Goal: Information Seeking & Learning: Learn about a topic

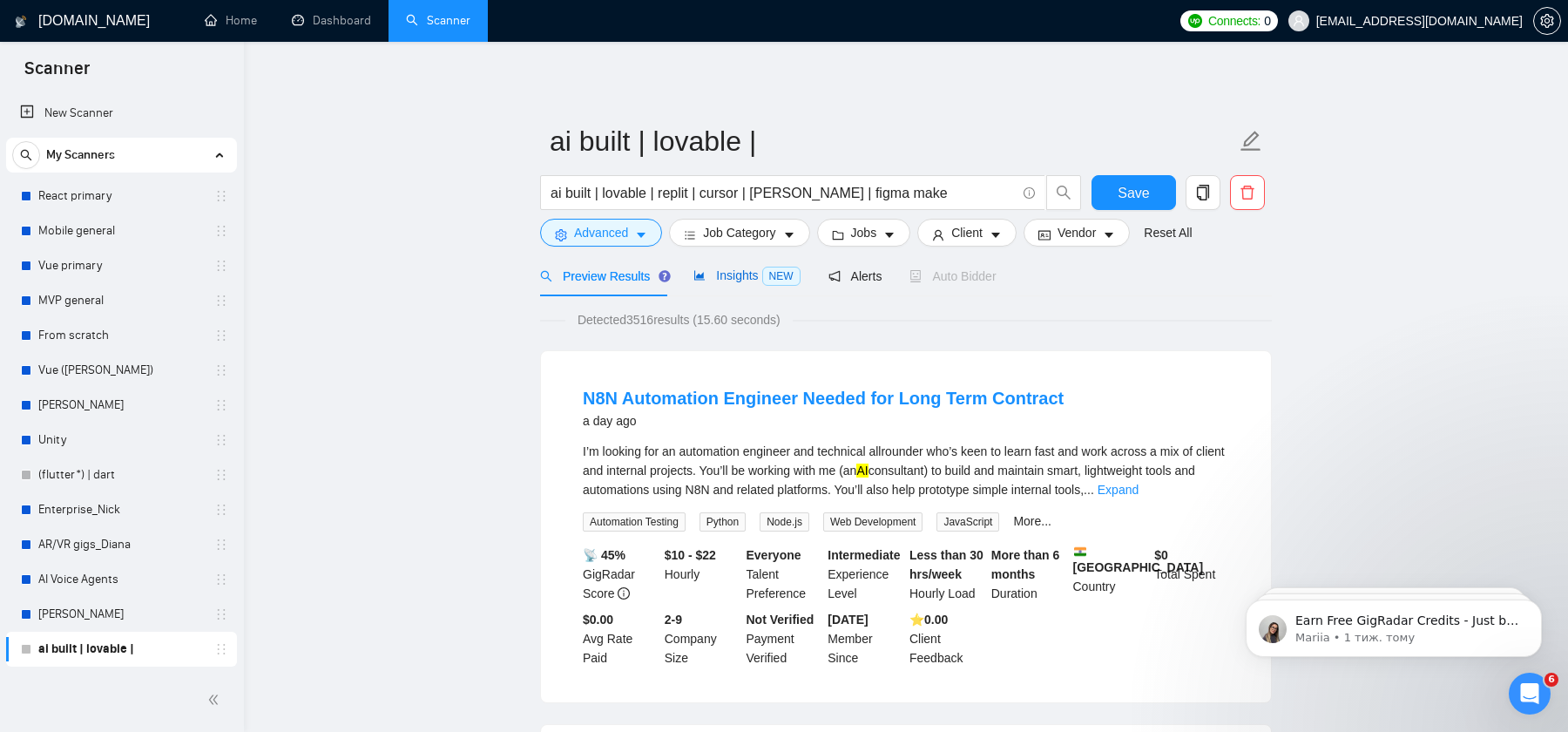
click at [739, 278] on span "Insights NEW" at bounding box center [746, 275] width 106 height 14
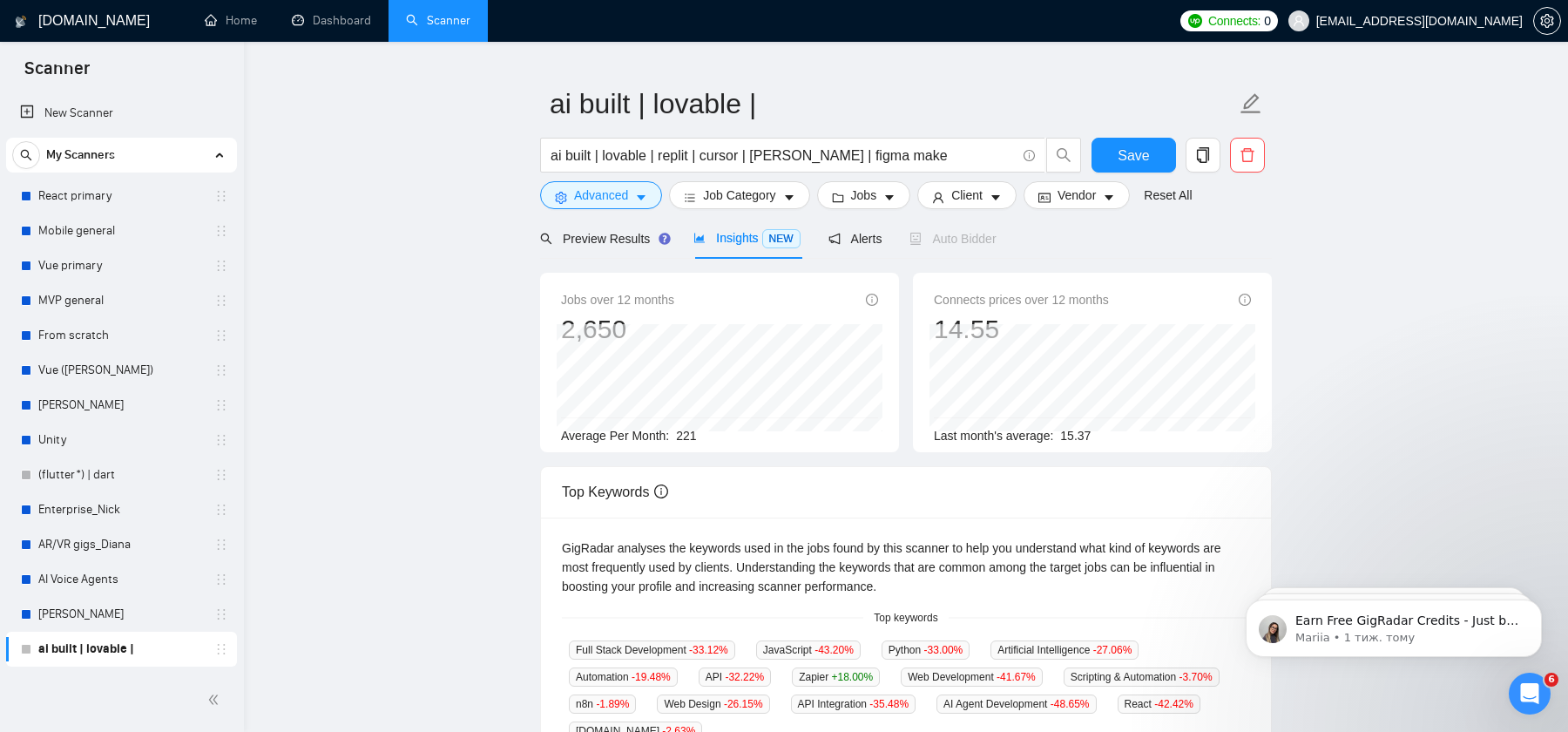
scroll to position [245, 0]
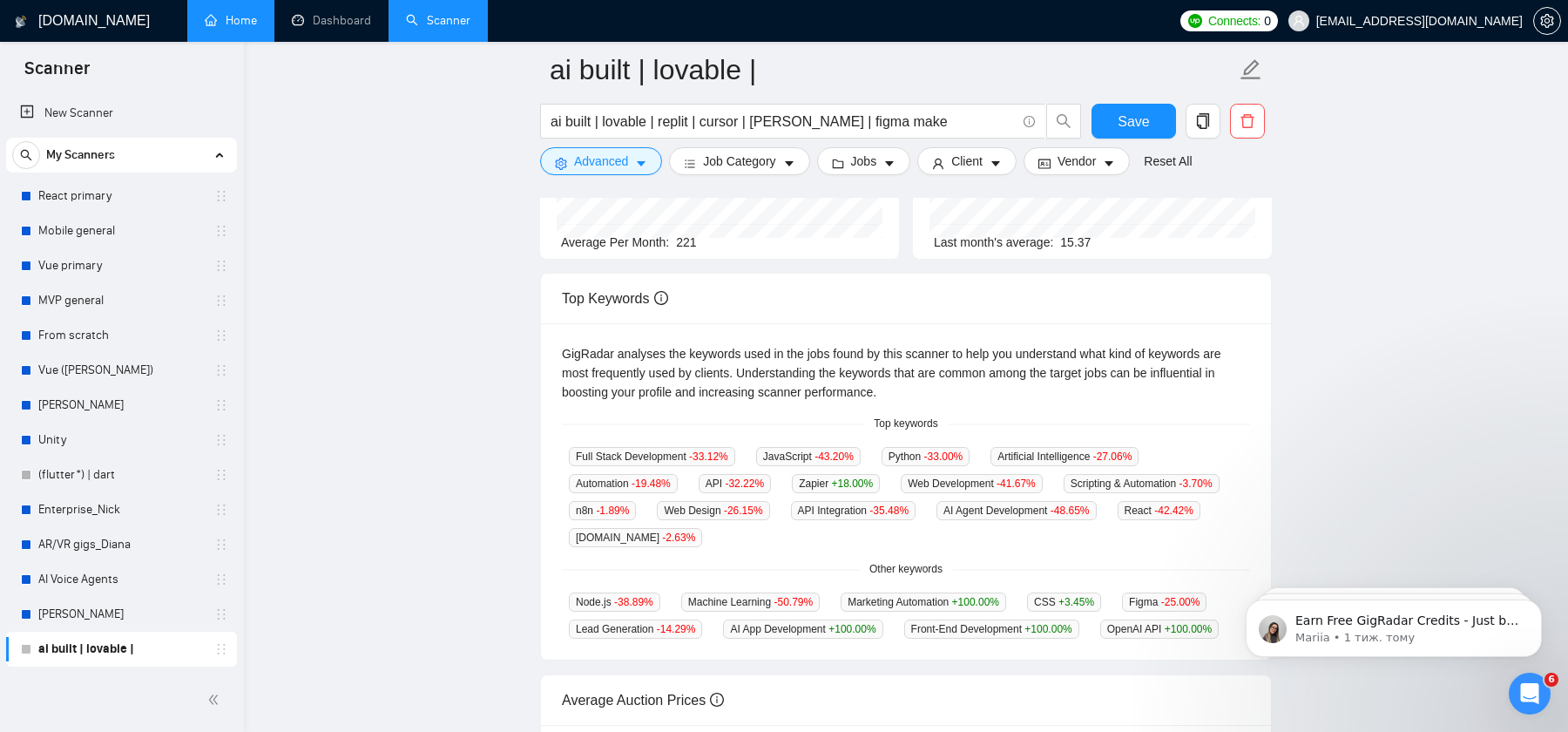
click at [234, 21] on link "Home" at bounding box center [230, 20] width 52 height 15
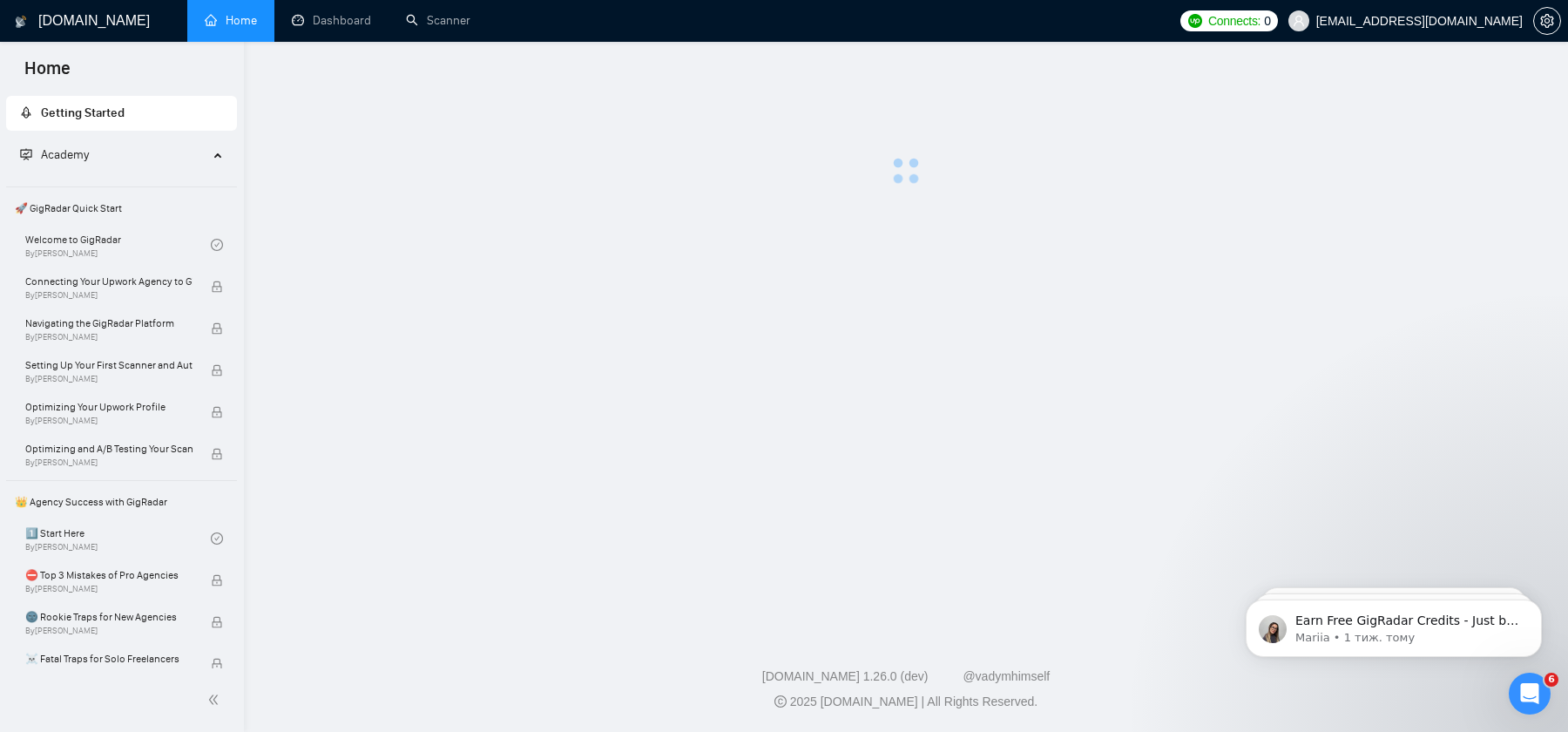
click at [80, 30] on h1 "[DOMAIN_NAME]" at bounding box center [94, 20] width 111 height 41
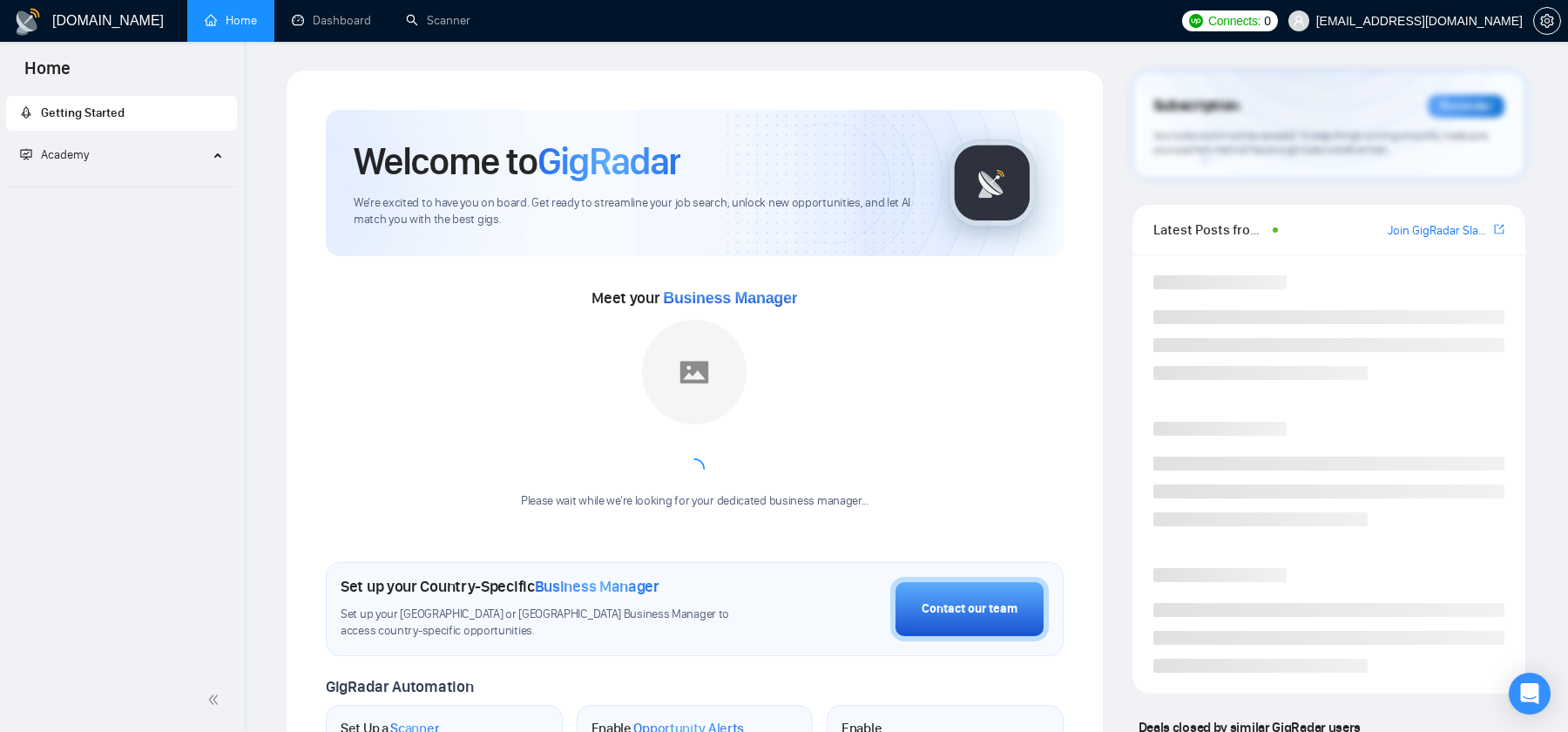
click at [87, 108] on span "Getting Started" at bounding box center [82, 113] width 84 height 15
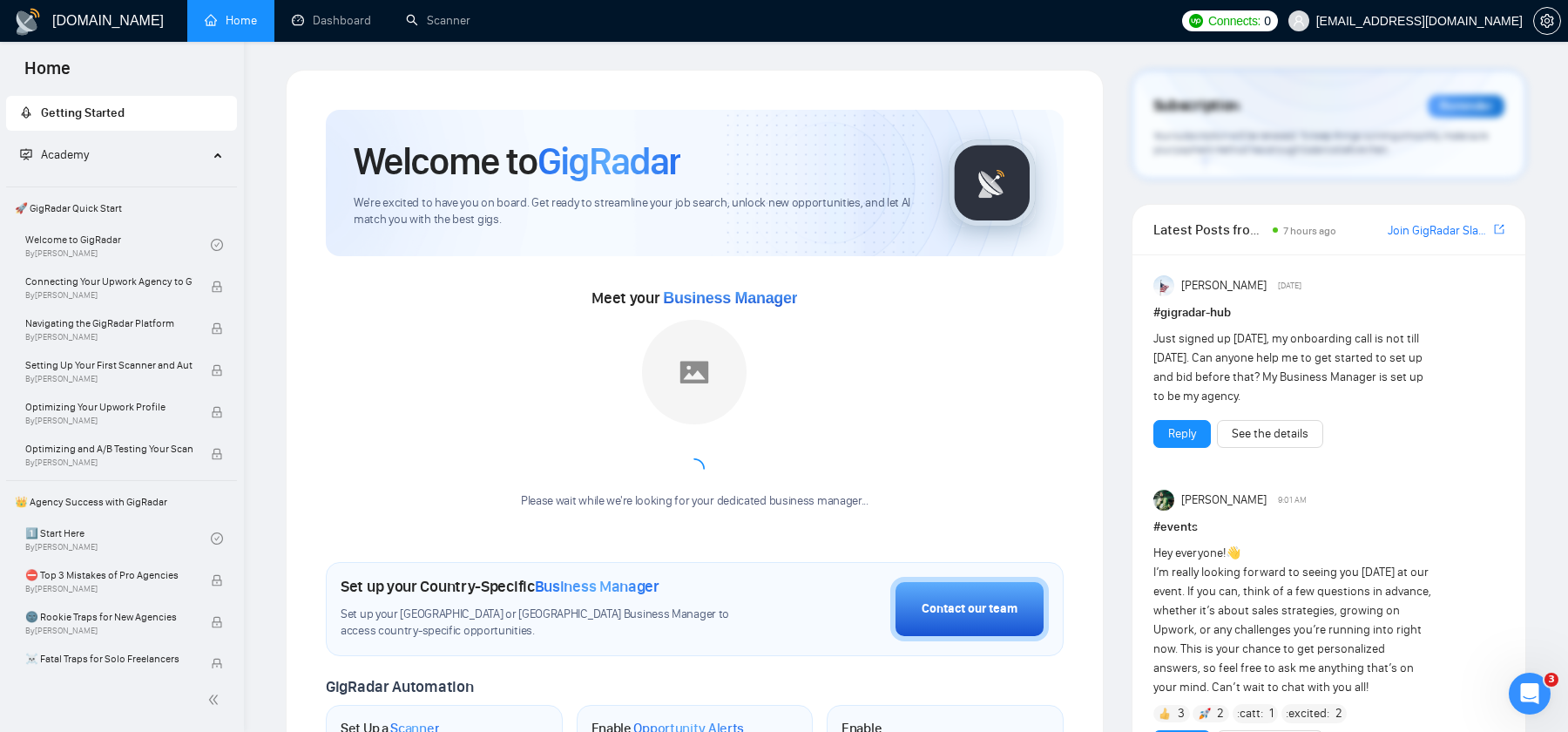
click at [91, 19] on h1 "[DOMAIN_NAME]" at bounding box center [108, 20] width 111 height 41
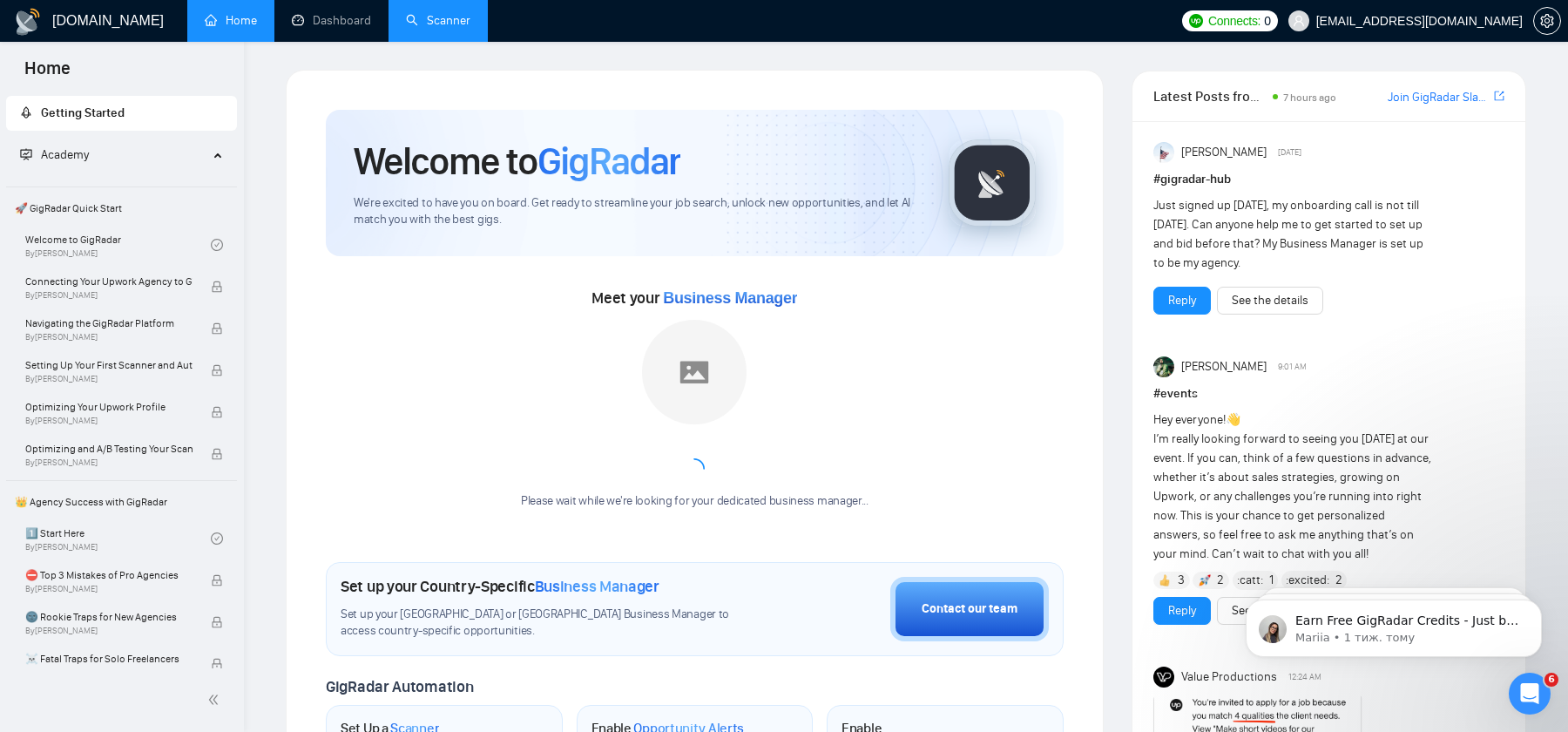
click at [424, 23] on link "Scanner" at bounding box center [438, 20] width 64 height 15
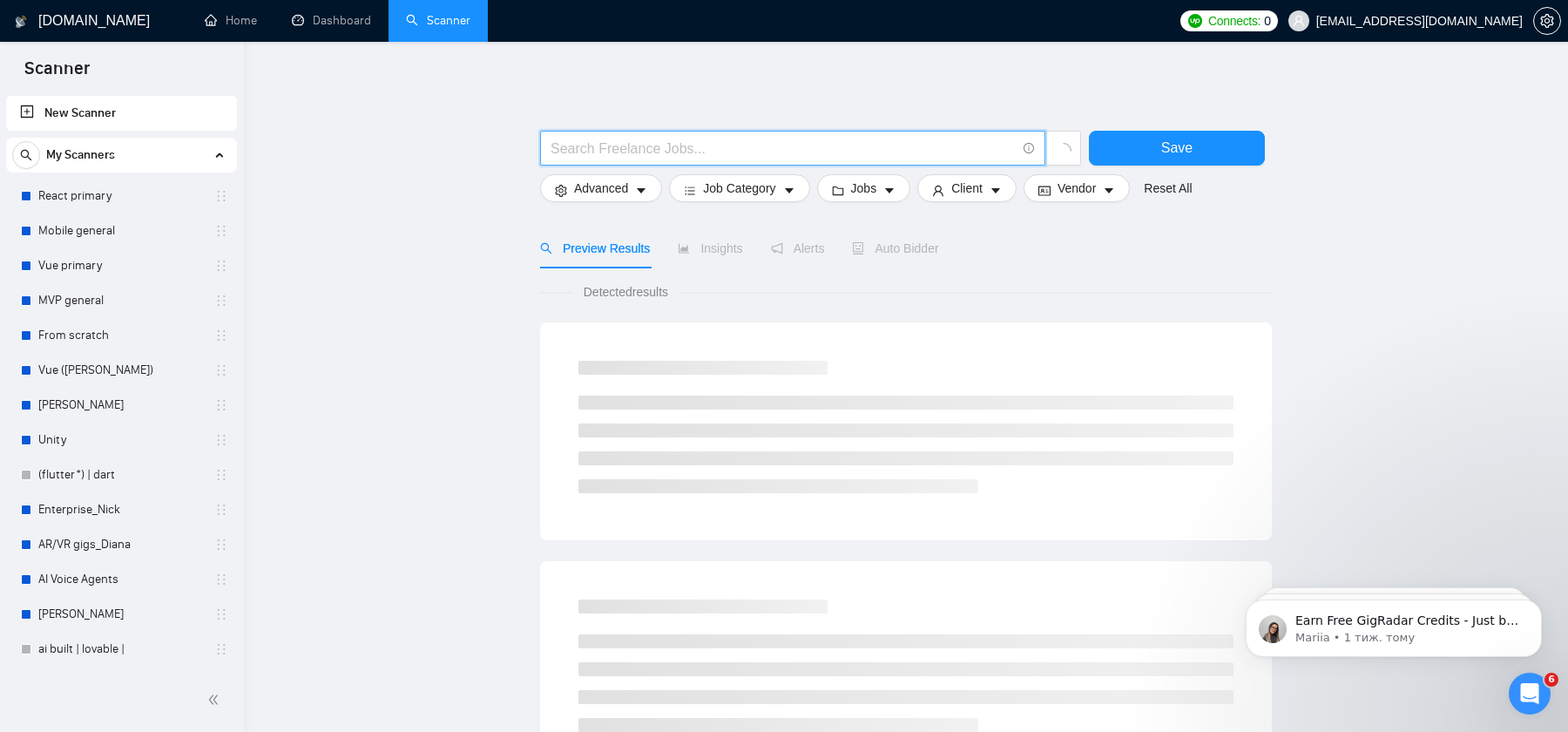
click at [721, 138] on input "text" at bounding box center [783, 149] width 466 height 22
click at [64, 647] on link "ai built | lovable |" at bounding box center [121, 649] width 166 height 35
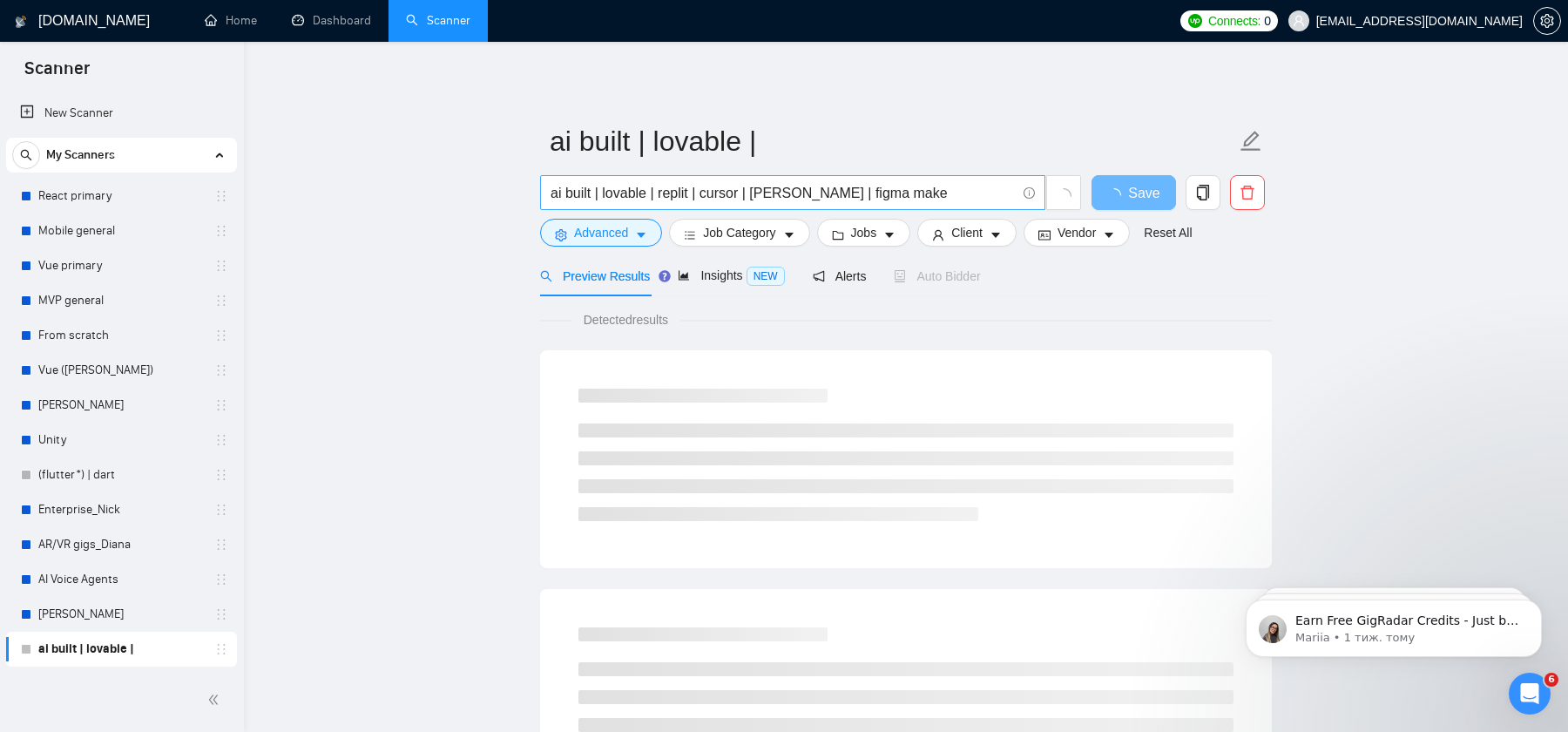
click at [947, 193] on input "ai built | lovable | replit | cursor | [PERSON_NAME] | figma make" at bounding box center [783, 193] width 466 height 22
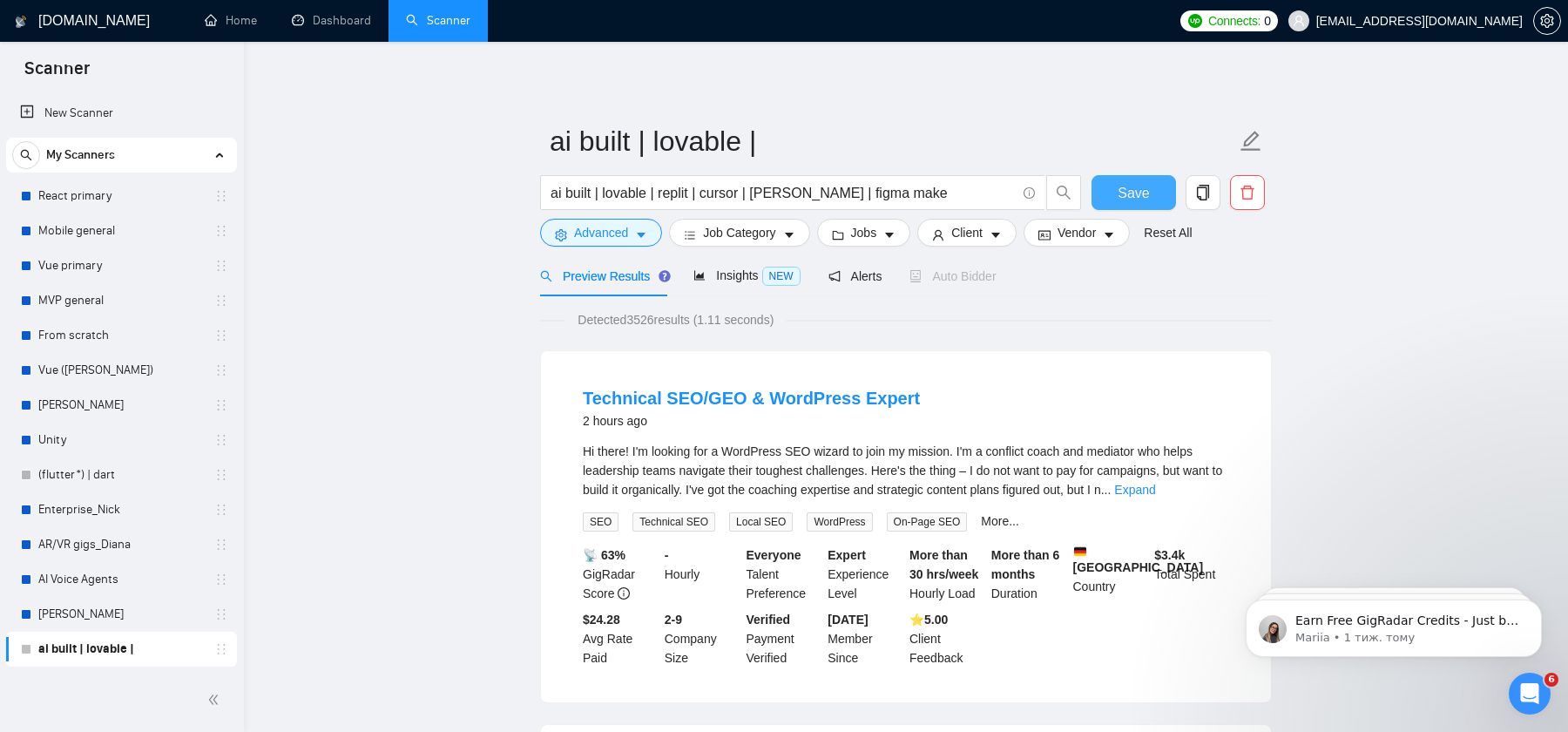
click at [1133, 194] on span "Save" at bounding box center [1134, 193] width 31 height 22
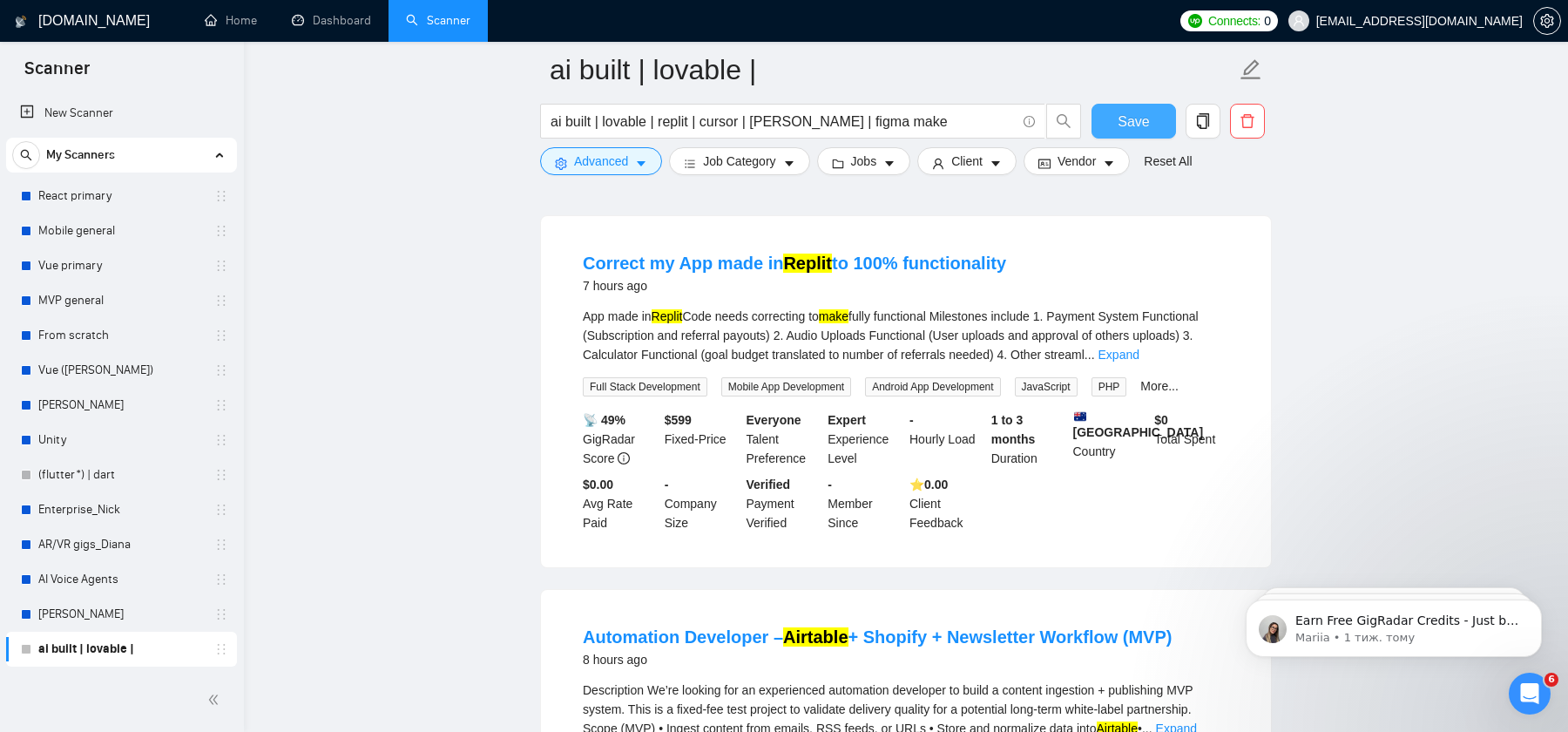
scroll to position [528, 0]
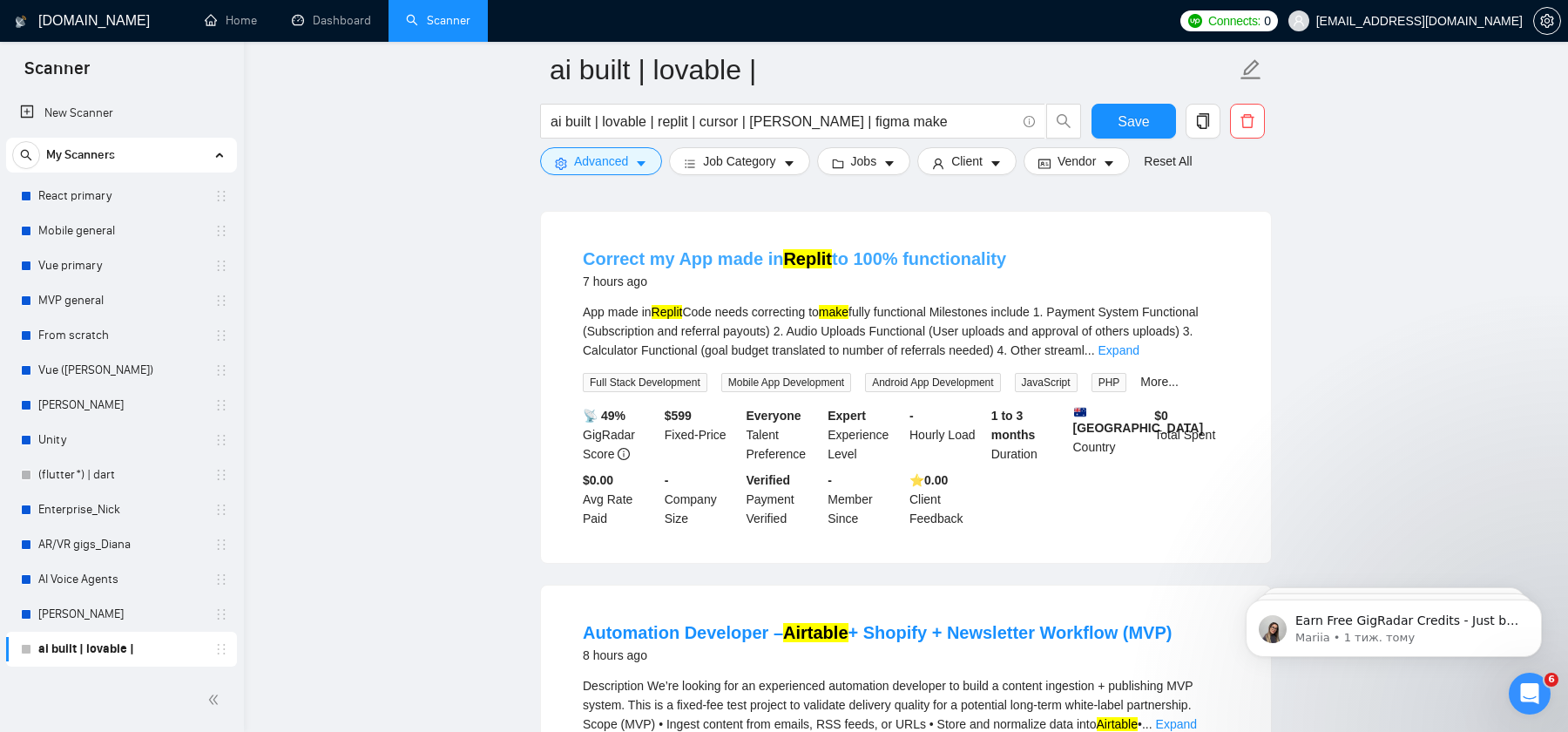
click at [964, 254] on link "Correct my App made in Replit to 100% functionality" at bounding box center [794, 259] width 423 height 19
click at [859, 254] on link "Correct my App made in Replit to 100% functionality" at bounding box center [794, 259] width 423 height 19
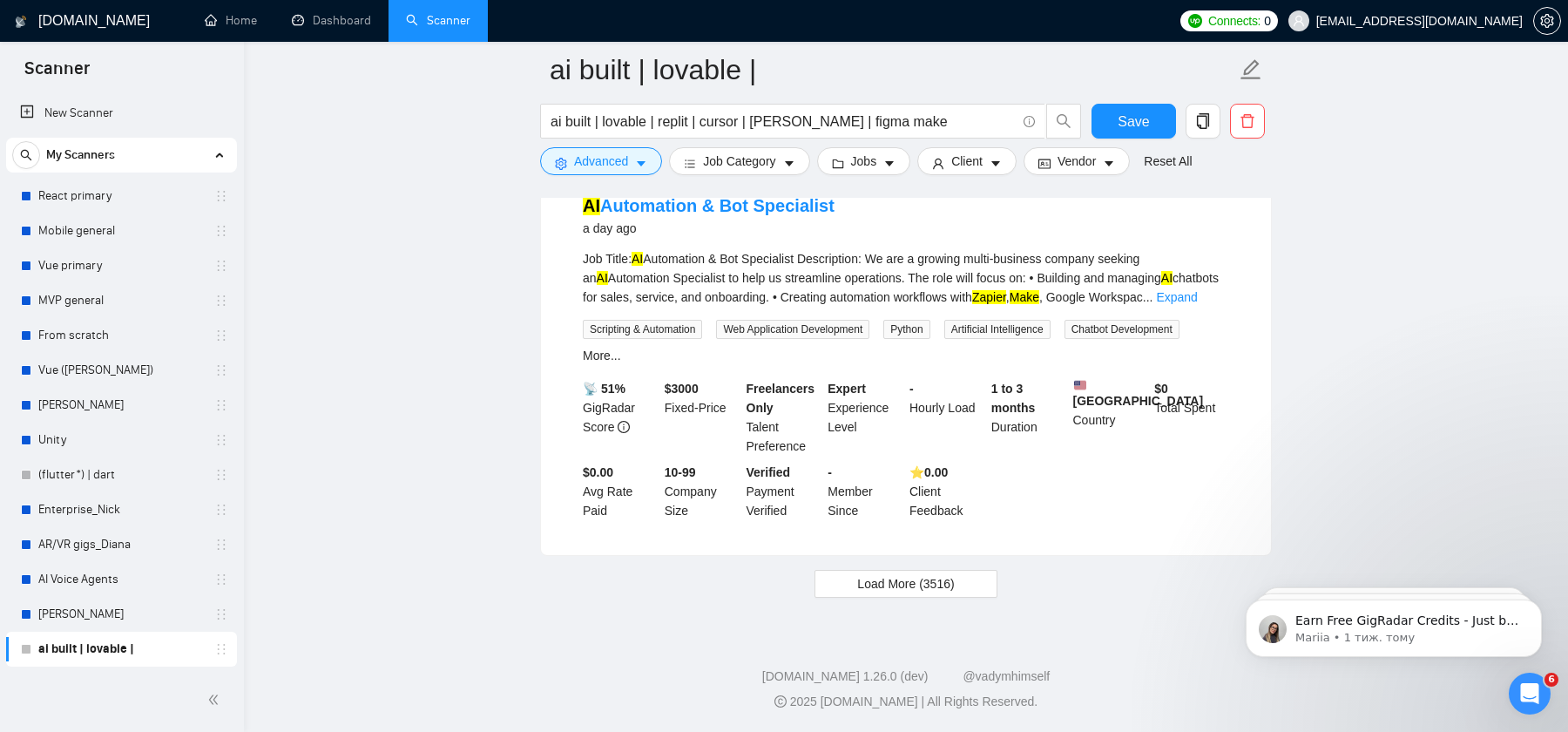
scroll to position [3697, 0]
click at [877, 577] on span "Load More (3516)" at bounding box center [905, 584] width 97 height 19
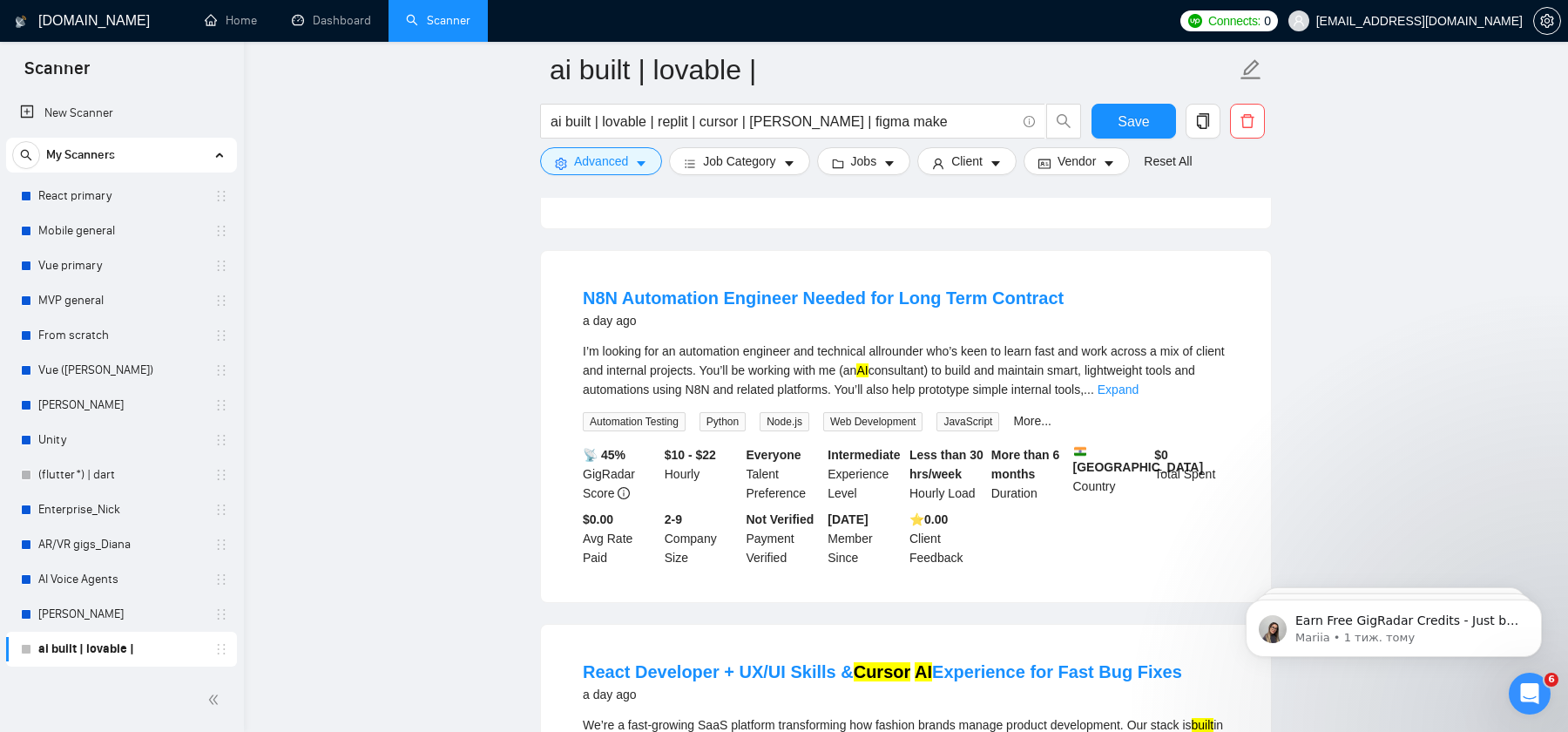
scroll to position [4015, 0]
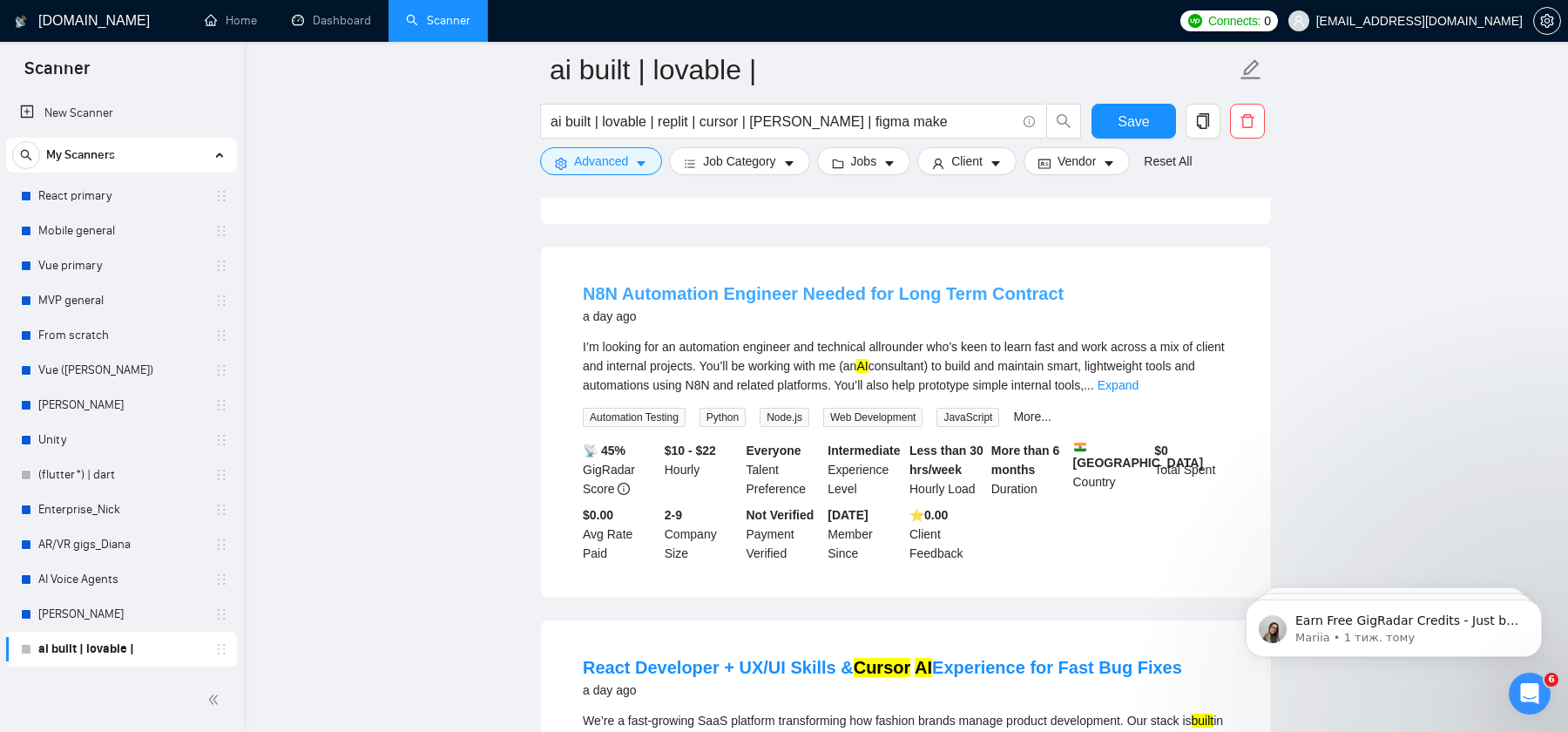
click at [990, 302] on link "N8N Automation Engineer Needed for Long Term Contract" at bounding box center [823, 294] width 481 height 19
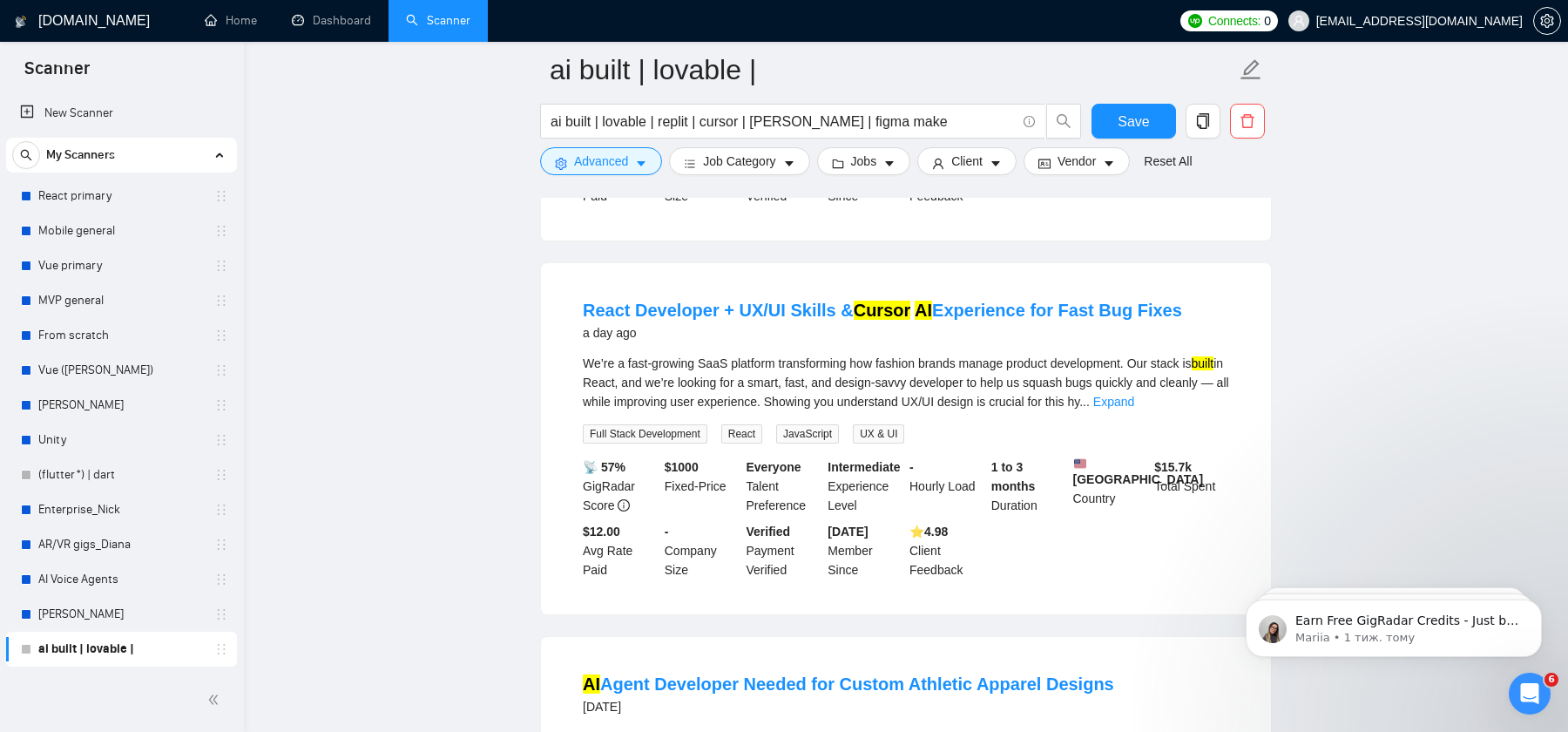
scroll to position [4381, 0]
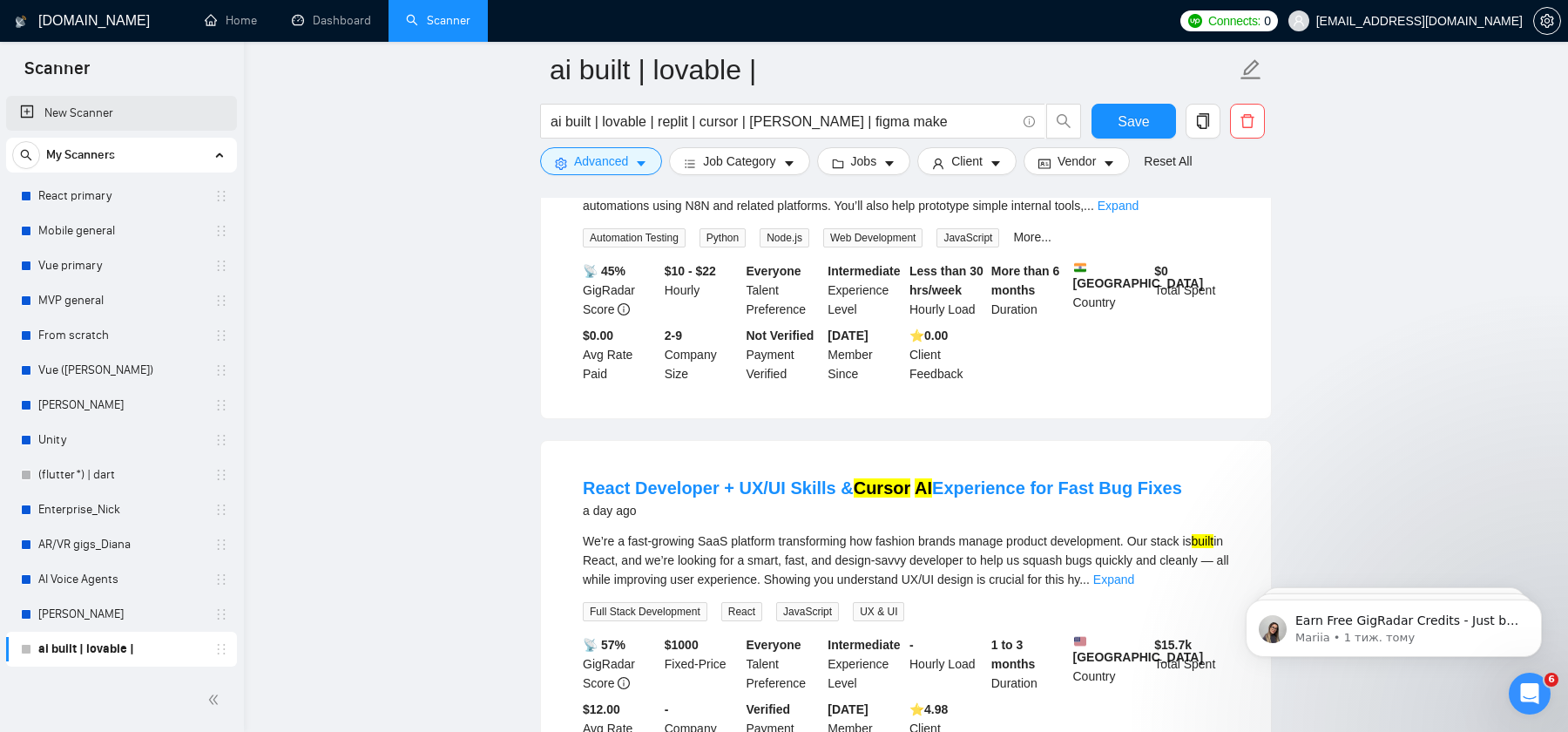
click at [93, 109] on link "New Scanner" at bounding box center [121, 113] width 203 height 35
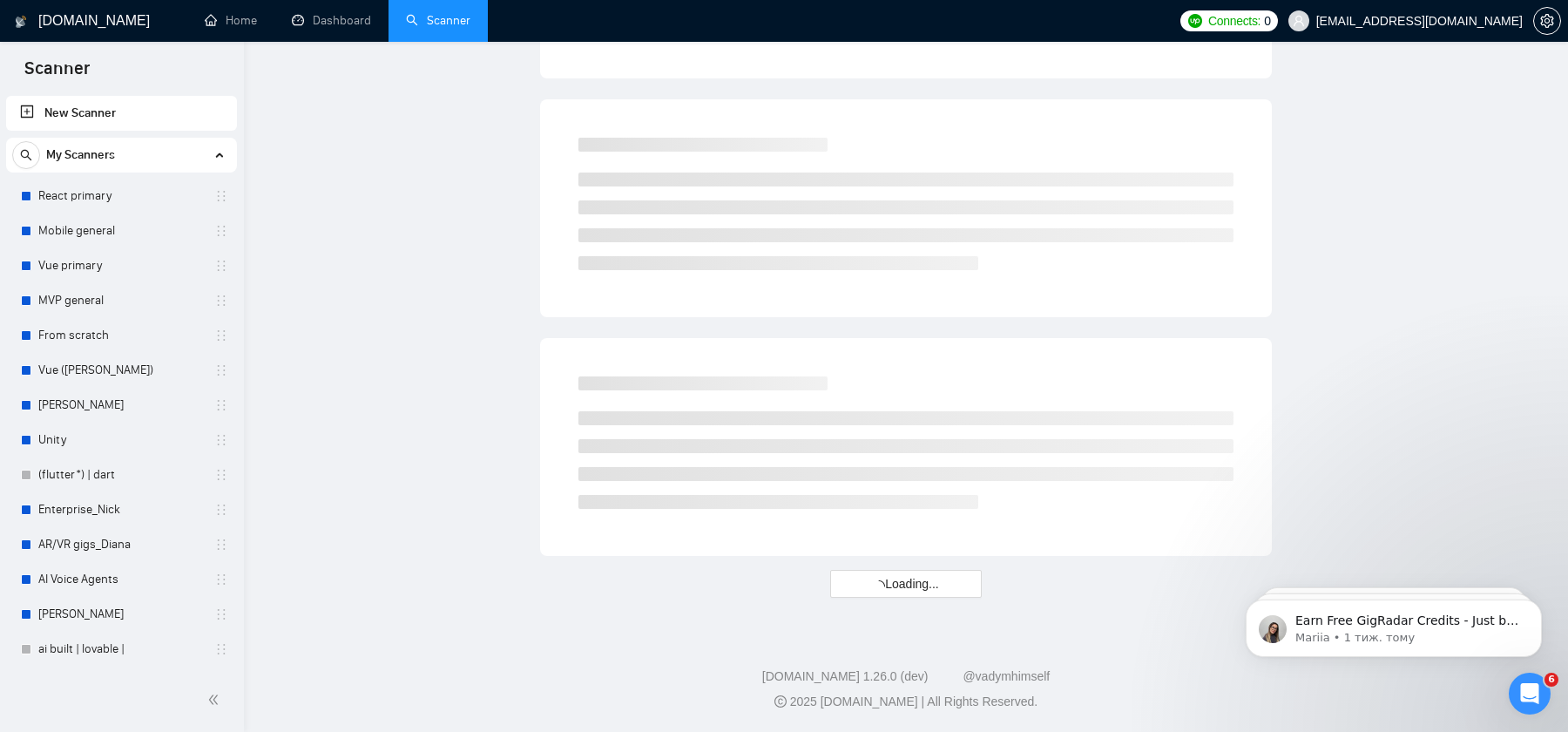
scroll to position [939, 0]
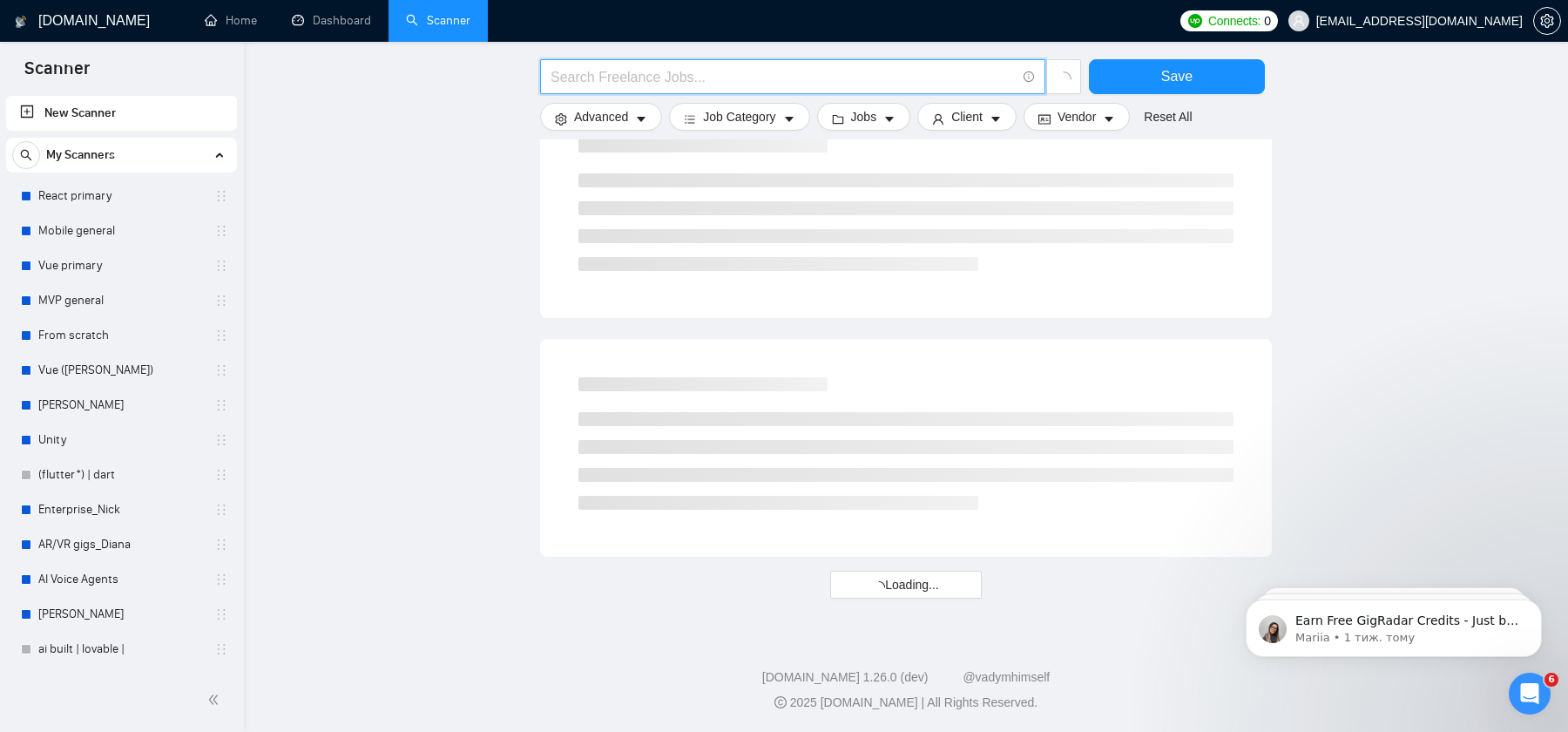
click at [688, 79] on input "text" at bounding box center [783, 77] width 466 height 22
type input "[PERSON_NAME]"
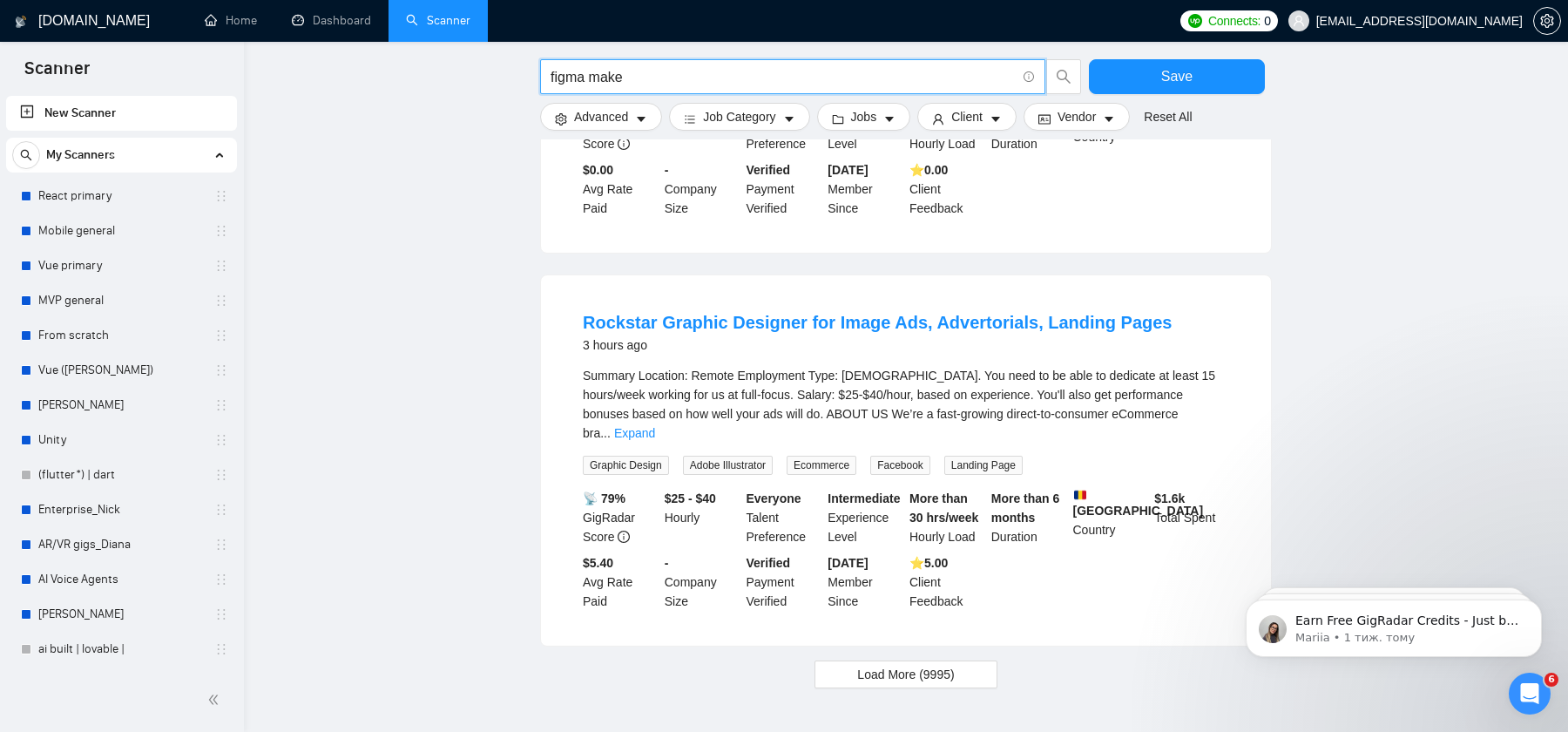
scroll to position [1641, 0]
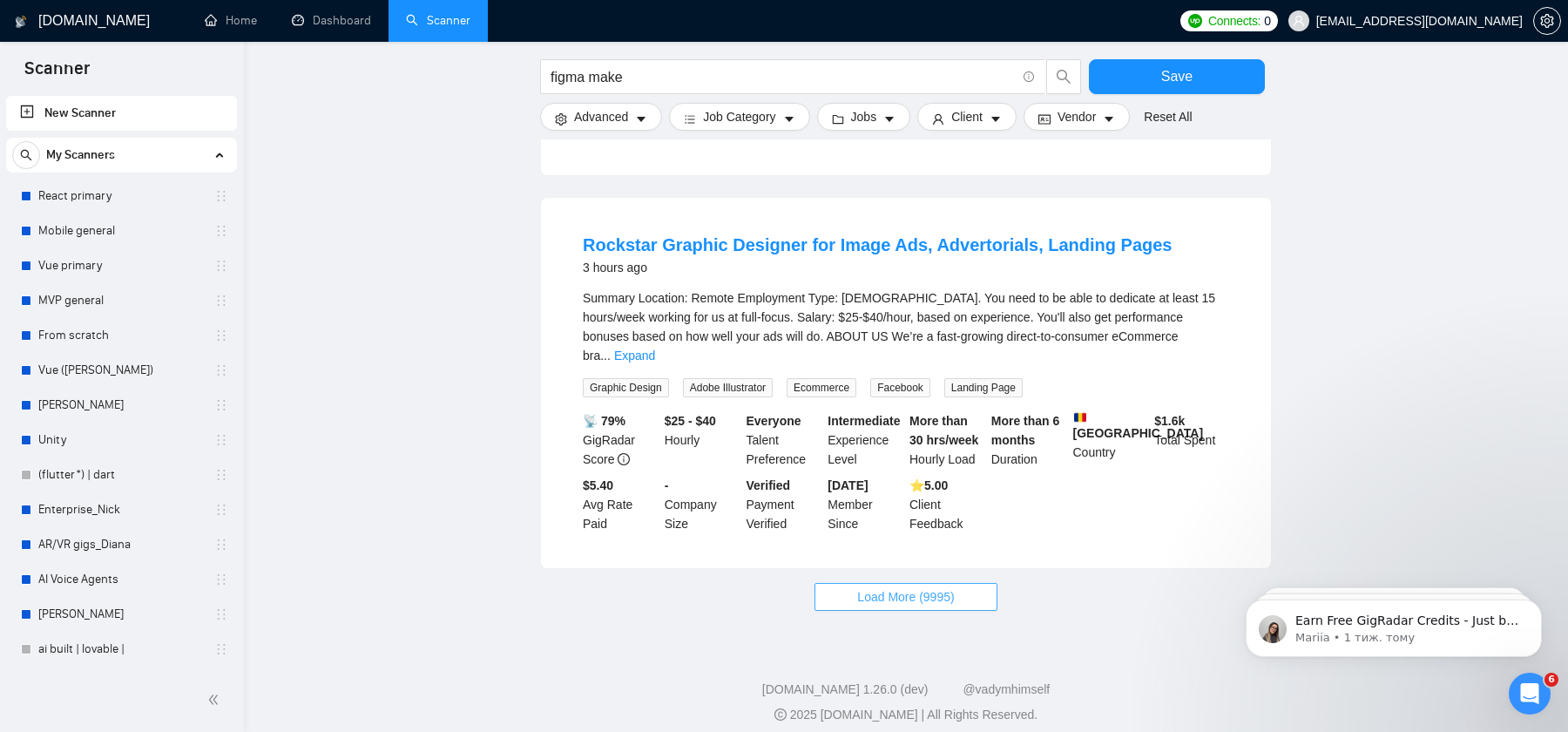
click at [907, 587] on span "Load More (9995)" at bounding box center [905, 597] width 97 height 19
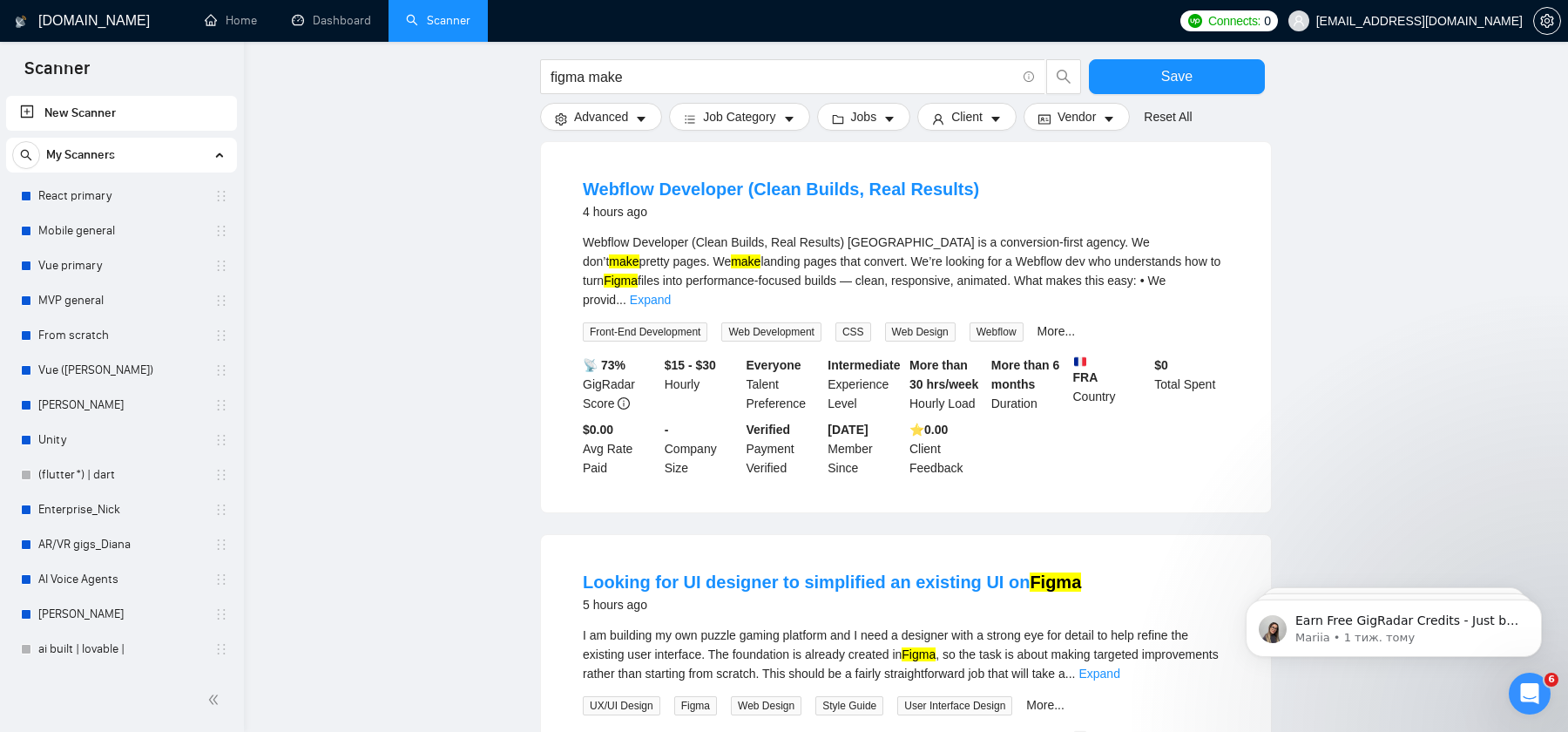
scroll to position [2543, 0]
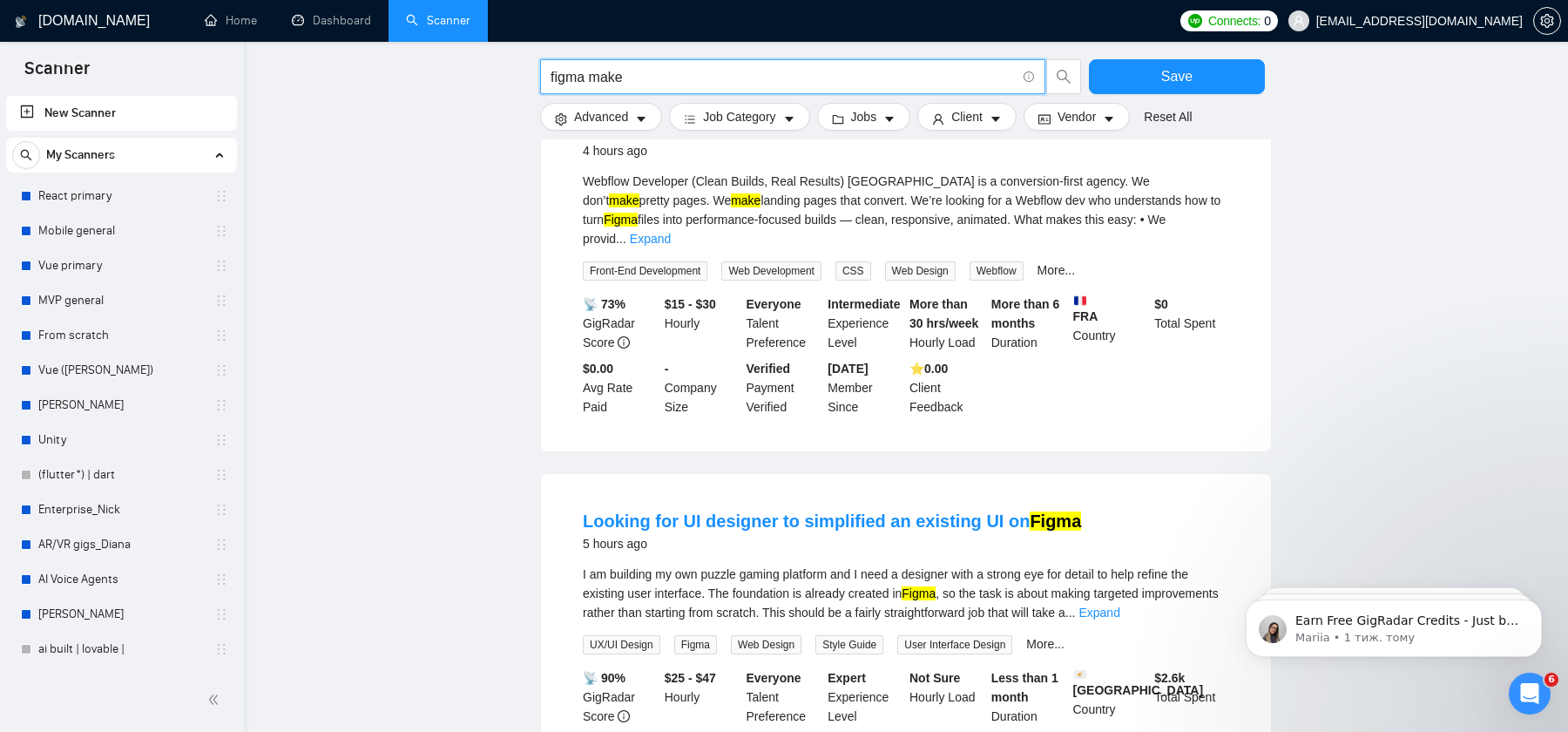
drag, startPoint x: 654, startPoint y: 77, endPoint x: 518, endPoint y: 75, distance: 136.0
type input "[DOMAIN_NAME]"
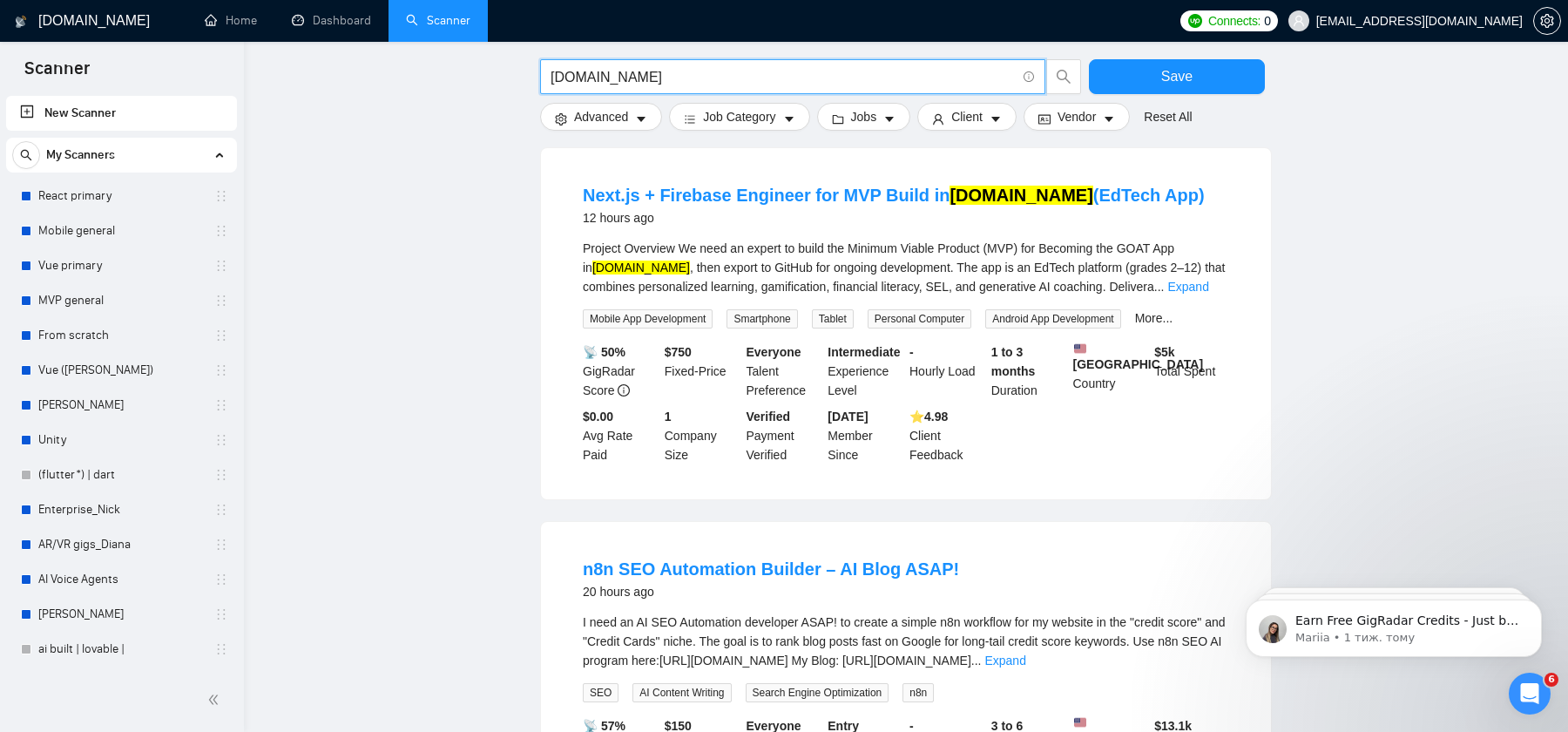
scroll to position [171, 0]
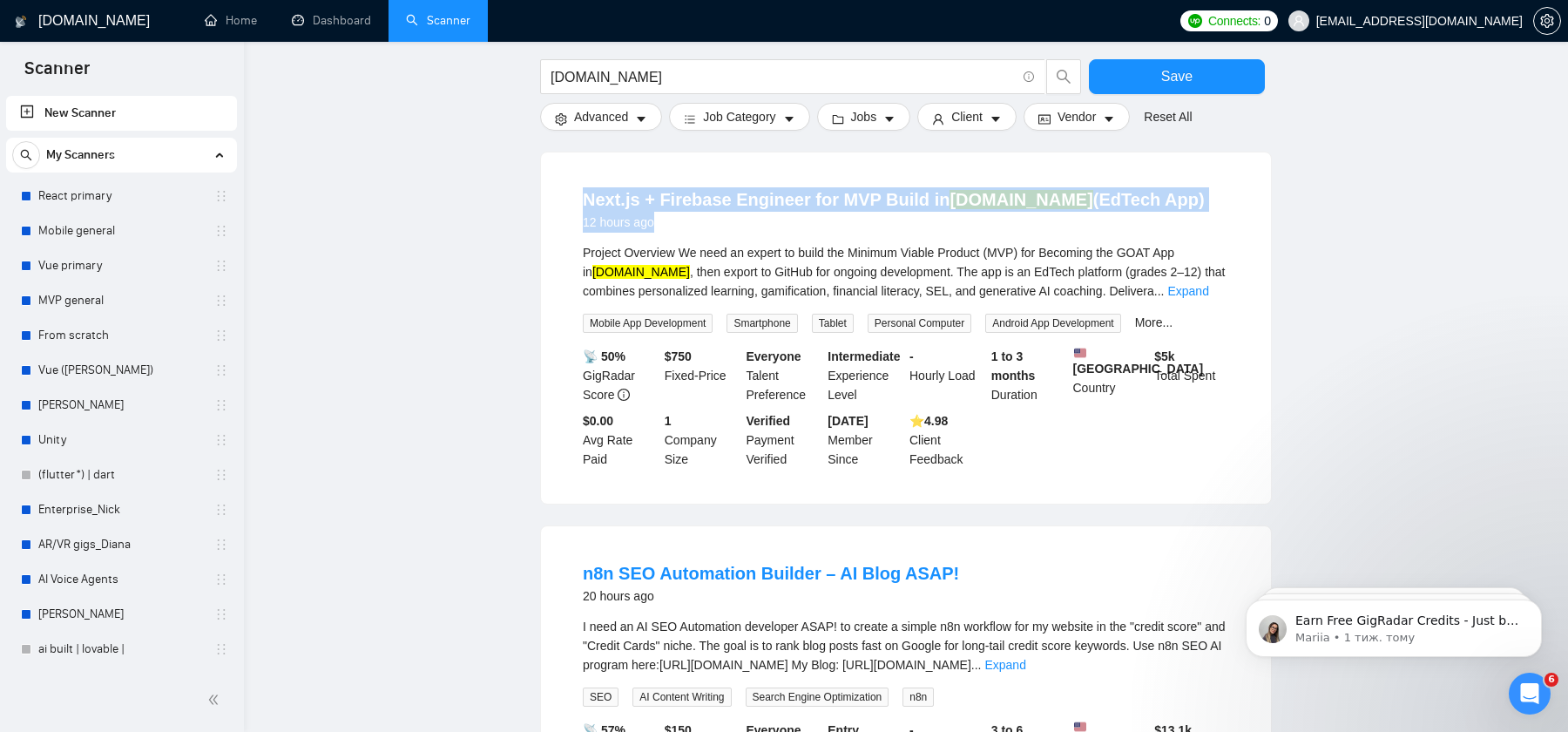
drag, startPoint x: 1203, startPoint y: 202, endPoint x: 552, endPoint y: 210, distance: 651.0
click at [551, 210] on div "Next.js + Firebase Engineer for MVP Build in [DOMAIN_NAME] (EdTech App) 12 hour…" at bounding box center [905, 329] width 730 height 352
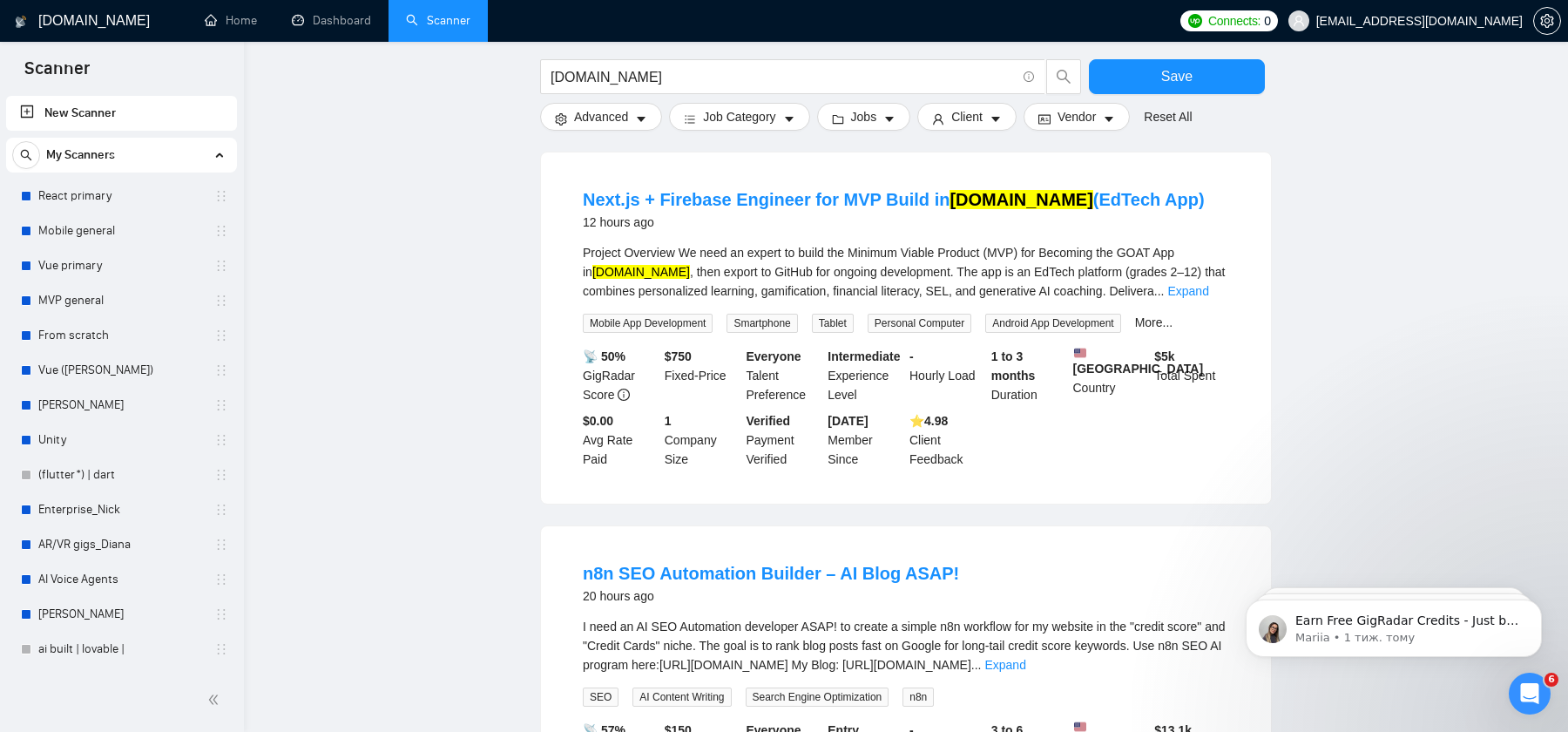
drag, startPoint x: 574, startPoint y: 179, endPoint x: 1150, endPoint y: 194, distance: 576.2
click at [1148, 199] on li "Next.js + Firebase Engineer for MVP Build in [DOMAIN_NAME] (EdTech App) 12 hour…" at bounding box center [906, 328] width 688 height 309
copy link "Next.js + Firebase Engineer for MVP Build in [DOMAIN_NAME] (EdTech App)"
click at [1208, 291] on link "Expand" at bounding box center [1188, 291] width 40 height 14
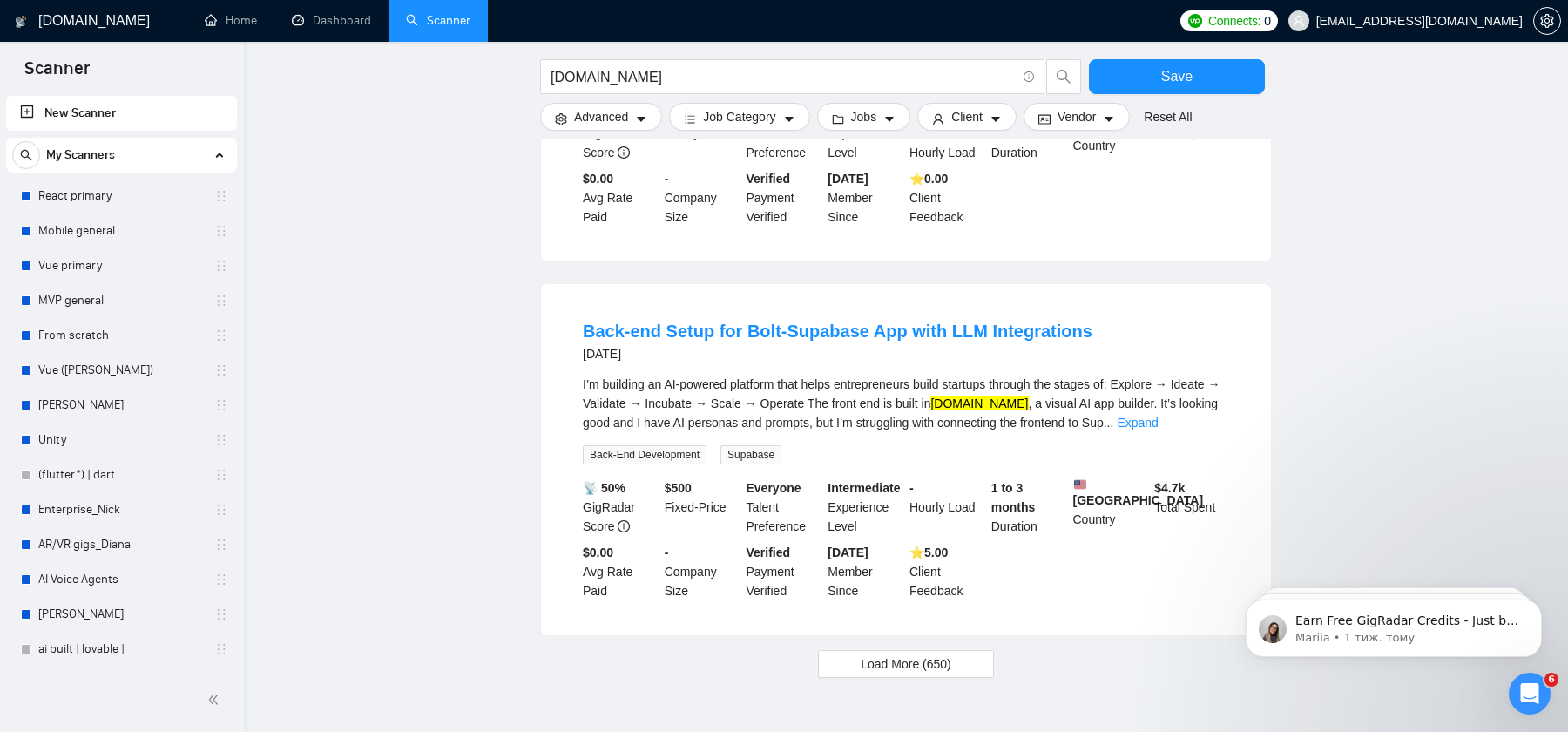
scroll to position [1874, 0]
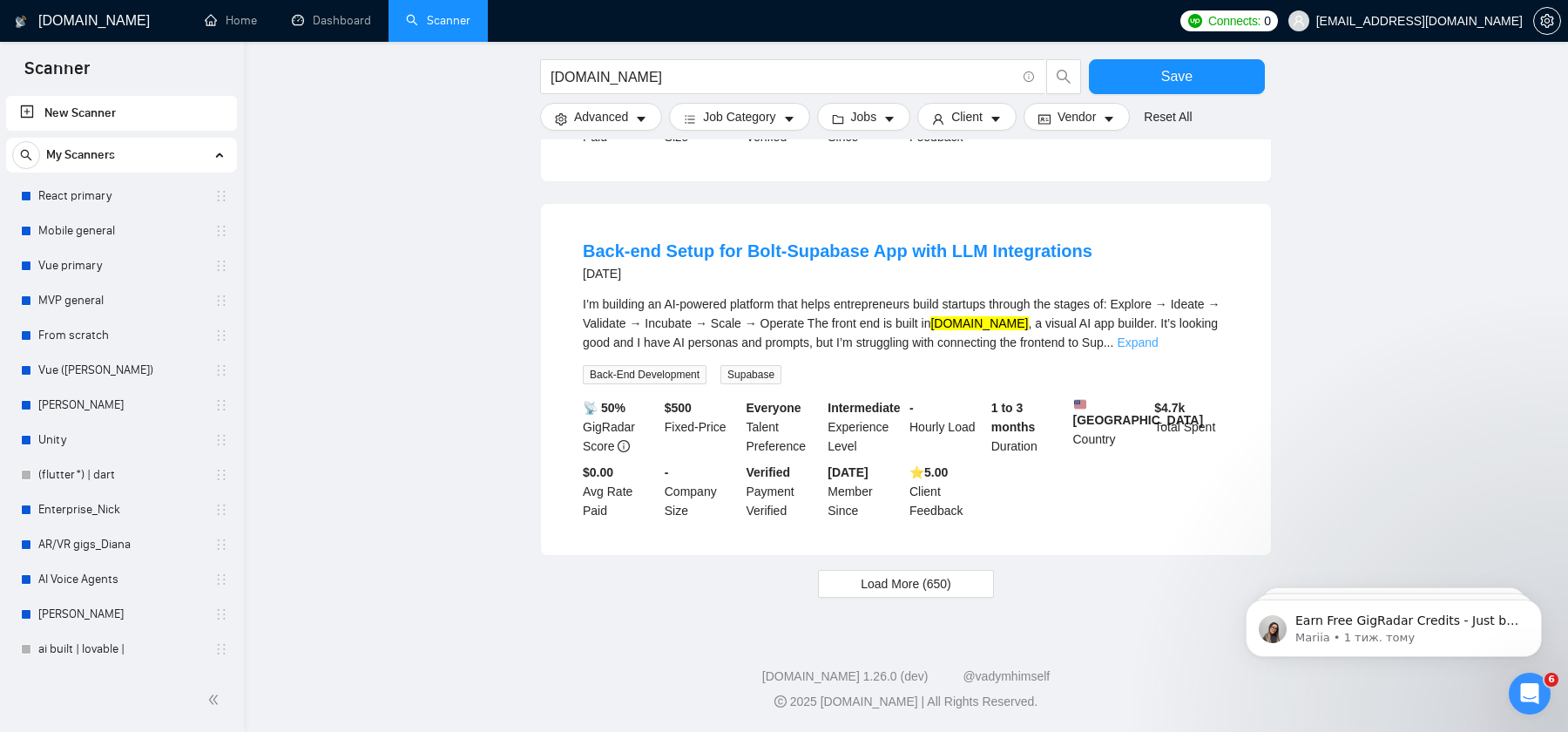
click at [1158, 339] on link "Expand" at bounding box center [1137, 342] width 40 height 14
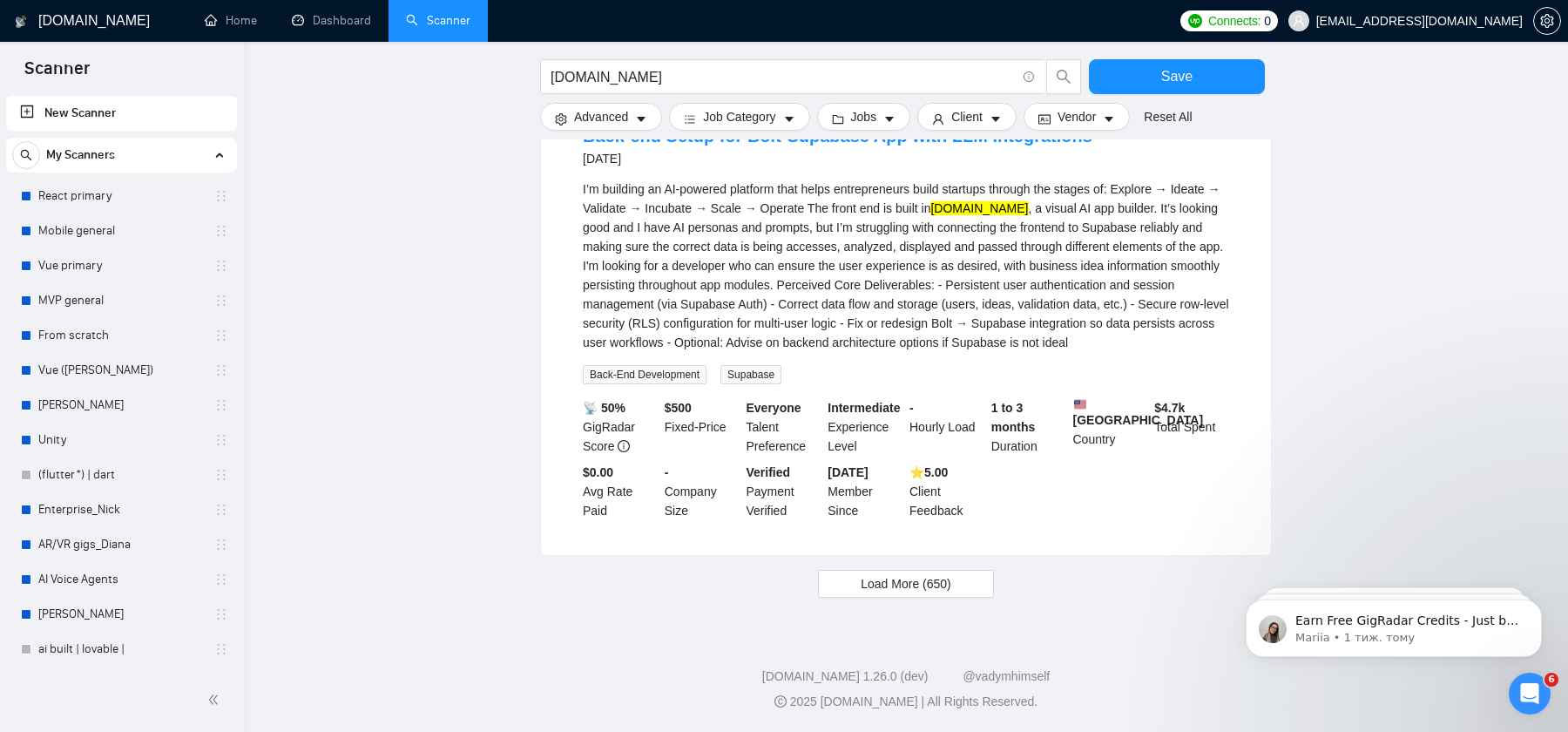
scroll to position [1961, 0]
click at [940, 594] on span "Load More (650)" at bounding box center [905, 584] width 90 height 19
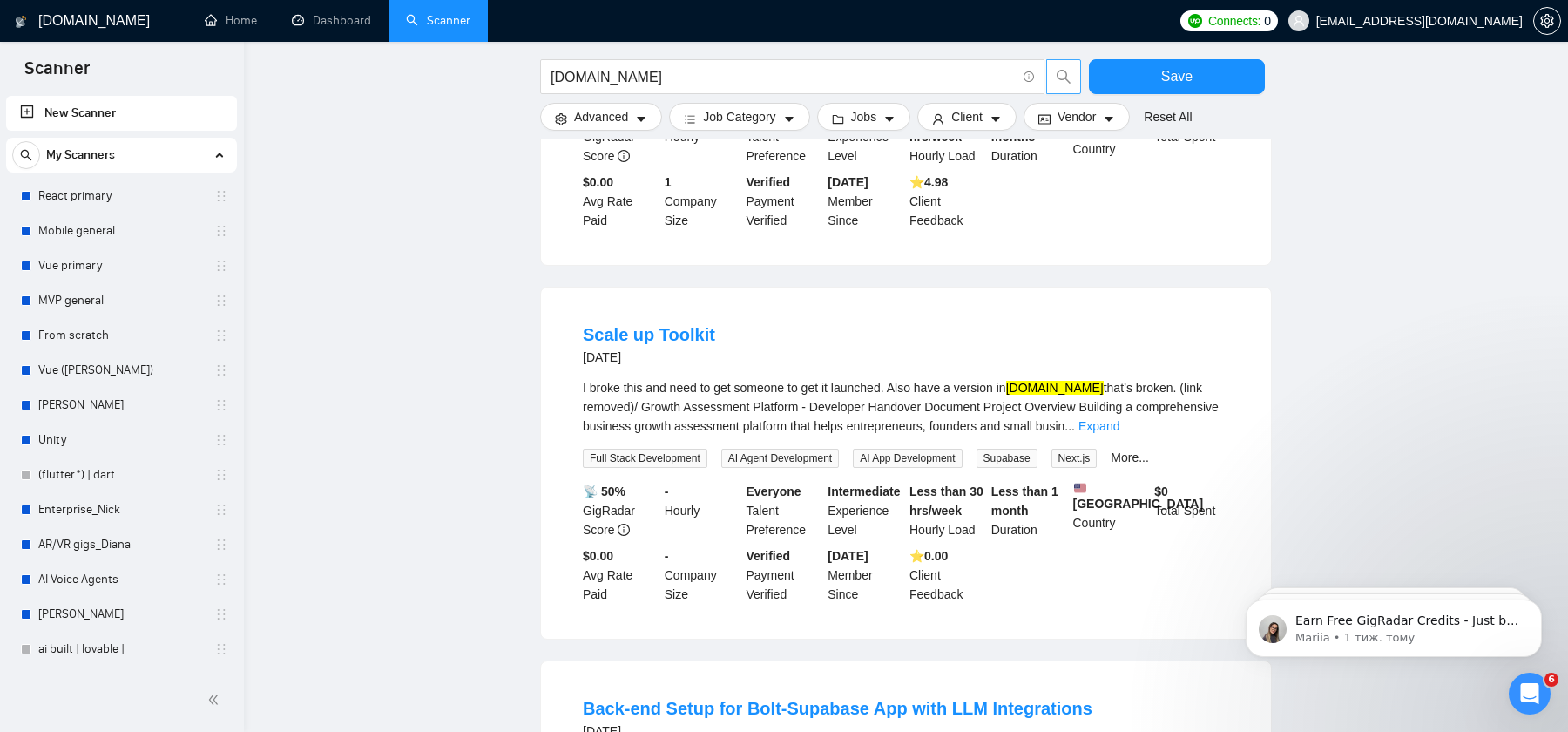
scroll to position [1142, 0]
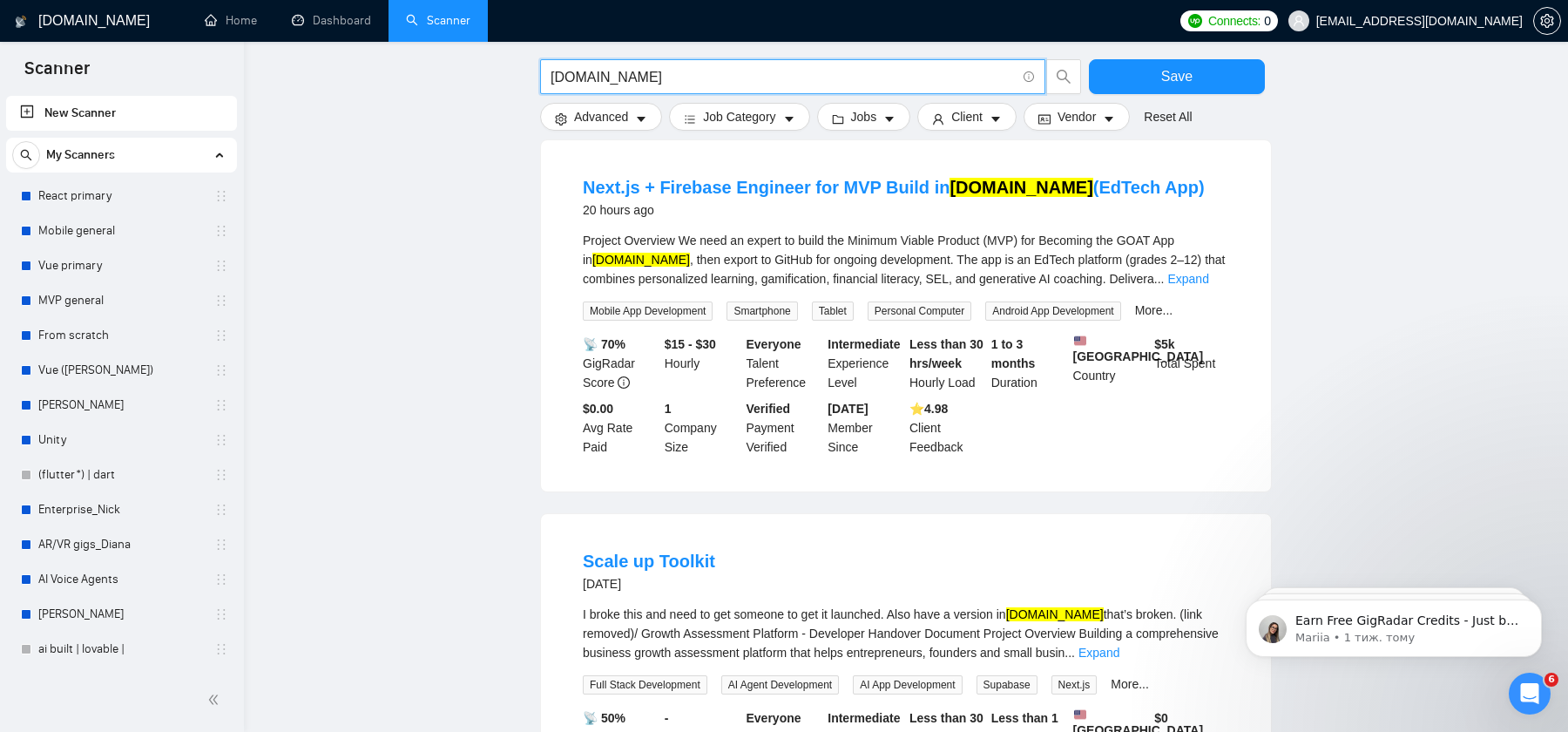
click at [946, 83] on input "[DOMAIN_NAME]" at bounding box center [783, 77] width 466 height 22
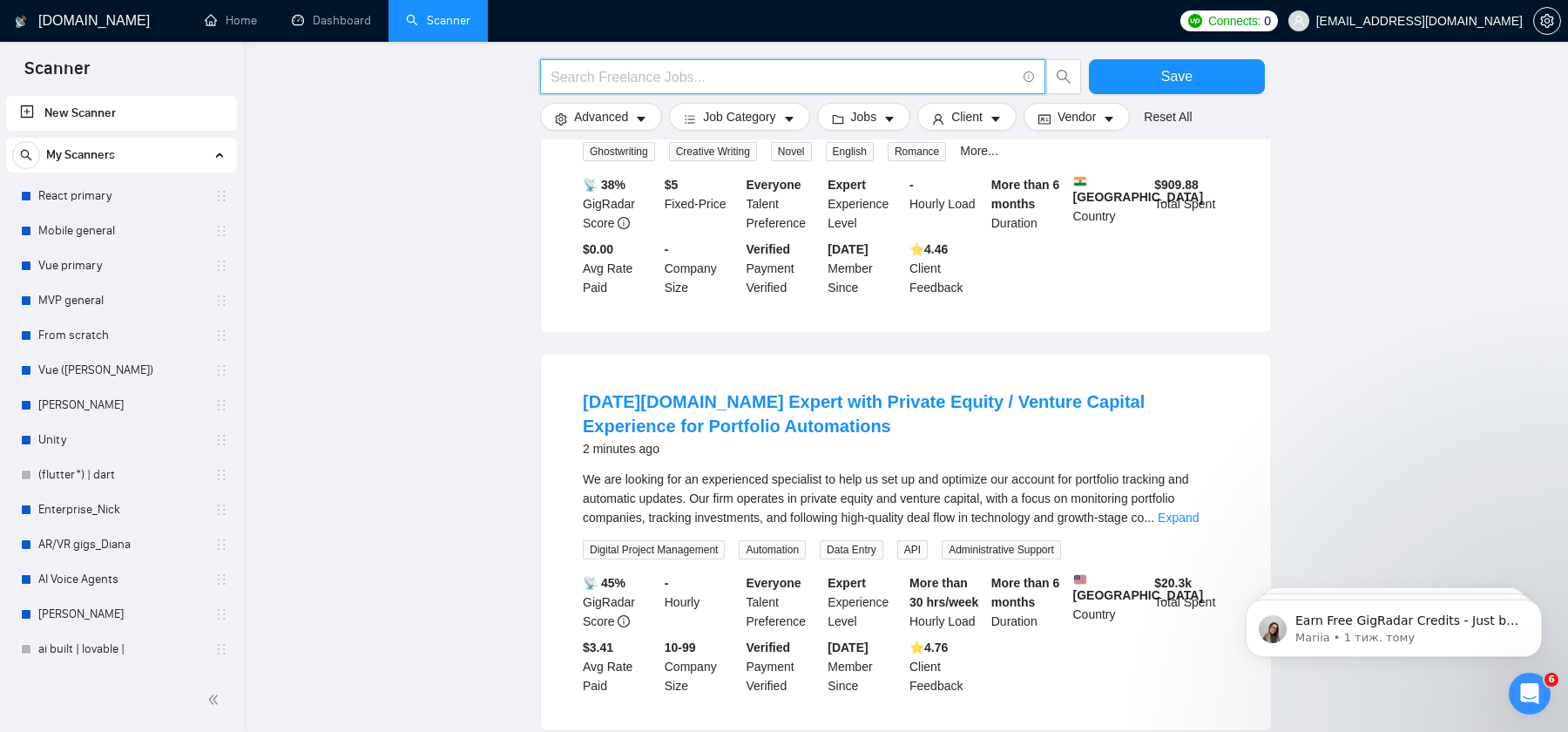
click at [1339, 217] on main "Save Advanced Job Category Jobs Client Vendor Reset All Preview Results Insight…" at bounding box center [905, 51] width 1268 height 2246
click at [706, 82] on input "text" at bounding box center [783, 77] width 466 height 22
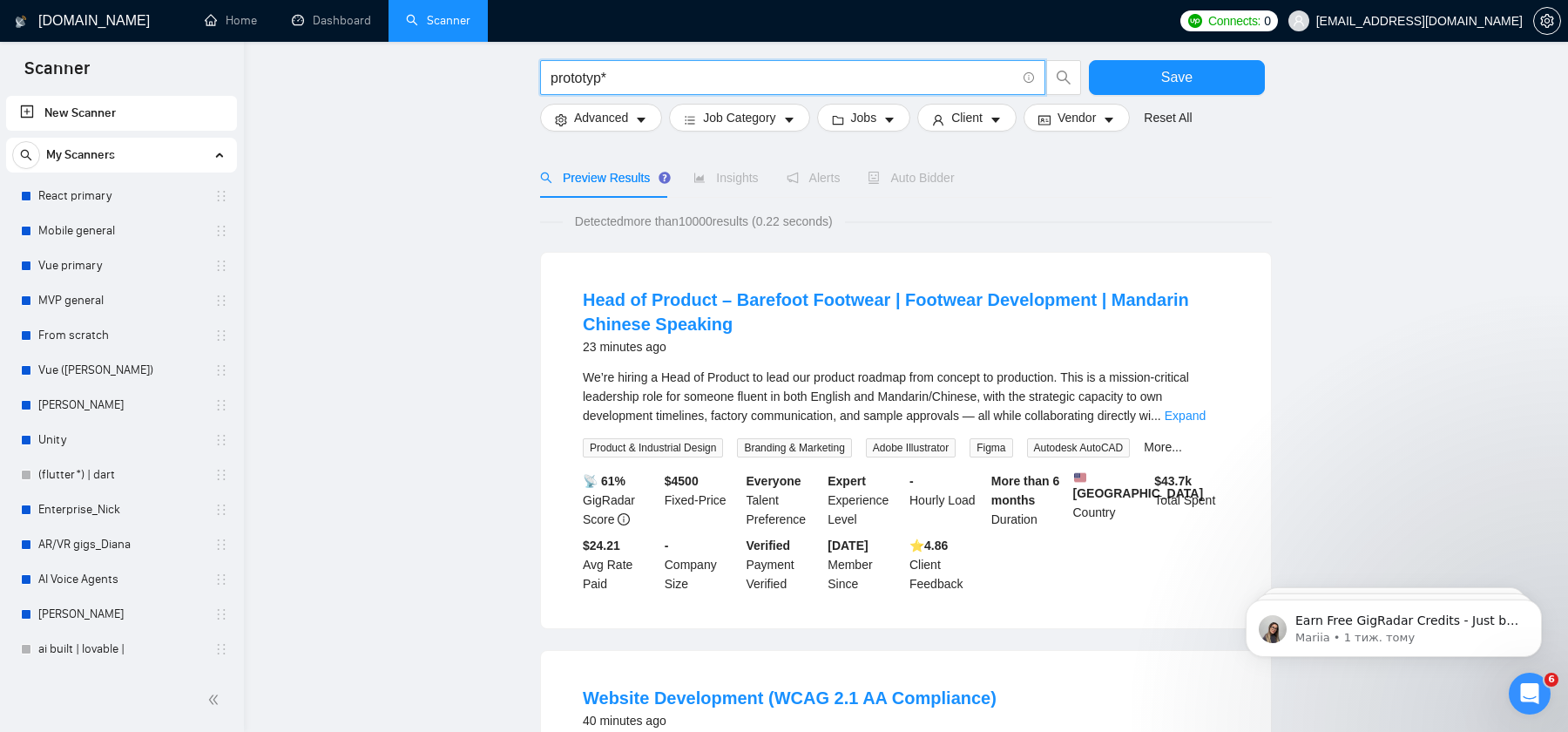
scroll to position [73, 0]
click at [1205, 409] on link "Expand" at bounding box center [1185, 413] width 40 height 14
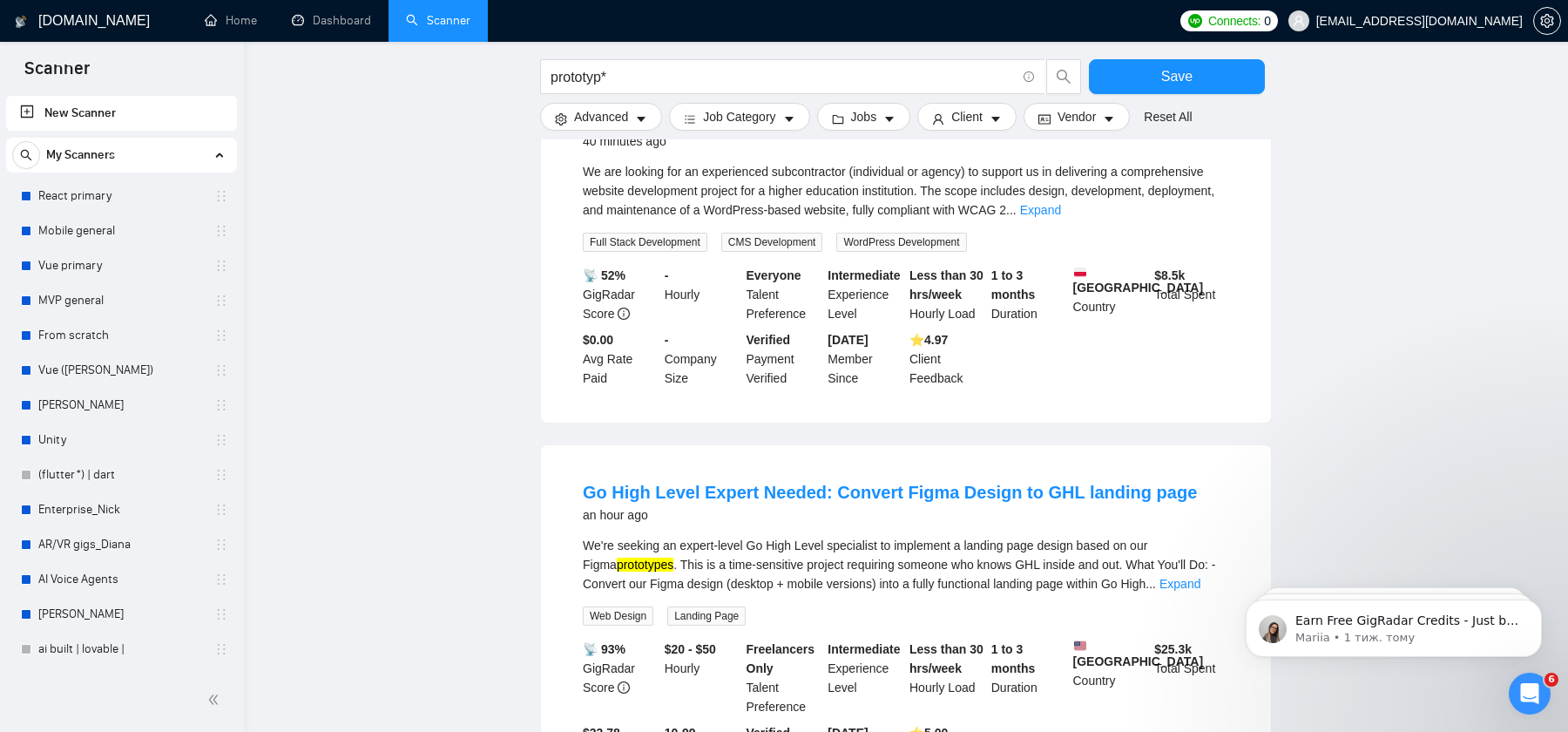
scroll to position [982, 0]
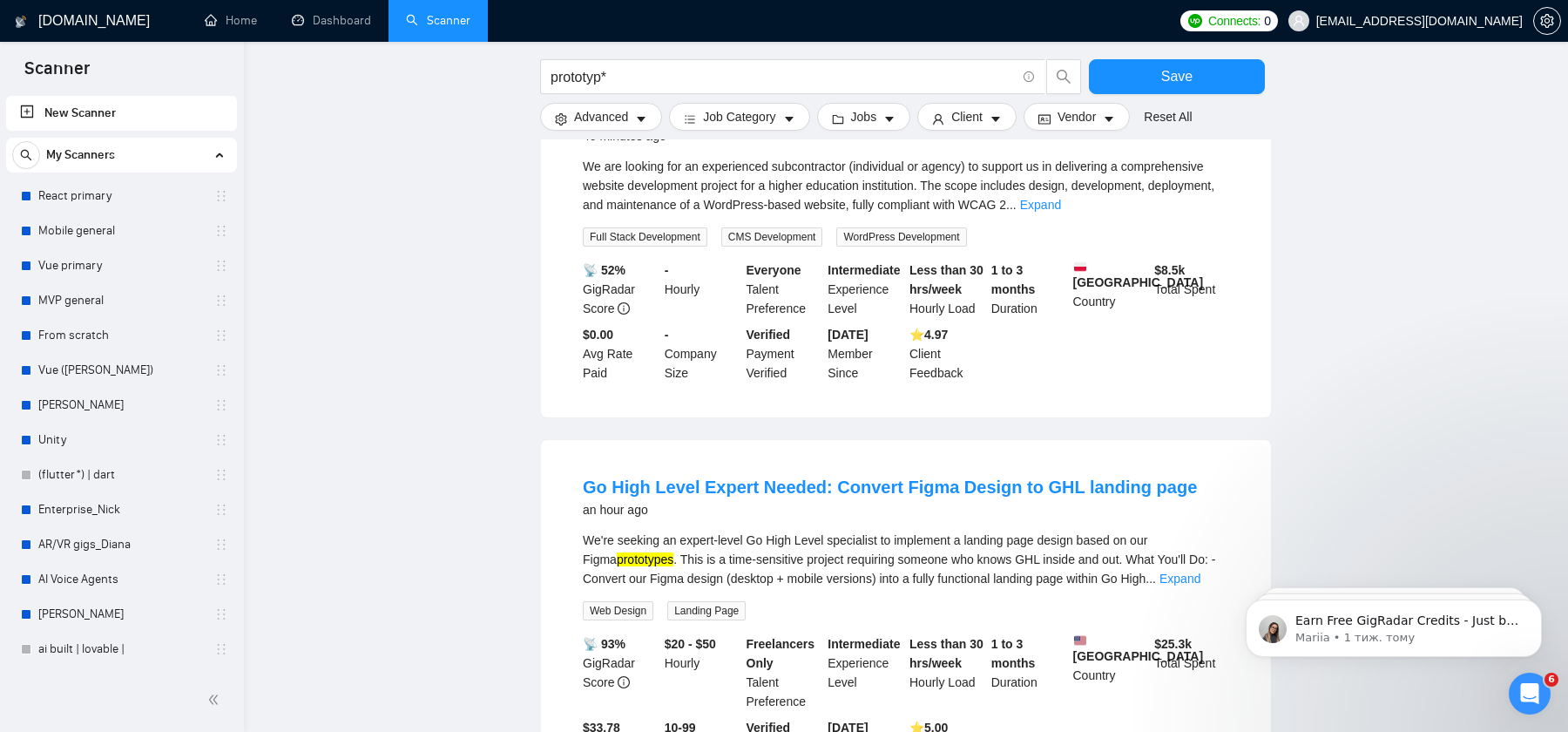
click at [1061, 212] on link "Expand" at bounding box center [1041, 204] width 40 height 14
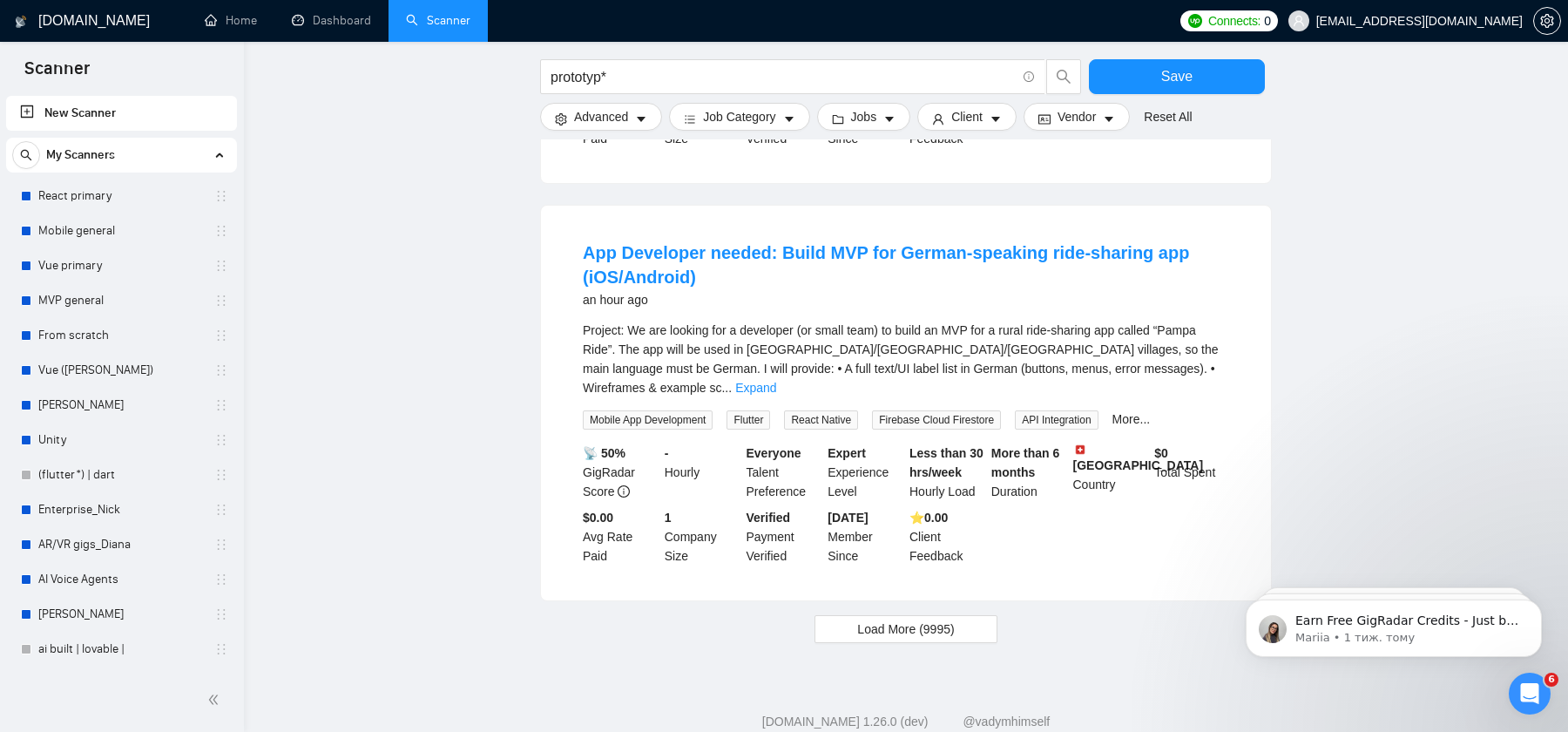
scroll to position [2418, 0]
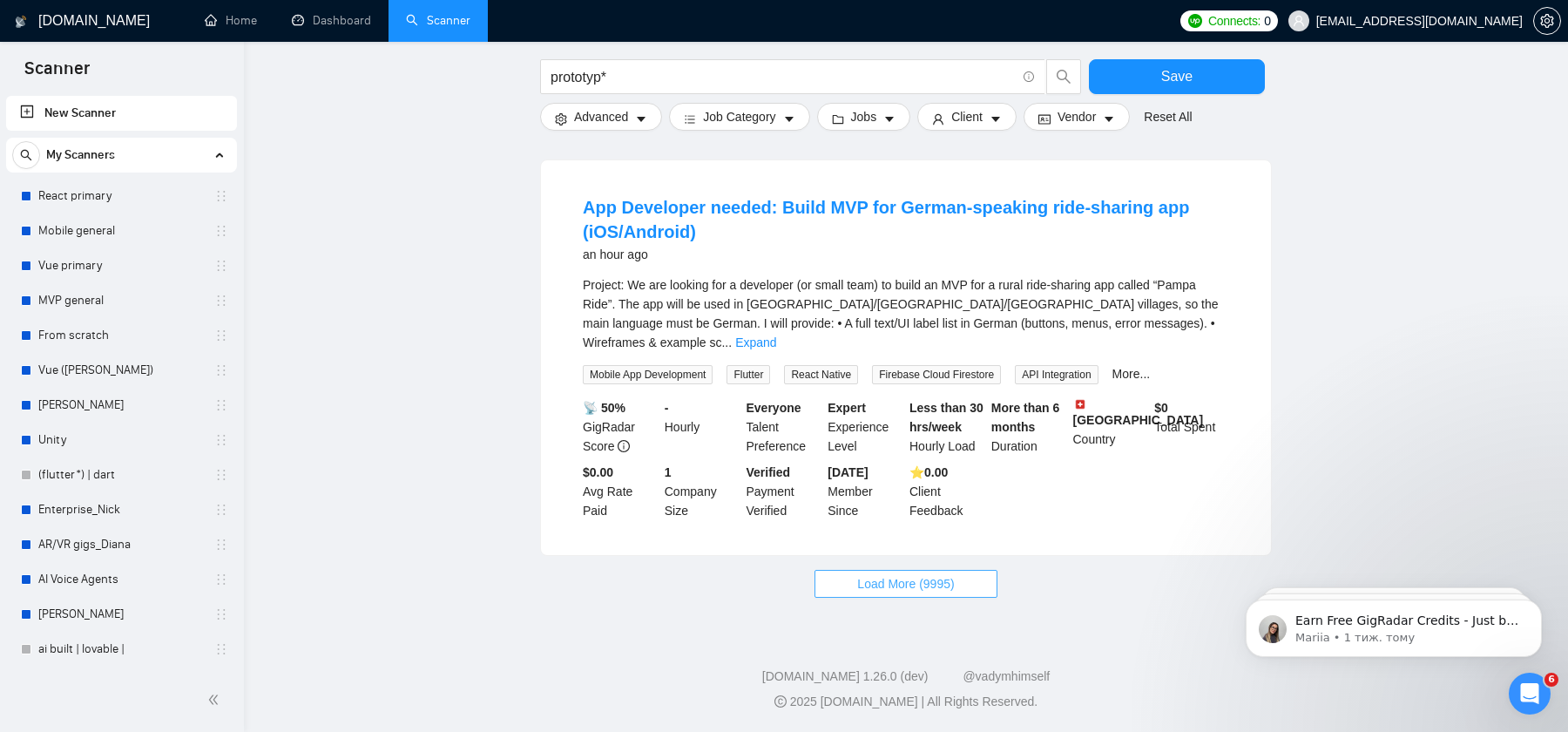
click at [971, 582] on button "Load More (9995)" at bounding box center [905, 584] width 182 height 28
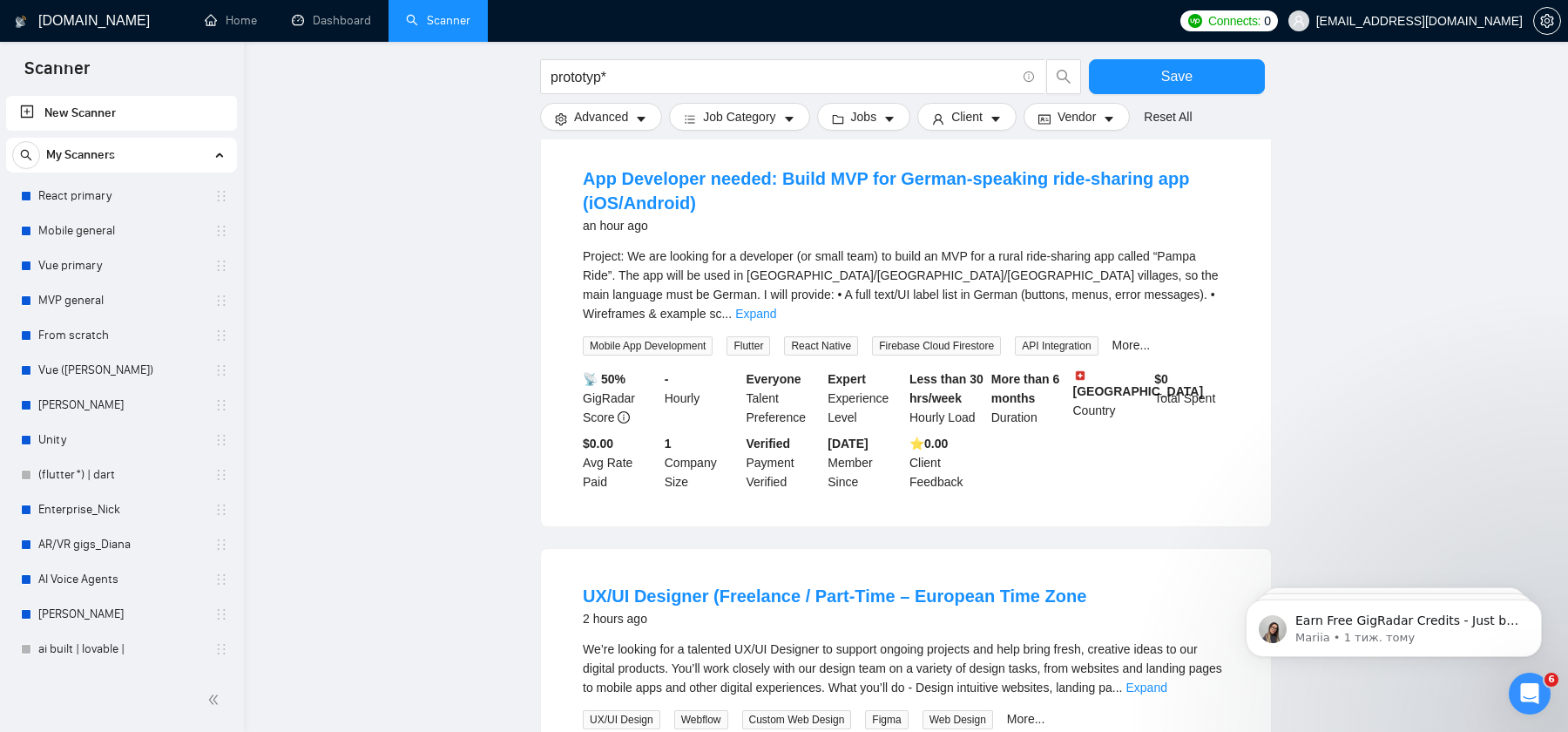
scroll to position [2437, 0]
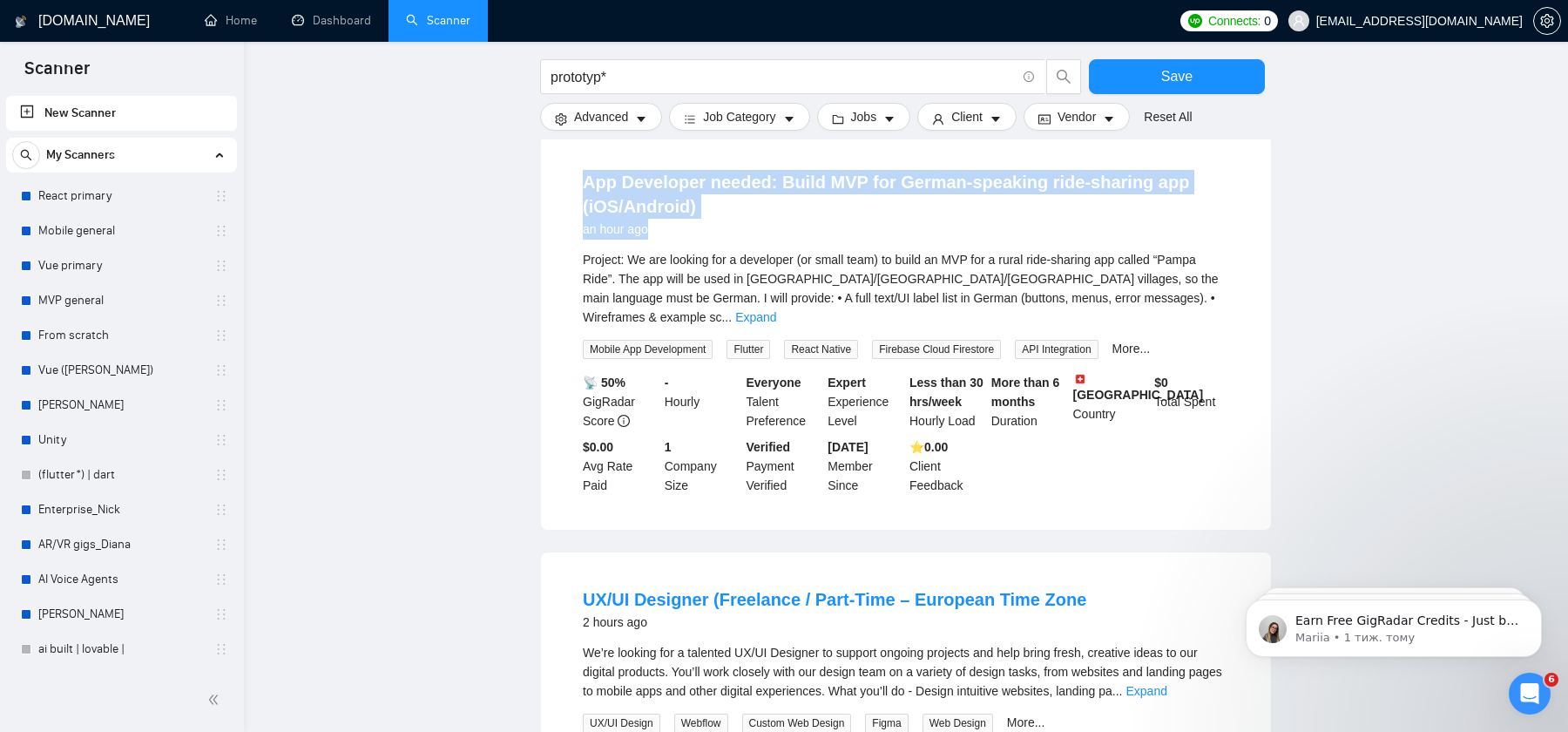
drag, startPoint x: 780, startPoint y: 250, endPoint x: 581, endPoint y: 211, distance: 202.8
click at [581, 211] on li "App Developer needed: Build MVP for German-speaking ride-sharing app (iOS/Andro…" at bounding box center [906, 331] width 688 height 353
click at [427, 346] on main "prototyp* Save Advanced Job Category Jobs Client Vendor Reset All Preview Resul…" at bounding box center [905, 38] width 1268 height 4810
drag, startPoint x: 571, startPoint y: 197, endPoint x: 724, endPoint y: 222, distance: 155.0
click at [724, 225] on li "App Developer needed: Build MVP for German-speaking ride-sharing app (iOS/Andro…" at bounding box center [906, 331] width 688 height 353
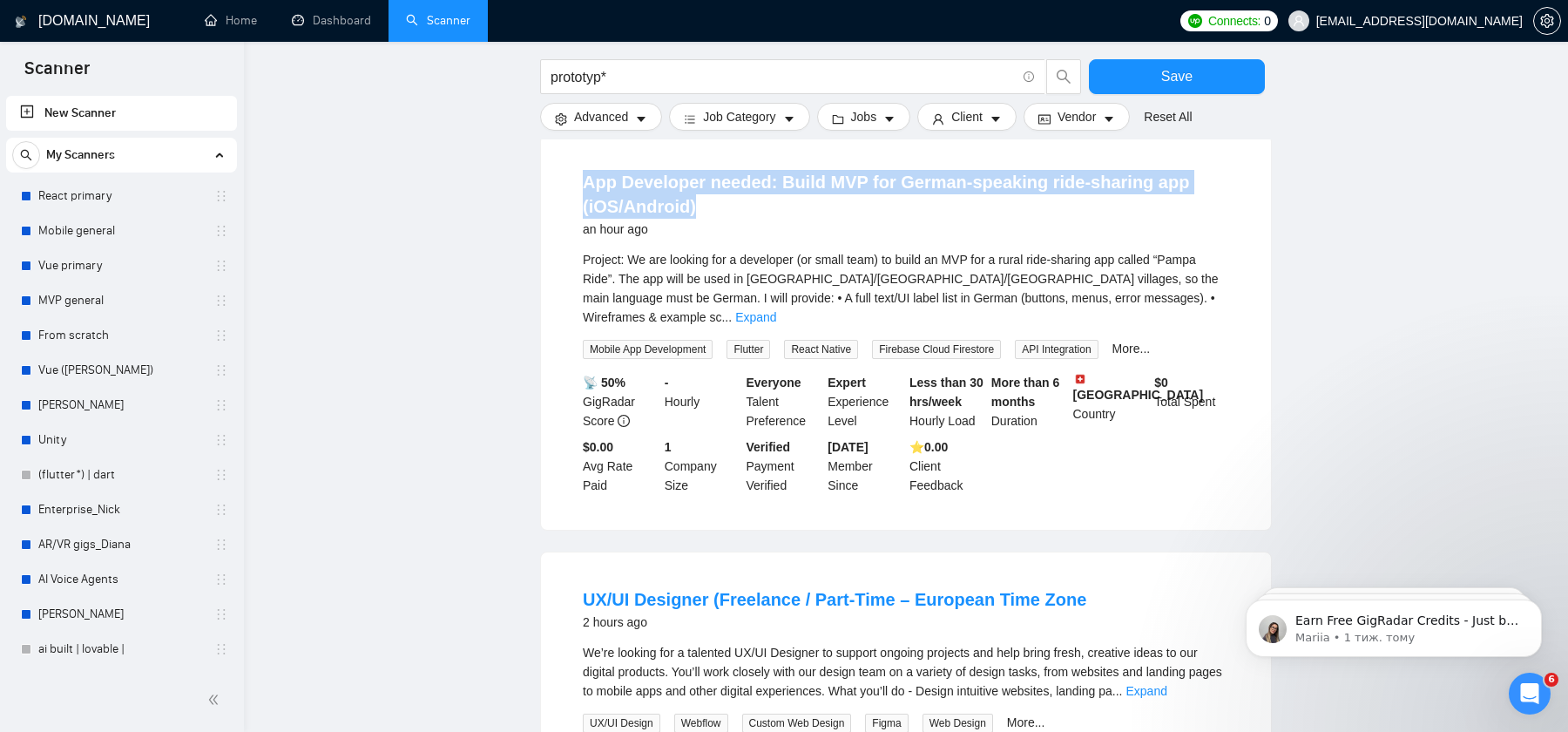
copy link "App Developer needed: Build MVP for German-speaking ride-sharing app (iOS/Andro…"
click at [1362, 317] on main "prototyp* Save Advanced Job Category Jobs Client Vendor Reset All Preview Resul…" at bounding box center [905, 38] width 1268 height 4810
click at [777, 324] on link "Expand" at bounding box center [755, 317] width 40 height 14
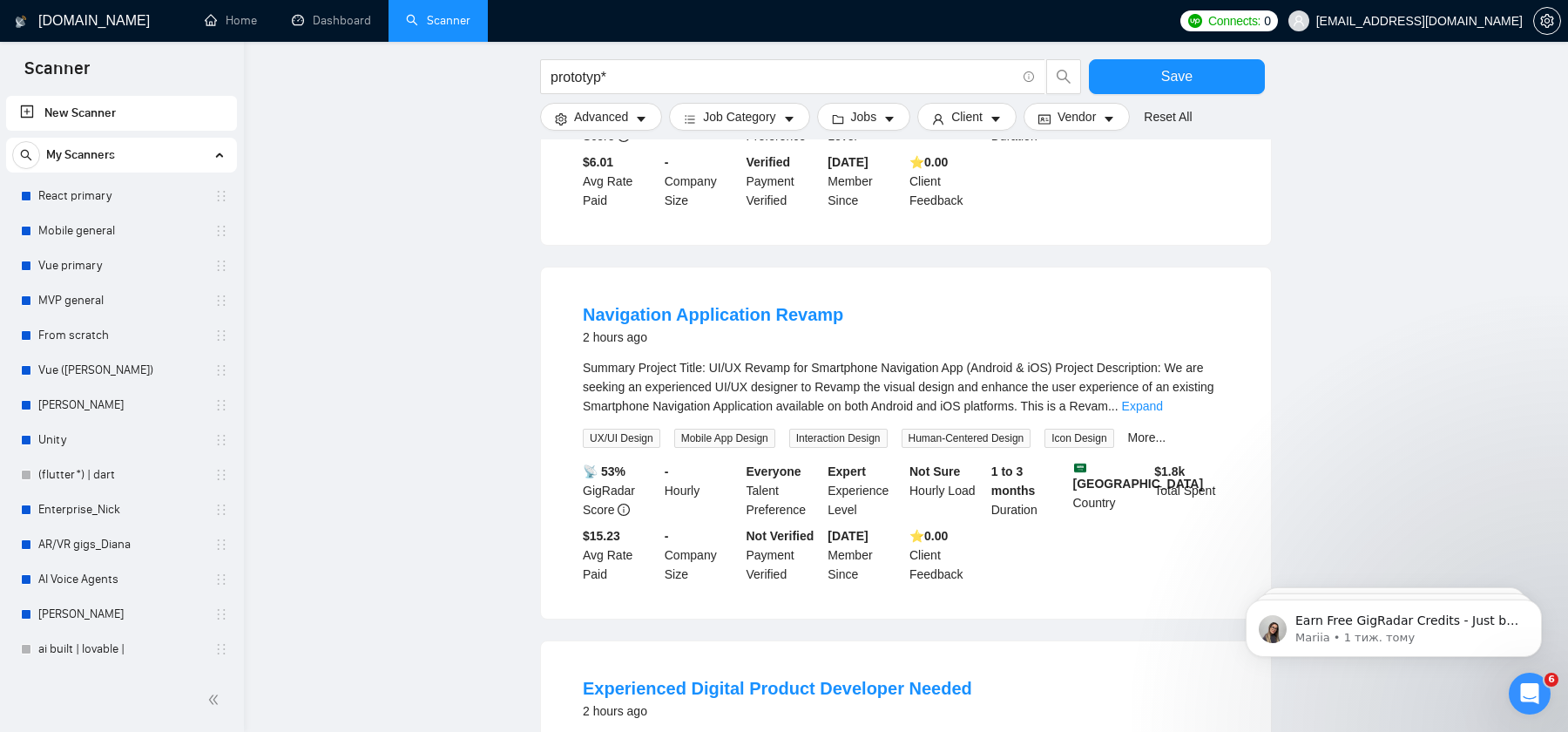
scroll to position [3308, 0]
click at [1163, 412] on link "Expand" at bounding box center [1142, 405] width 40 height 14
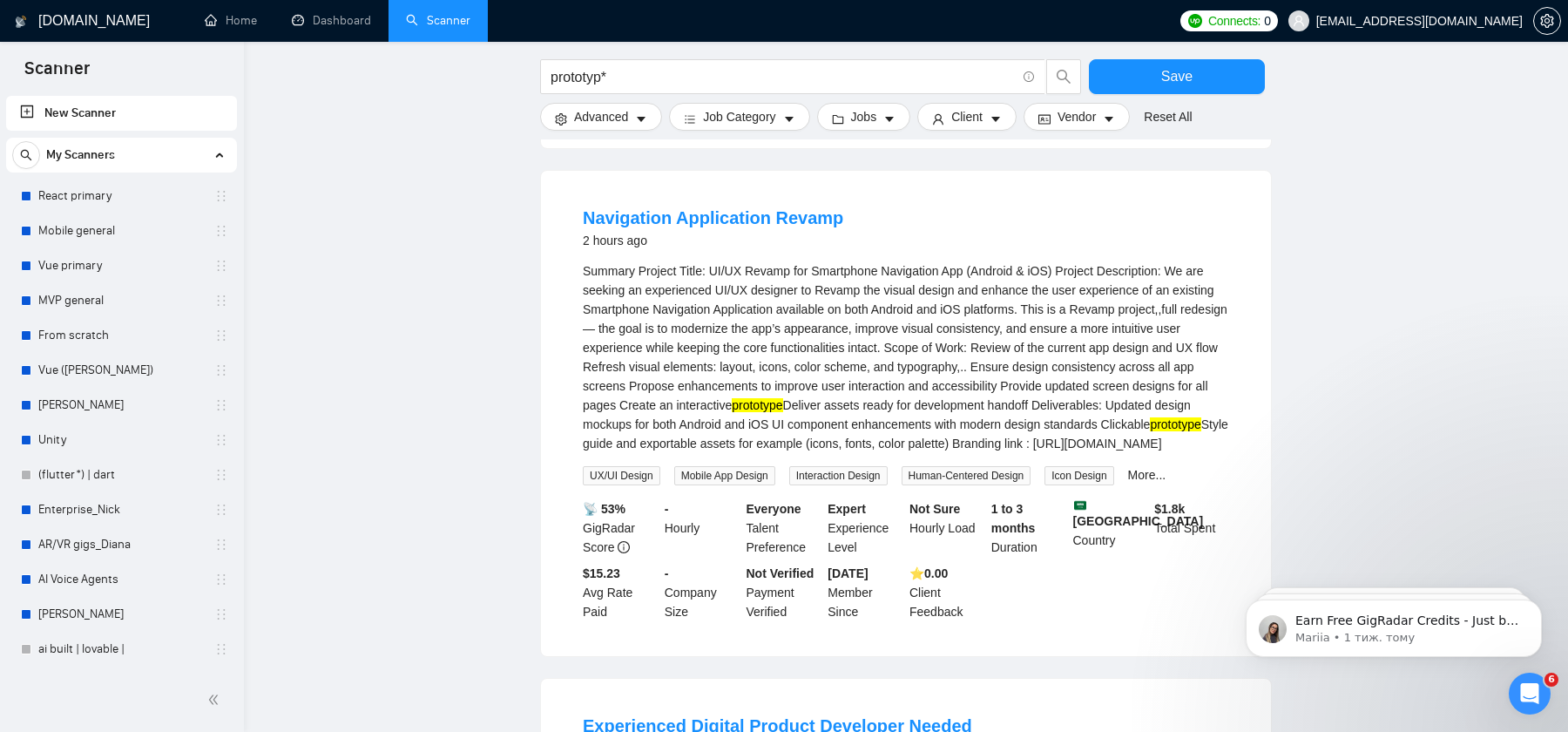
scroll to position [3403, 0]
drag, startPoint x: 917, startPoint y: 229, endPoint x: 489, endPoint y: 265, distance: 429.5
copy link "Navigation Application Revamp"
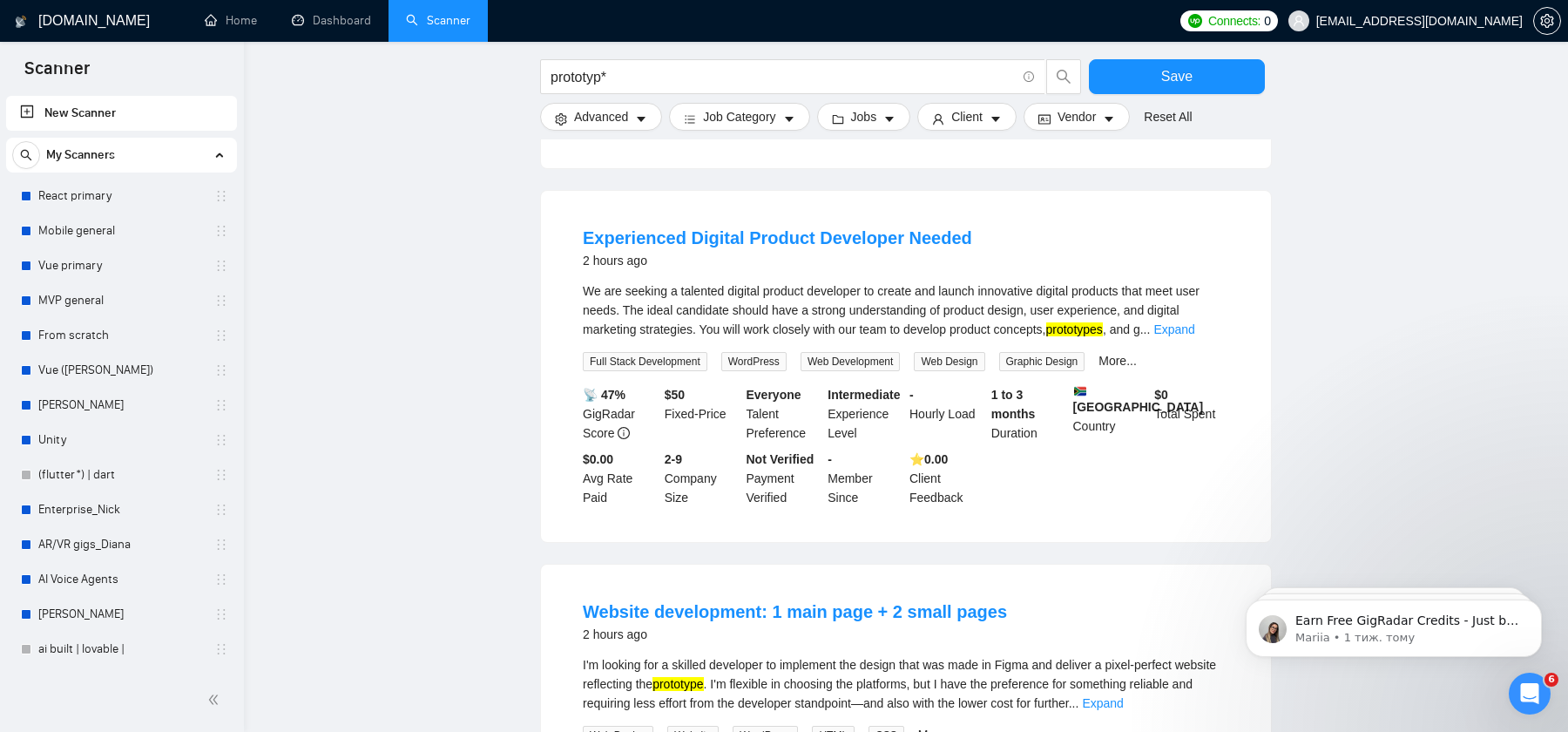
scroll to position [3897, 0]
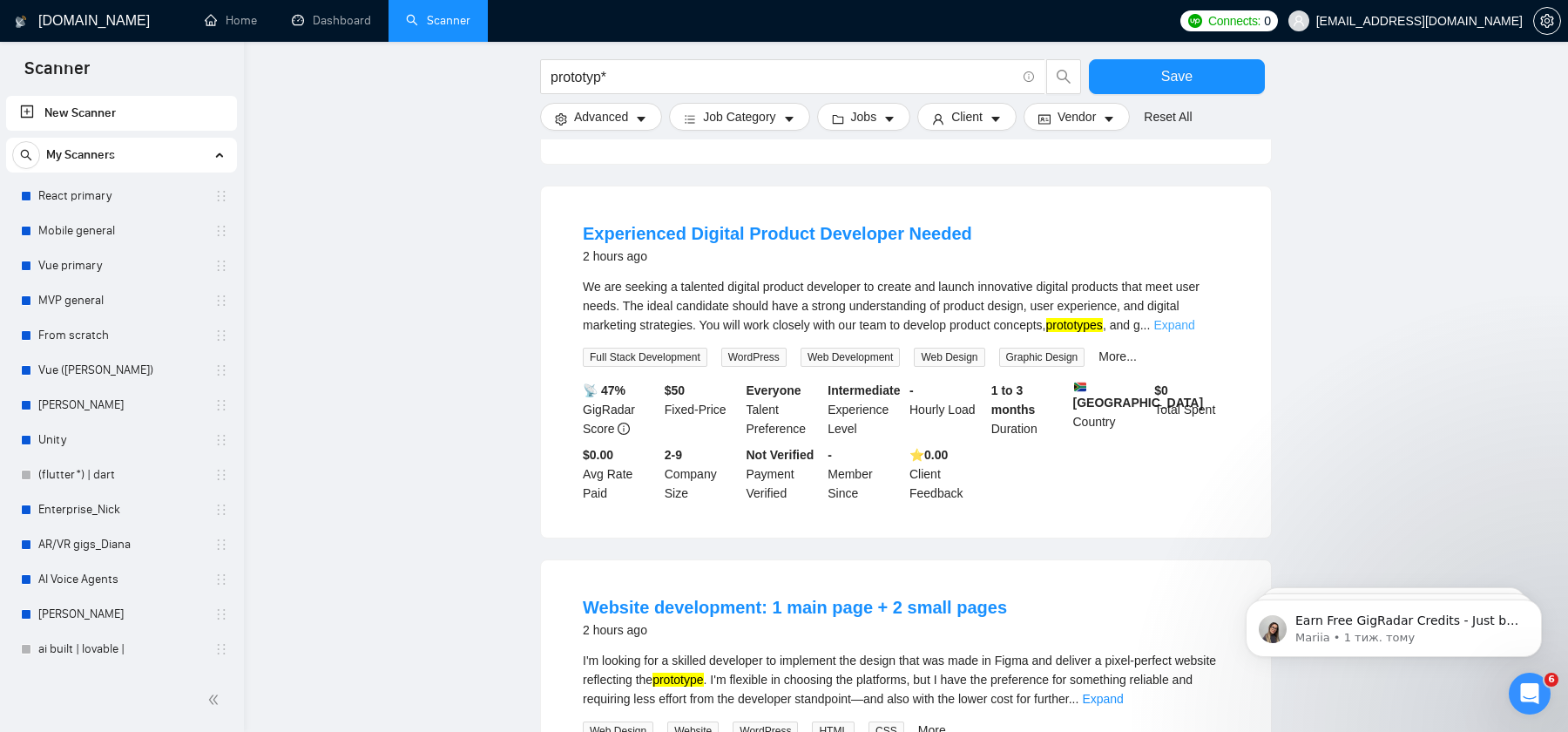
click at [1194, 332] on link "Expand" at bounding box center [1173, 325] width 40 height 14
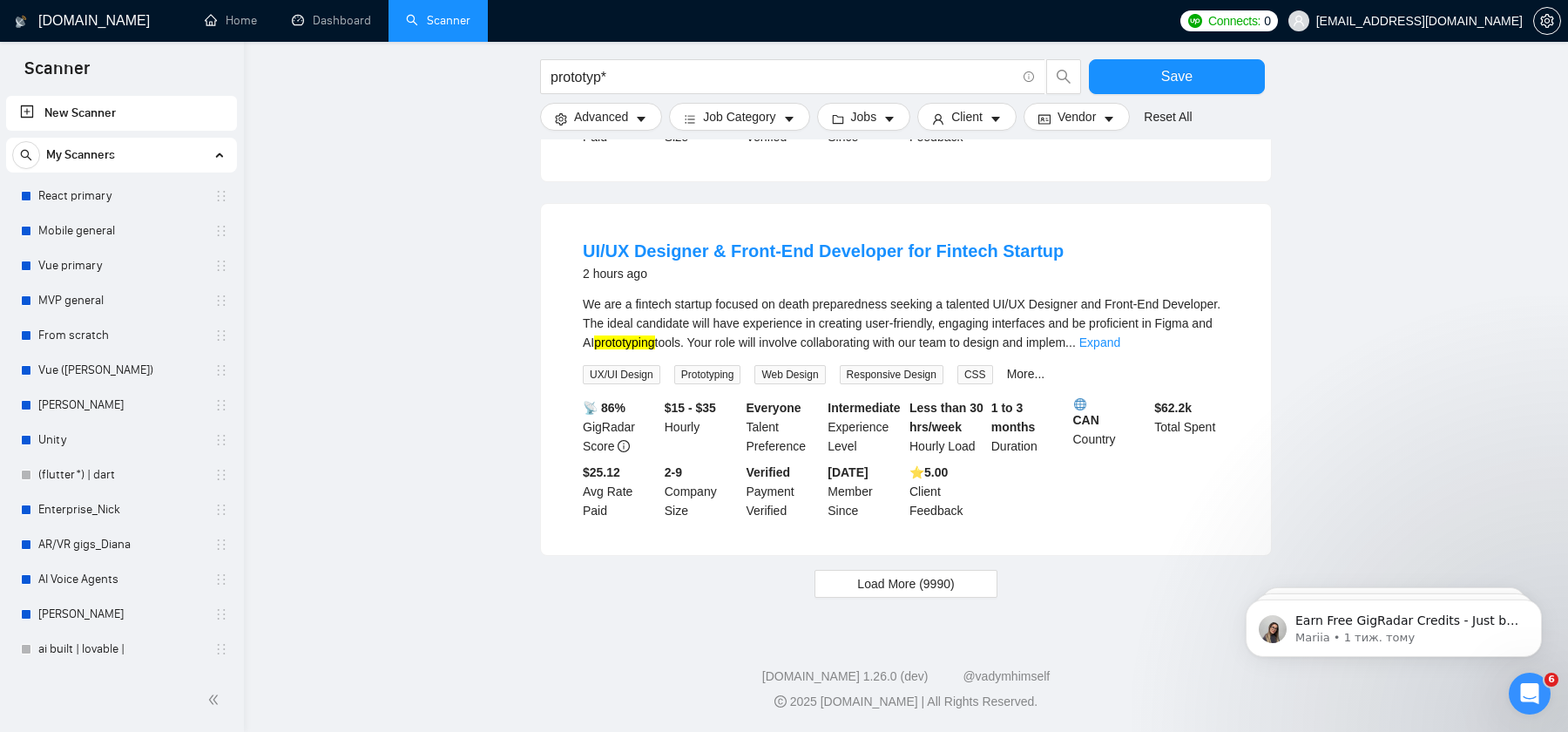
scroll to position [4702, 0]
click at [1120, 350] on link "Expand" at bounding box center [1100, 342] width 40 height 14
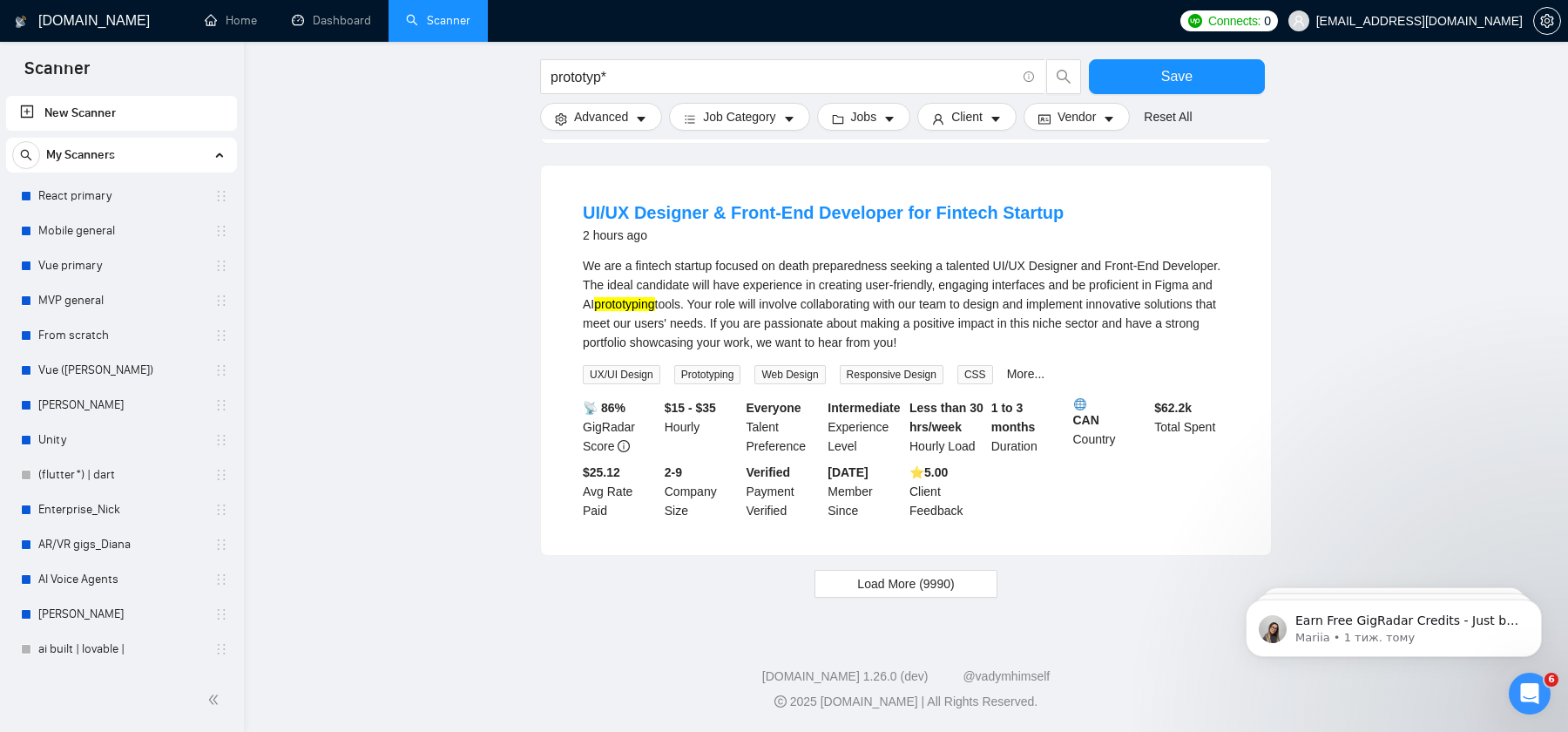
scroll to position [4746, 0]
drag, startPoint x: 1136, startPoint y: 237, endPoint x: 536, endPoint y: 240, distance: 600.0
copy link "UI/UX Designer & Front-End Developer for Fintech Startup"
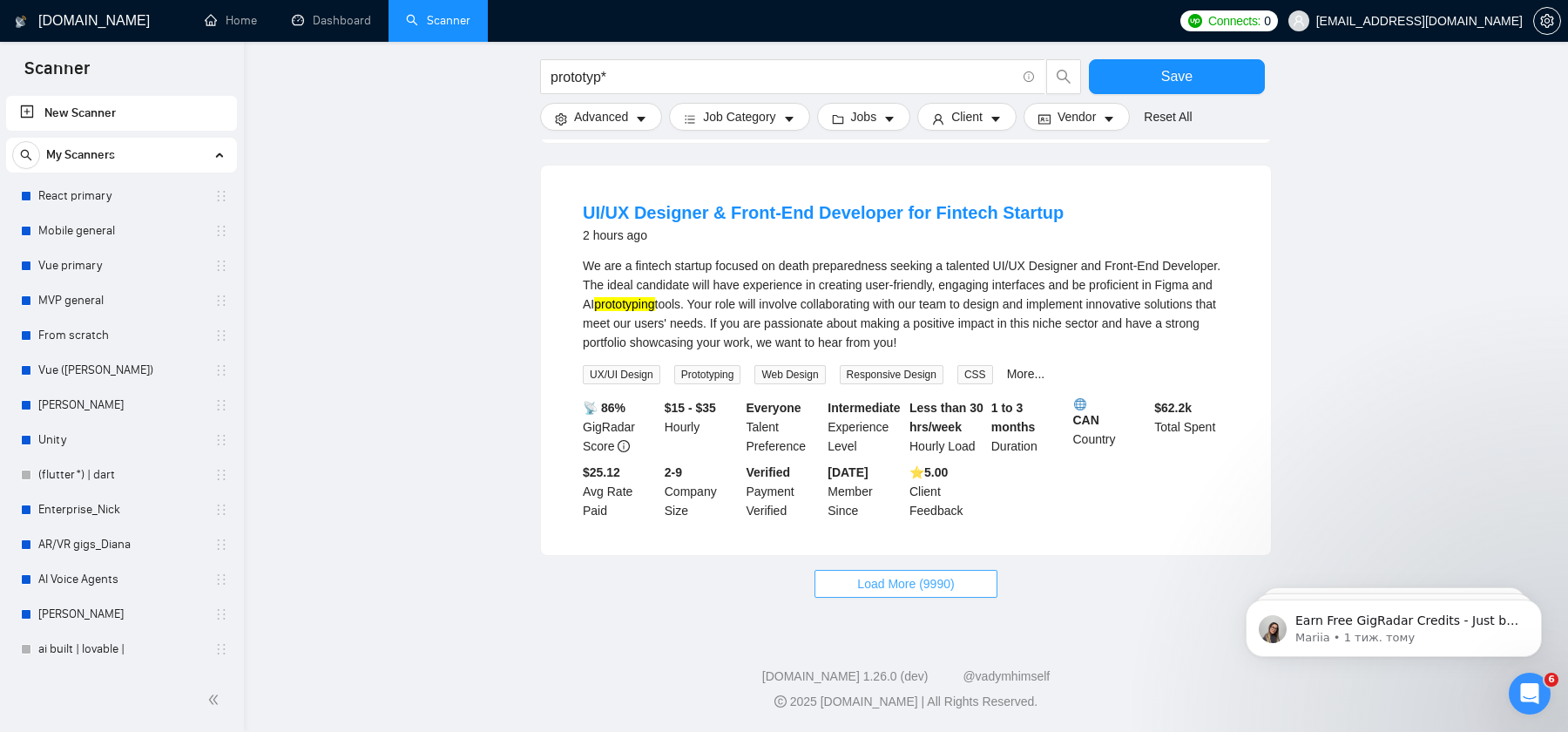
click at [930, 594] on span "Load More (9990)" at bounding box center [905, 584] width 97 height 19
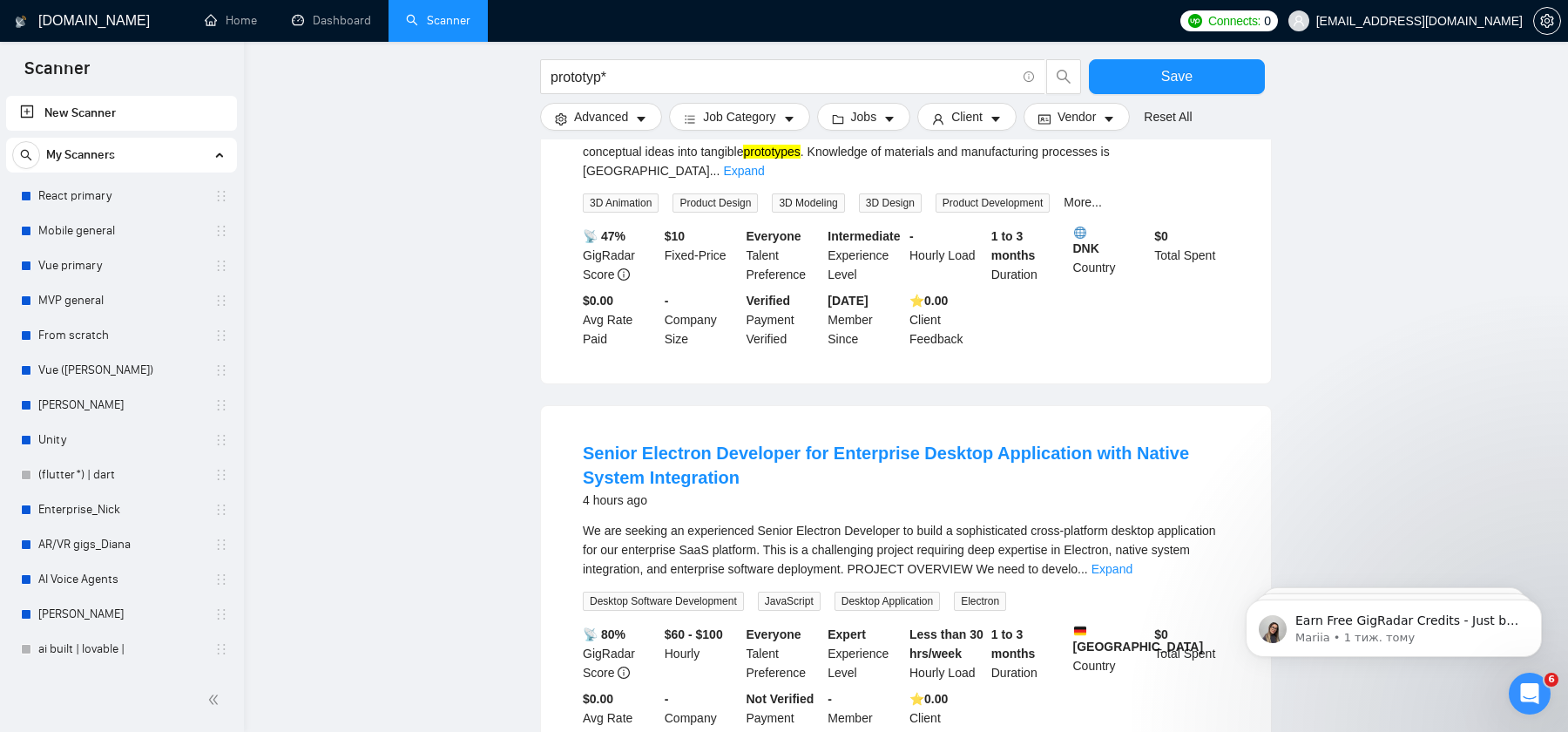
scroll to position [5841, 0]
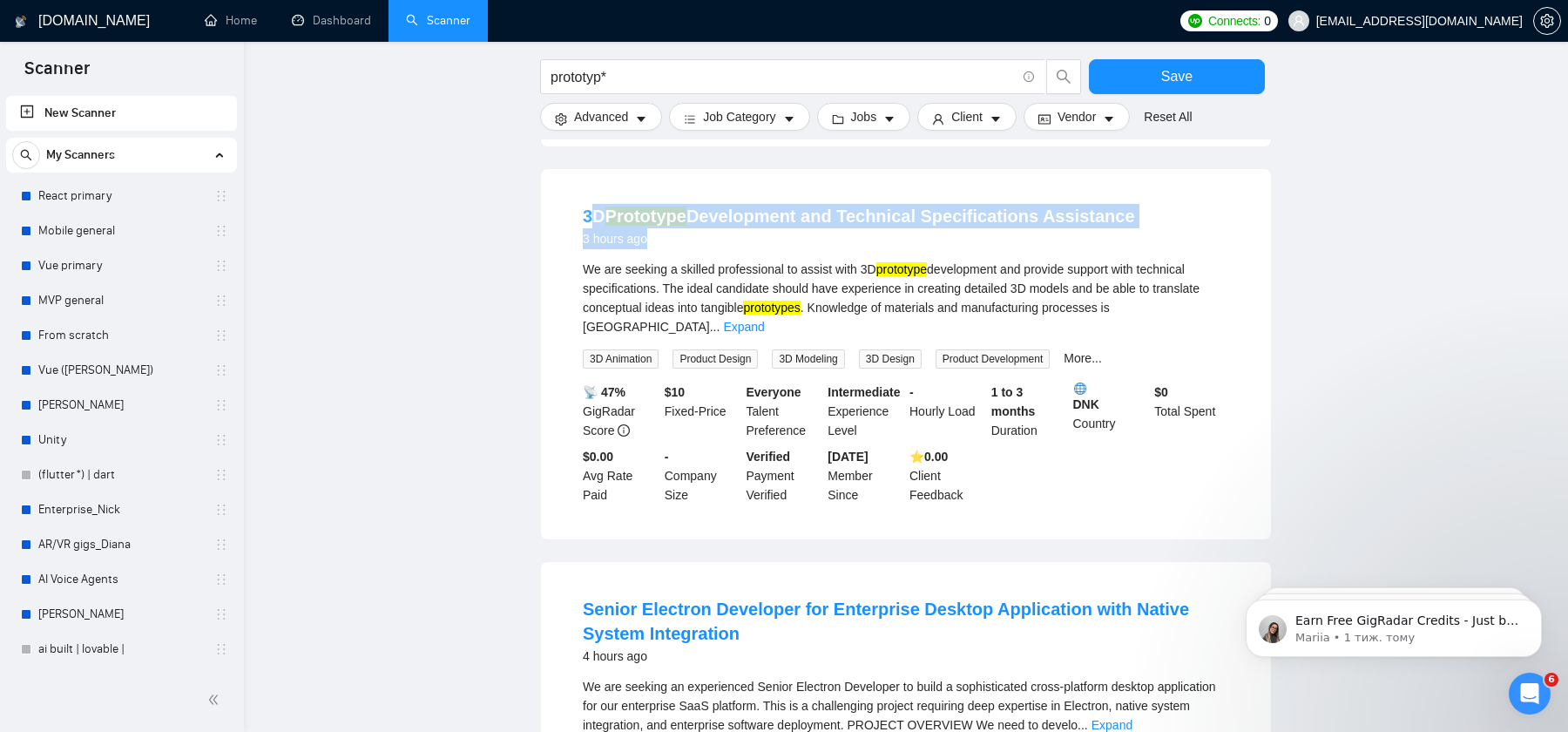
drag, startPoint x: 1186, startPoint y: 285, endPoint x: 598, endPoint y: 279, distance: 588.0
click at [598, 250] on div "3D Prototype Development and Technical Specifications Assistance 3 hours ago" at bounding box center [905, 227] width 646 height 45
click at [764, 334] on link "Expand" at bounding box center [744, 326] width 40 height 14
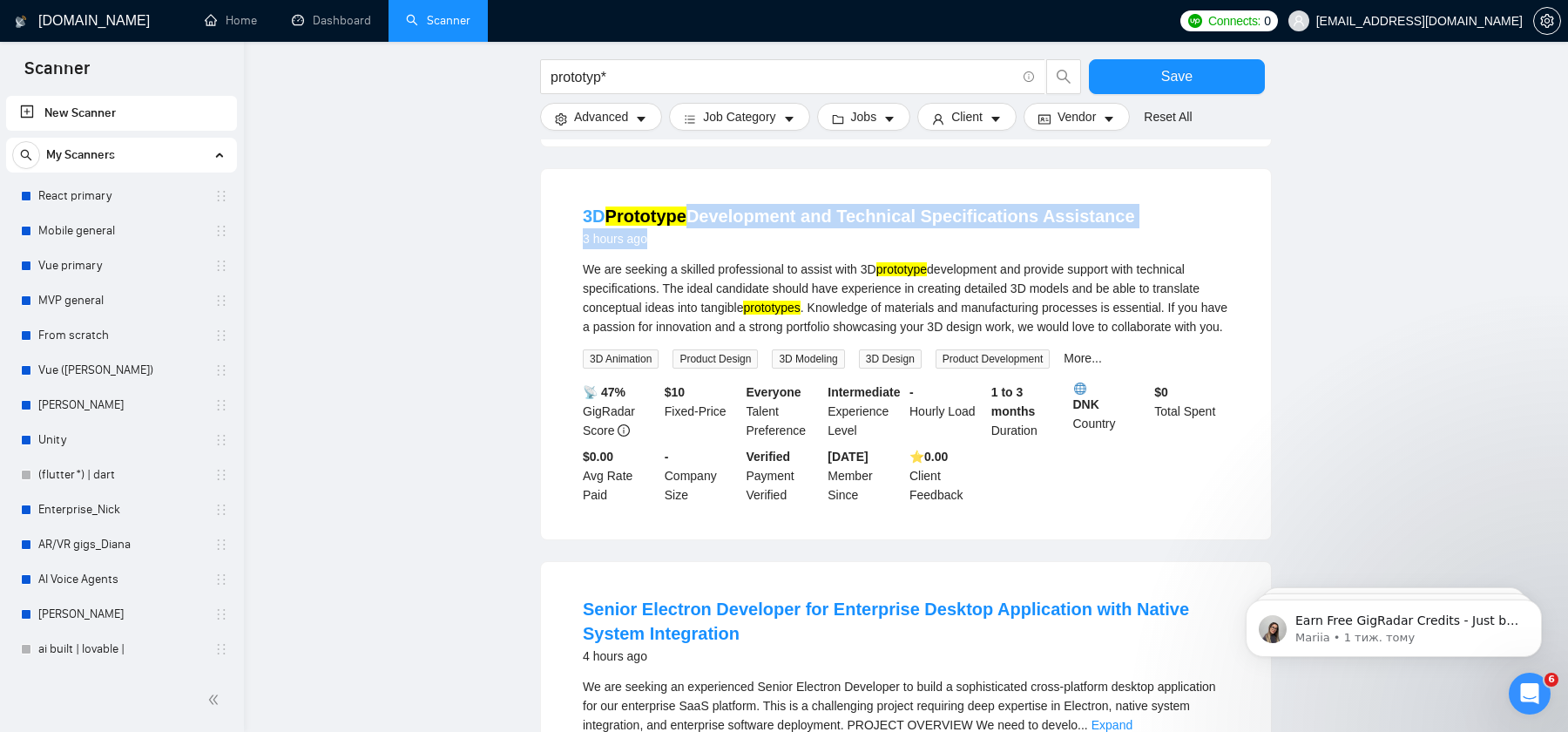
drag, startPoint x: 1185, startPoint y: 284, endPoint x: 685, endPoint y: 289, distance: 500.0
click at [685, 250] on div "3D Prototype Development and Technical Specifications Assistance 3 hours ago" at bounding box center [905, 227] width 646 height 45
drag, startPoint x: 571, startPoint y: 277, endPoint x: 1139, endPoint y: 288, distance: 568.1
click at [1139, 288] on li "3D Prototype Development and Technical Specifications Assistance 3 hours ago We…" at bounding box center [906, 354] width 688 height 329
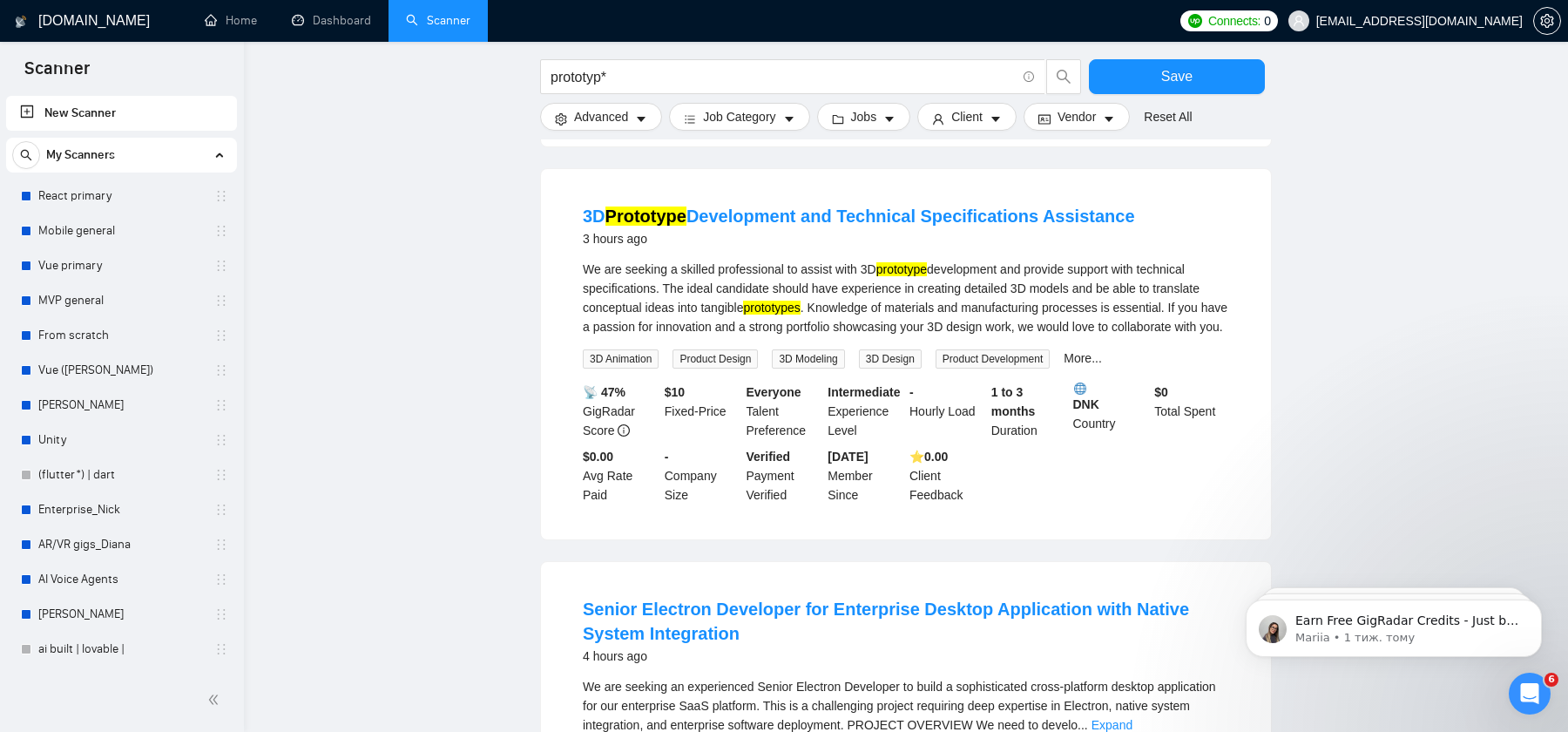
copy link "3D Prototype Development and Technical Specifications Assistance"
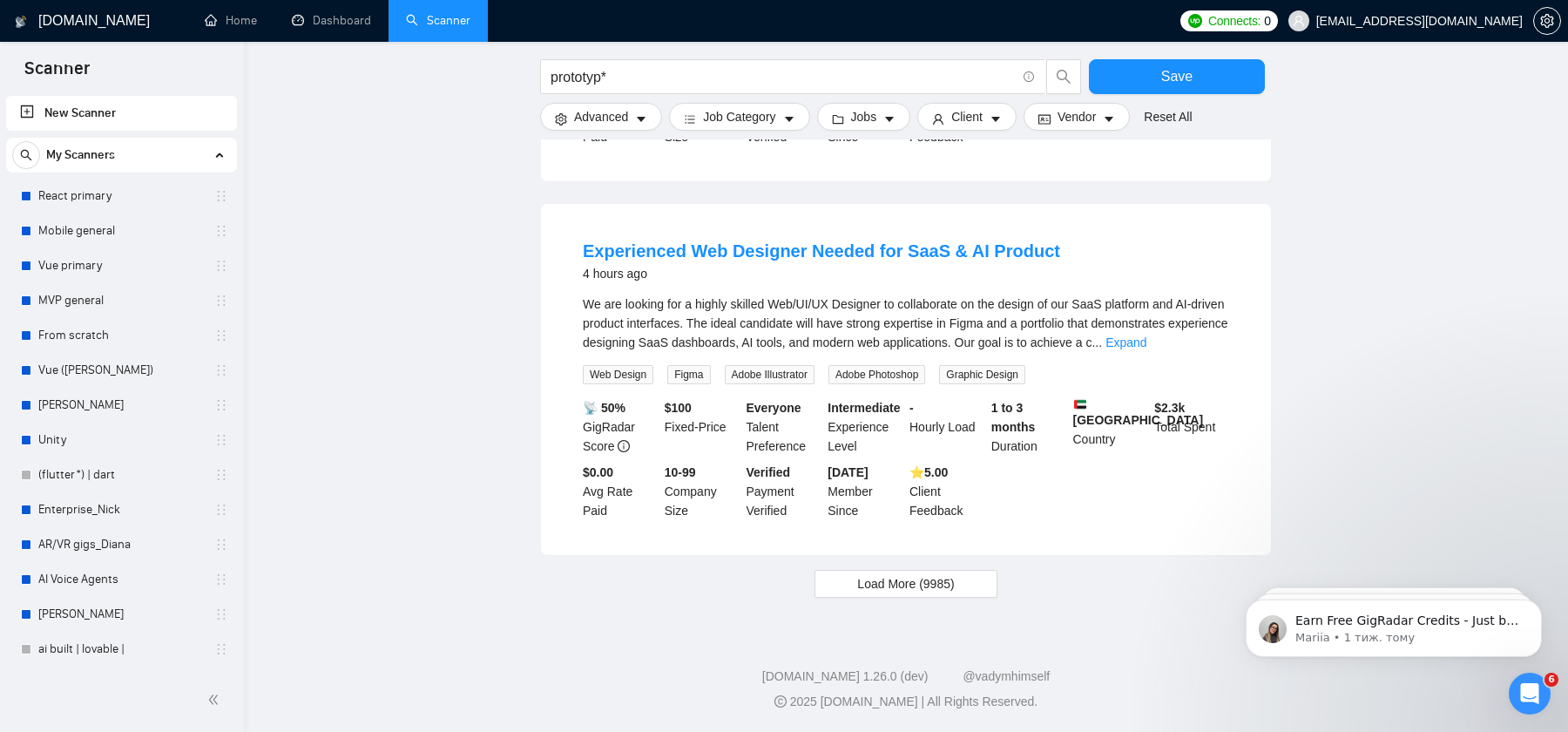
scroll to position [6698, 0]
click at [918, 581] on span "Load More (9985)" at bounding box center [905, 584] width 97 height 19
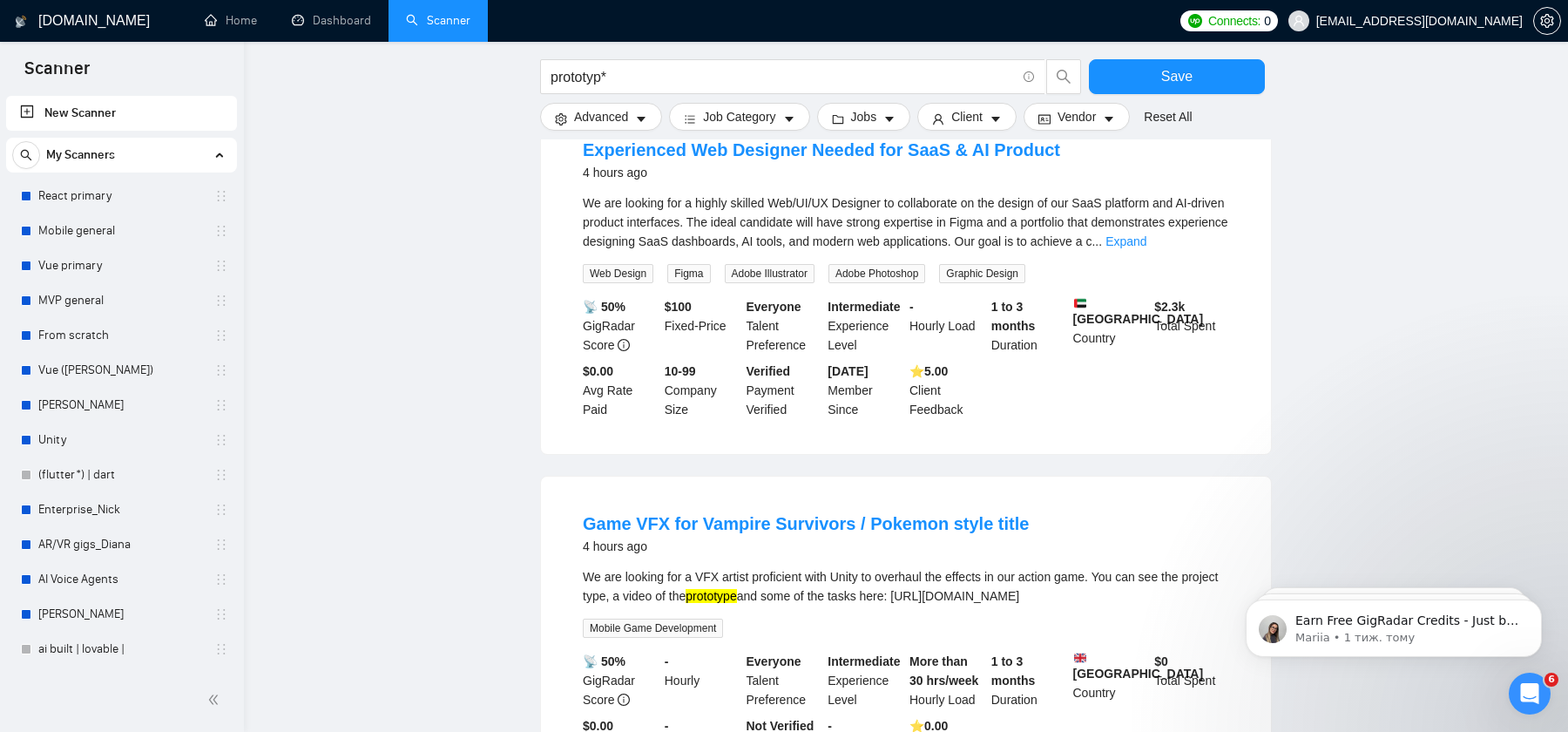
scroll to position [6732, 0]
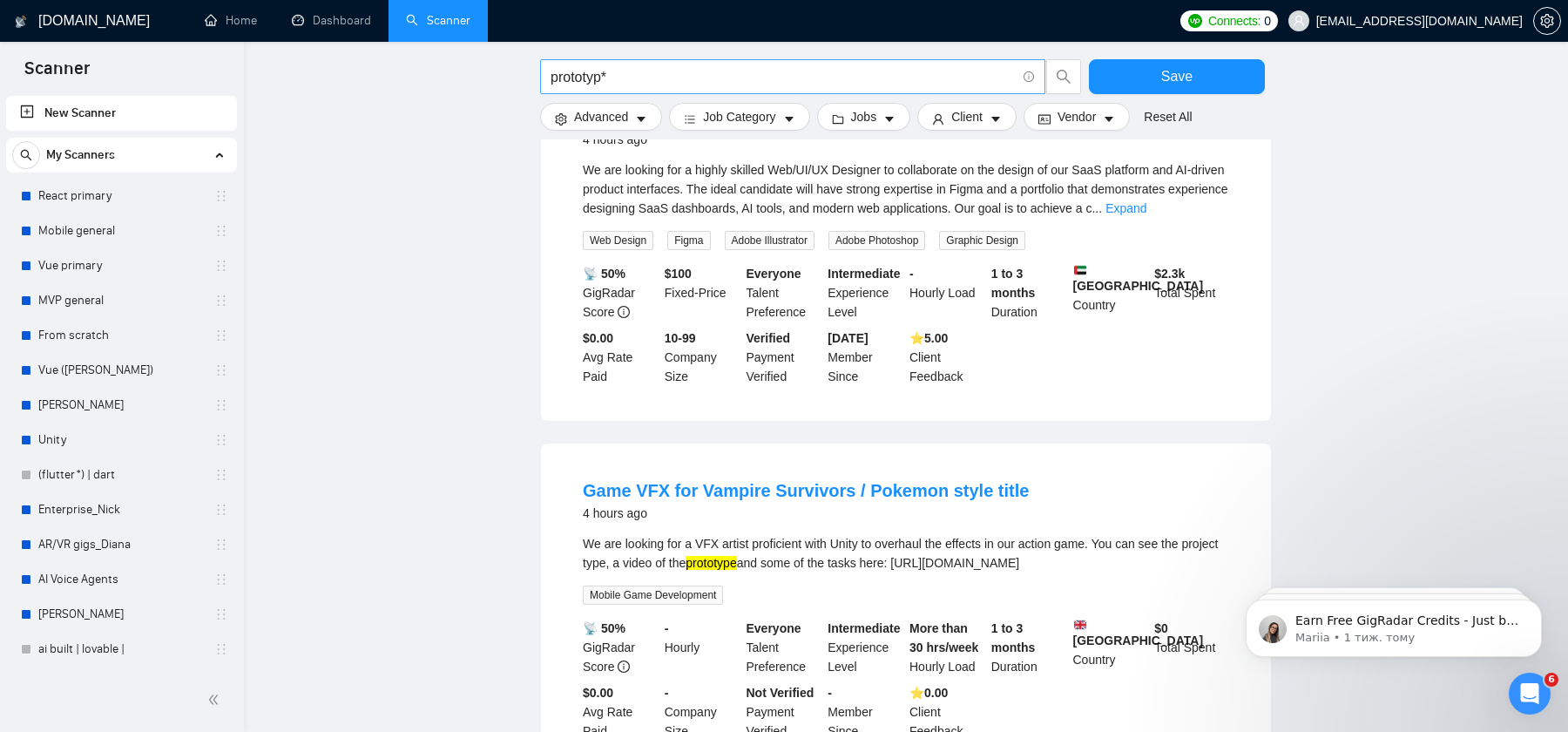
click at [984, 76] on input "prototyp*" at bounding box center [783, 77] width 466 height 22
click at [983, 76] on input "prototyp*" at bounding box center [783, 77] width 466 height 22
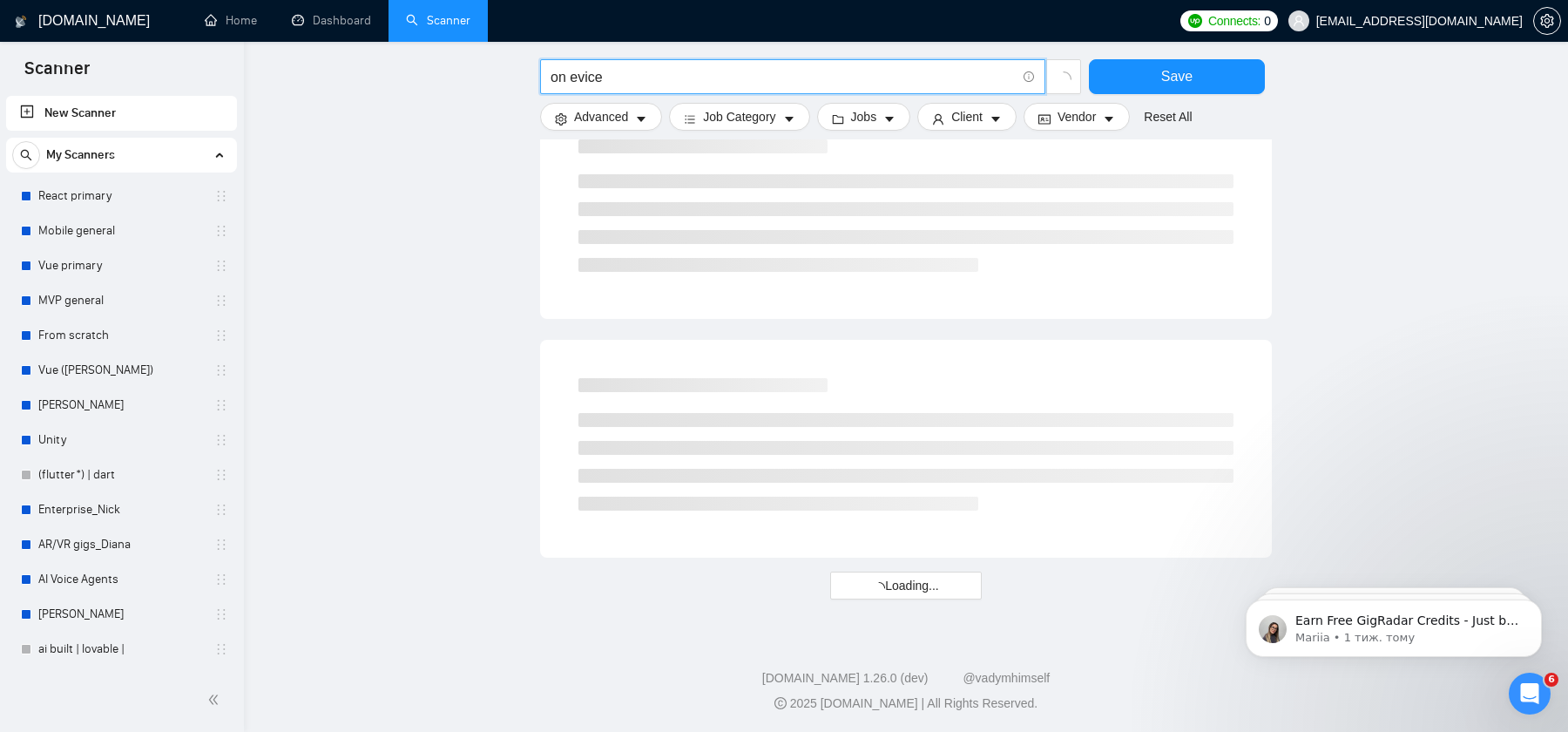
scroll to position [1673, 0]
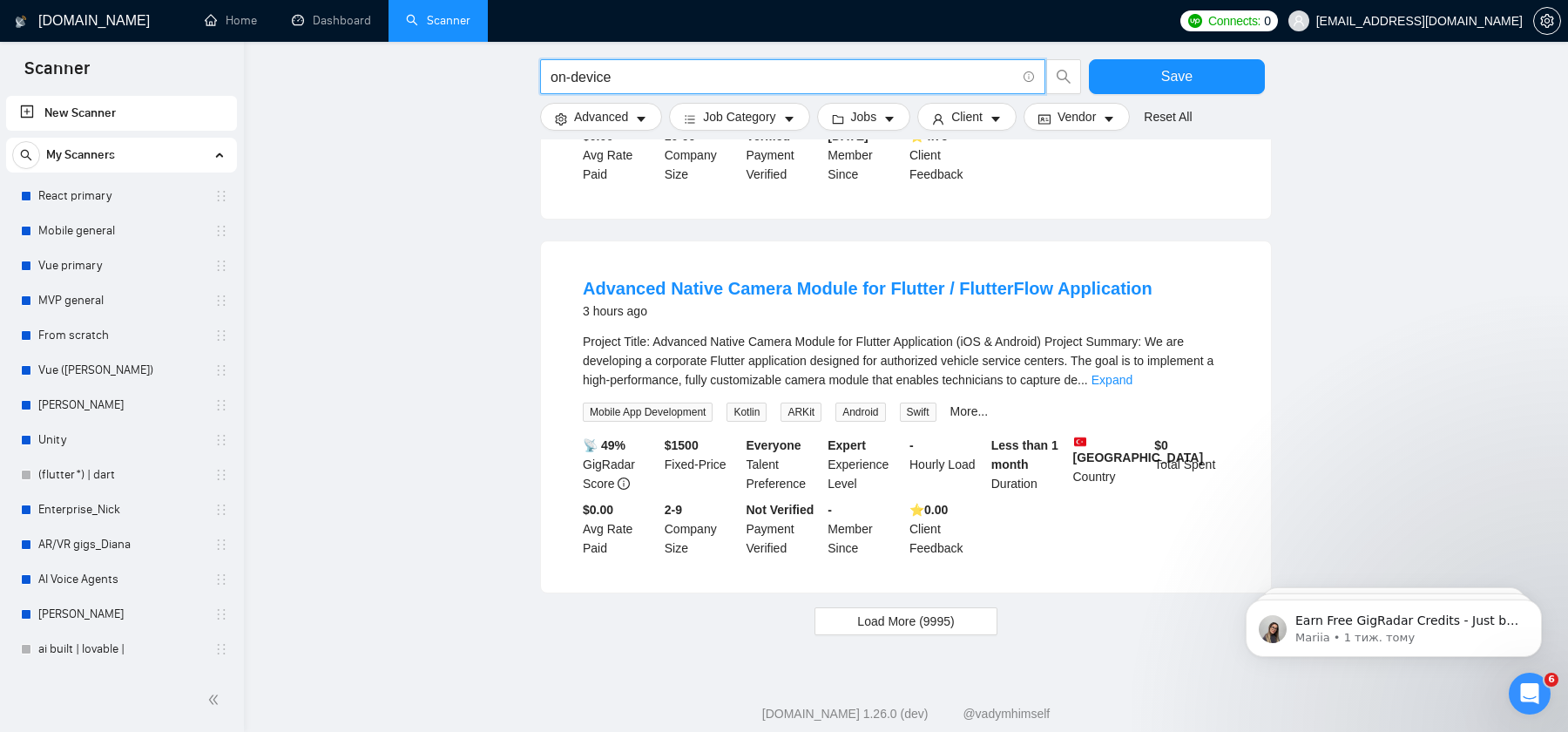
click at [961, 72] on input "on-device" at bounding box center [783, 77] width 466 height 22
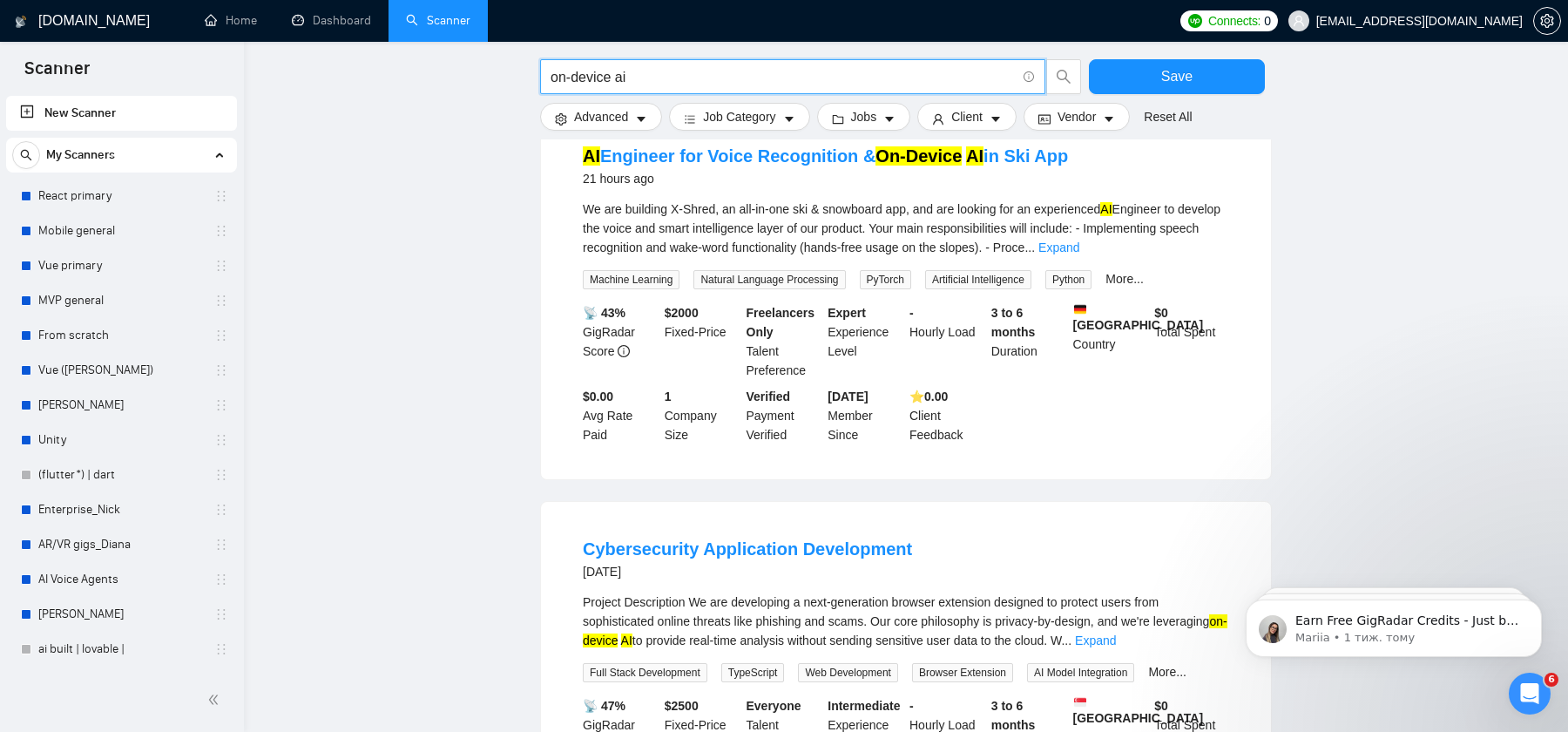
scroll to position [214, 0]
type input "on-device ai"
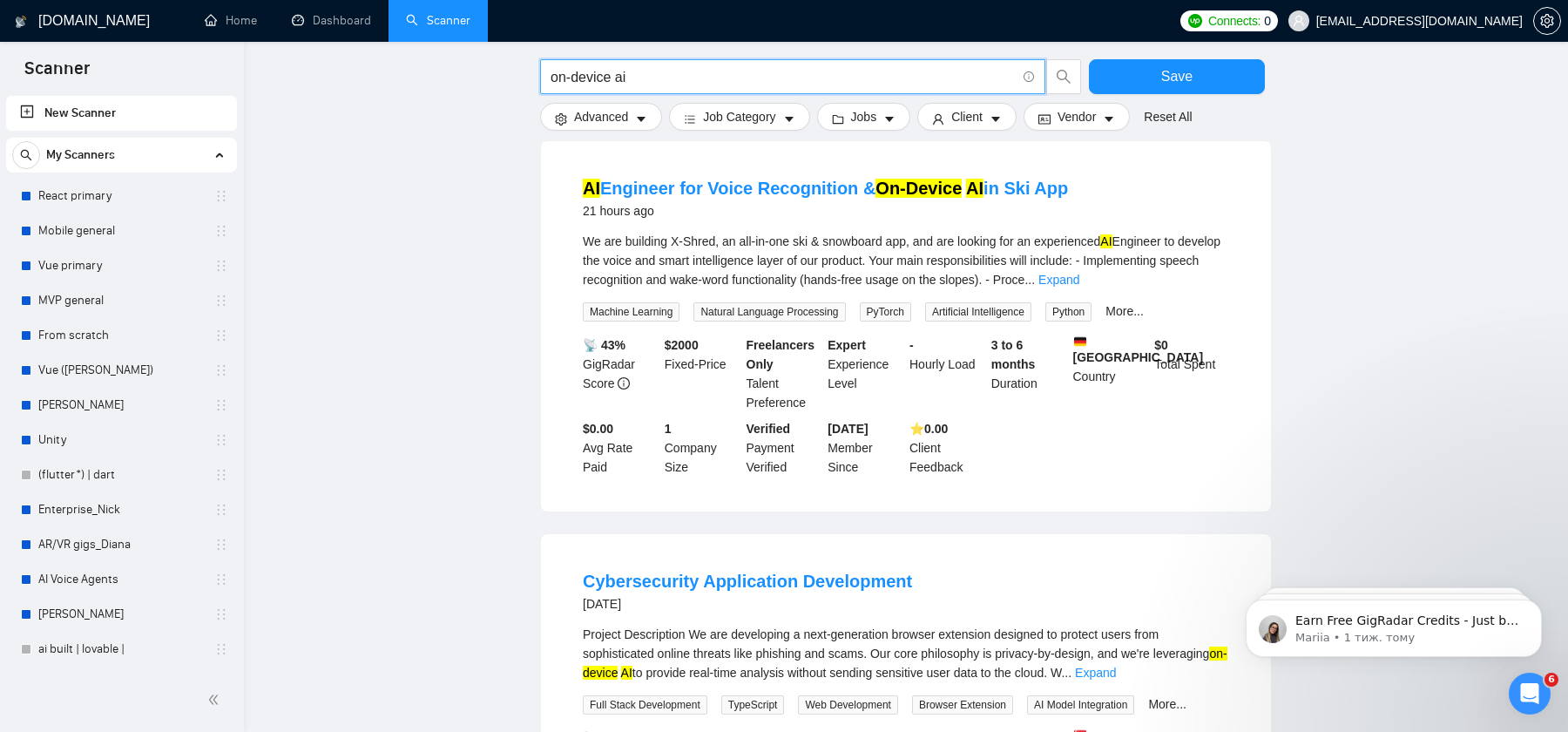
scroll to position [186, 0]
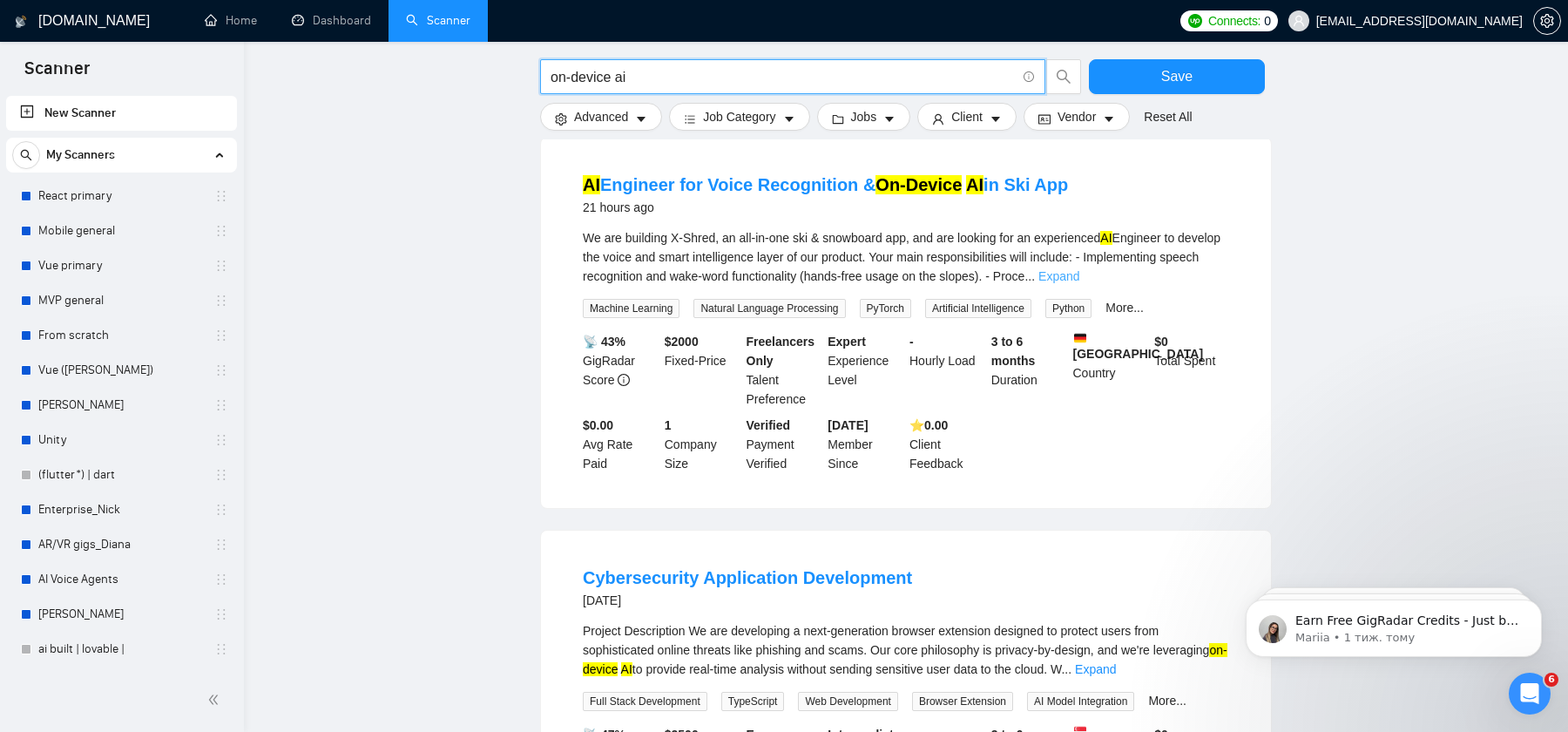
click at [1079, 279] on link "Expand" at bounding box center [1058, 276] width 40 height 14
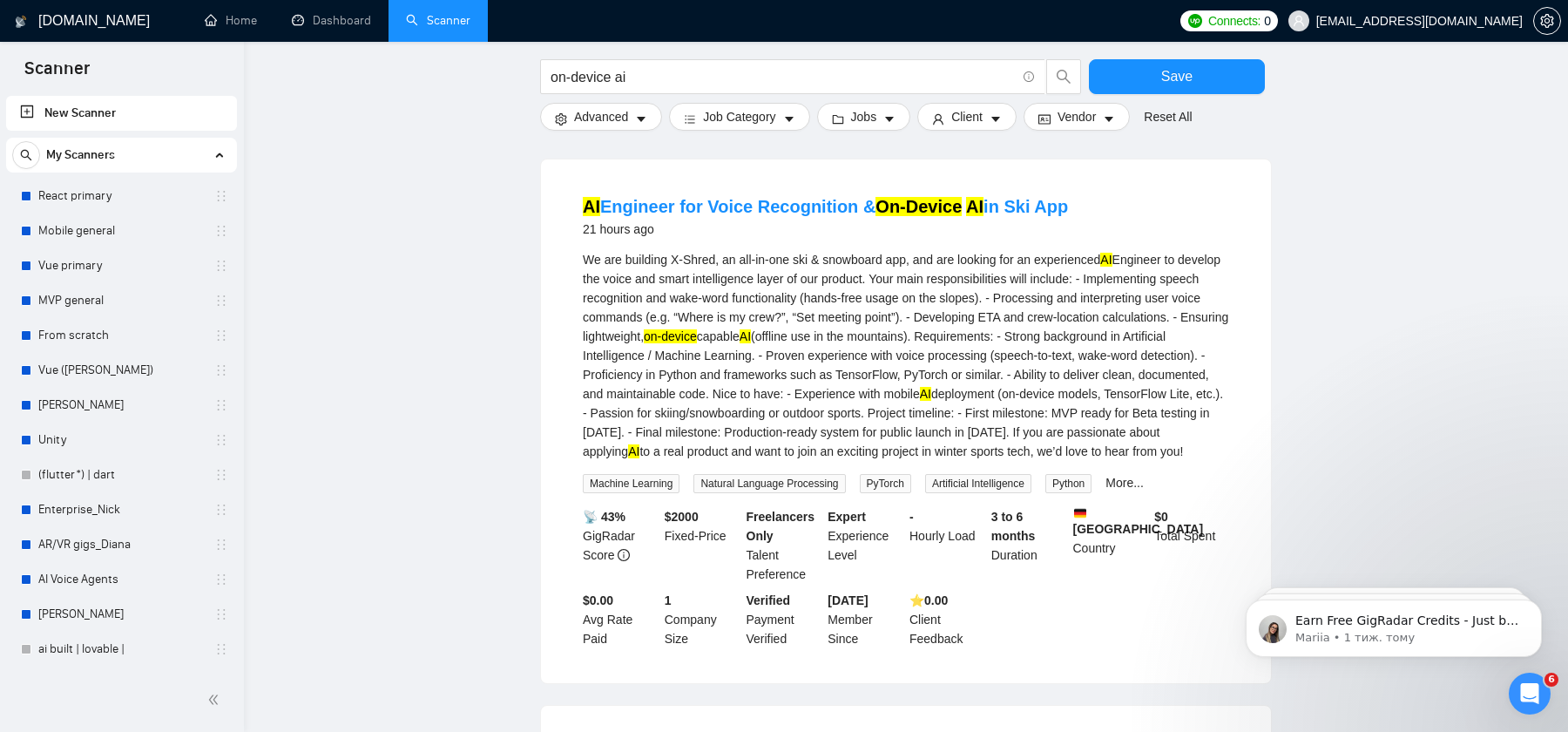
scroll to position [166, 0]
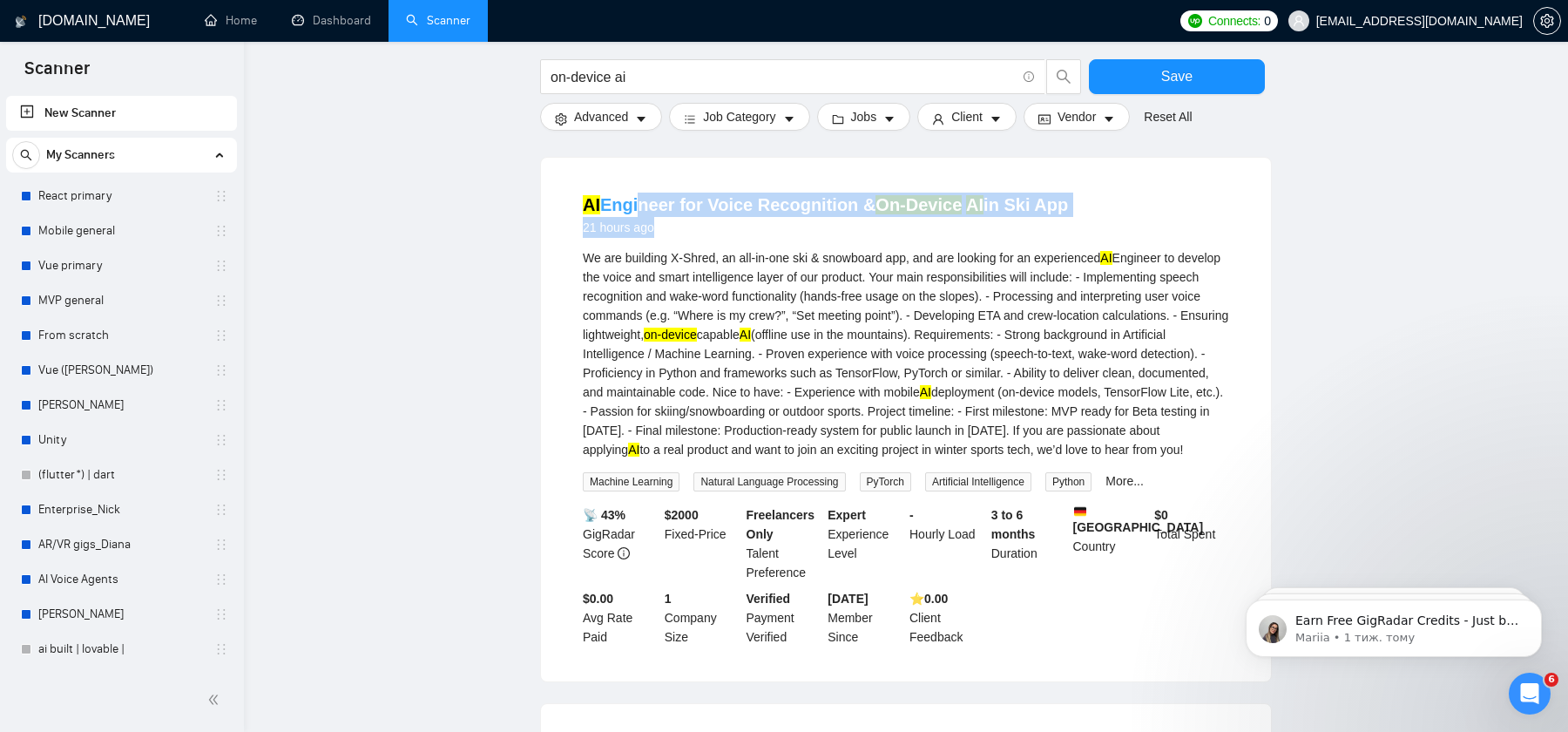
drag, startPoint x: 1097, startPoint y: 216, endPoint x: 630, endPoint y: 202, distance: 467.2
click at [632, 202] on div "AI Engineer for Voice Recognition & On-Device AI in Ski App 21 hours ago" at bounding box center [905, 215] width 646 height 45
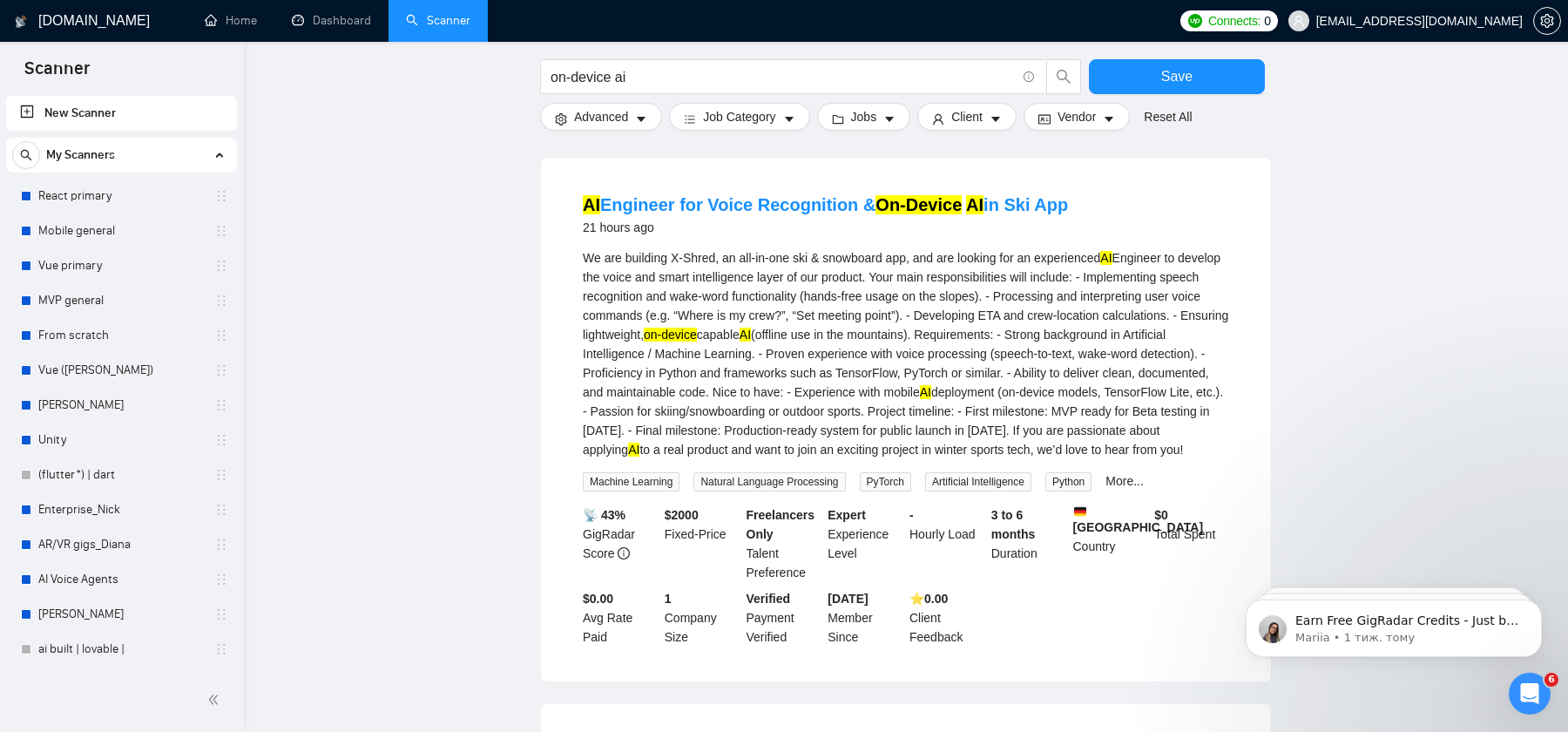
click at [1103, 193] on div "AI Engineer for Voice Recognition & On-Device AI in Ski App 21 hours ago" at bounding box center [905, 215] width 646 height 45
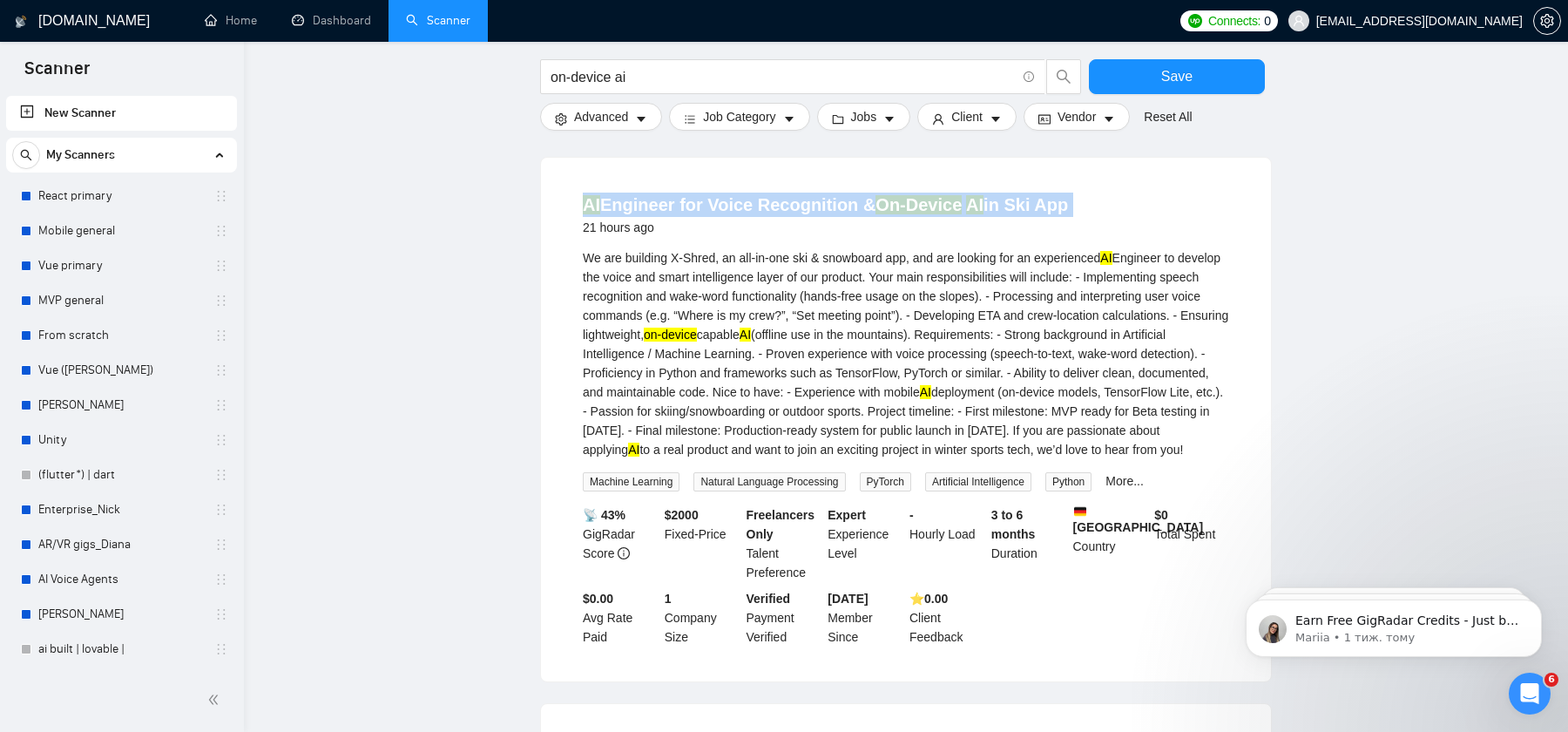
drag, startPoint x: 1103, startPoint y: 193, endPoint x: 604, endPoint y: 188, distance: 499.0
click at [604, 188] on li "AI Engineer for Voice Recognition & On-Device AI in Ski App 21 hours ago We are…" at bounding box center [906, 420] width 688 height 482
copy link "AI Engineer for Voice Recognition & On-Device AI in Ski App"
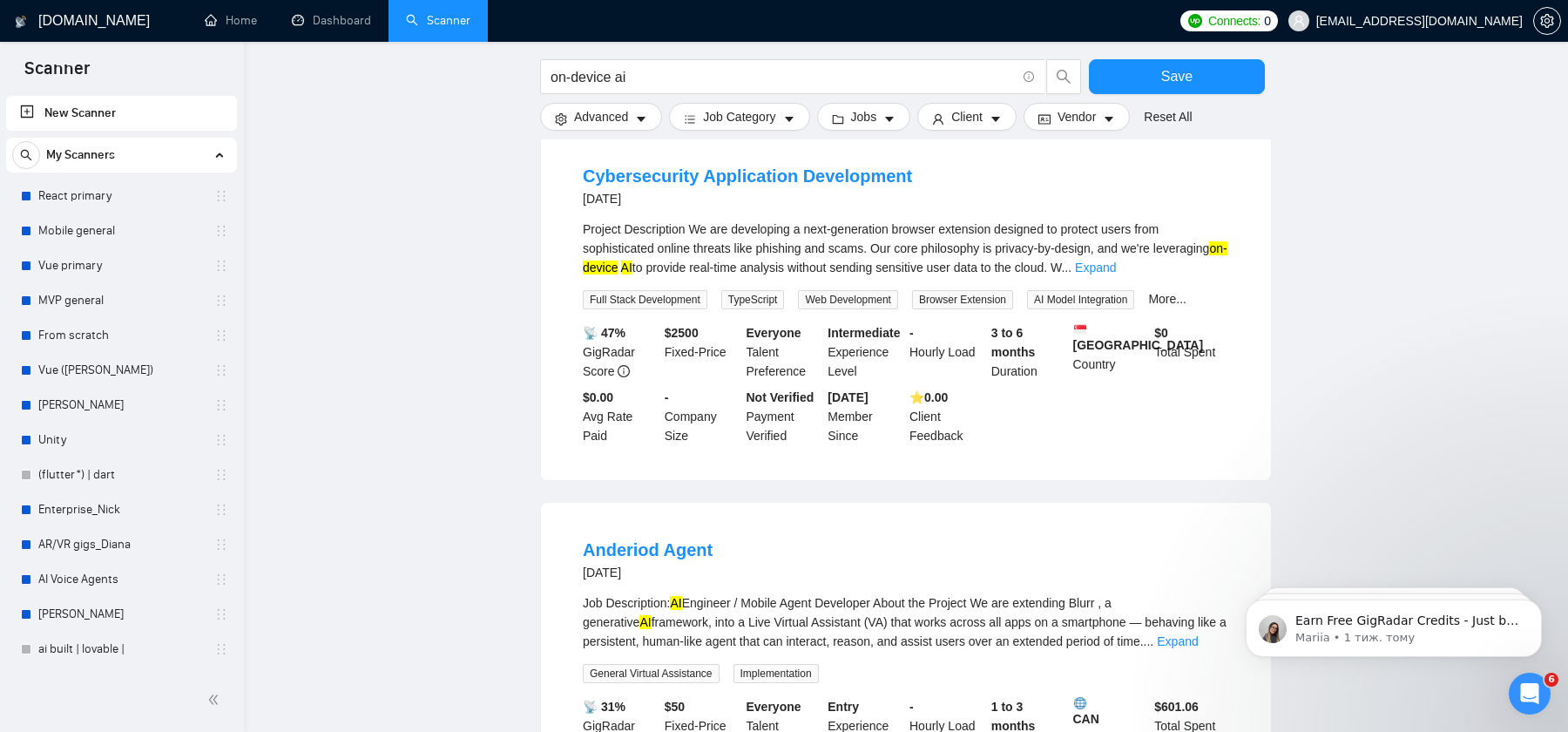
scroll to position [744, 0]
click at [1116, 272] on link "Expand" at bounding box center [1095, 264] width 40 height 14
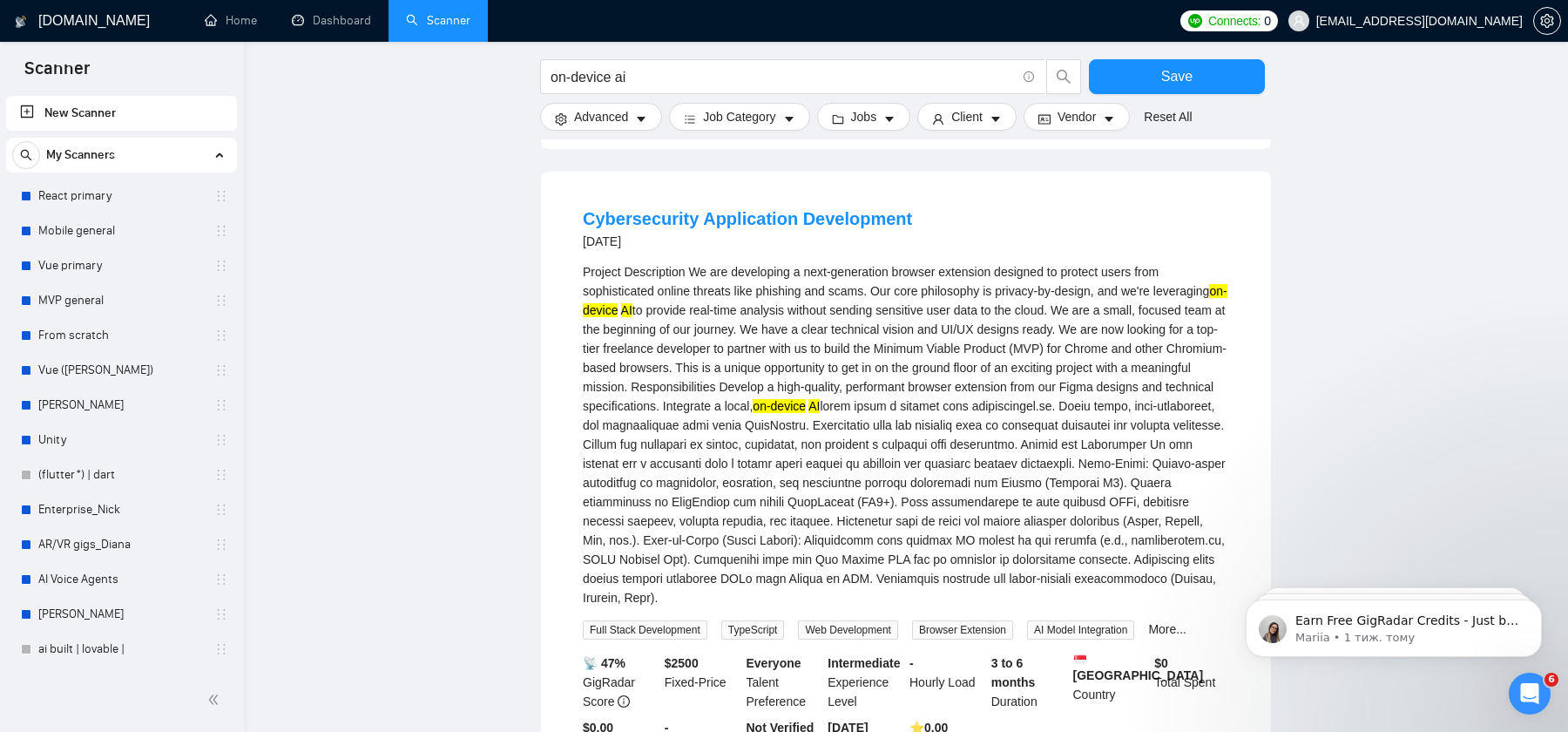
scroll to position [693, 0]
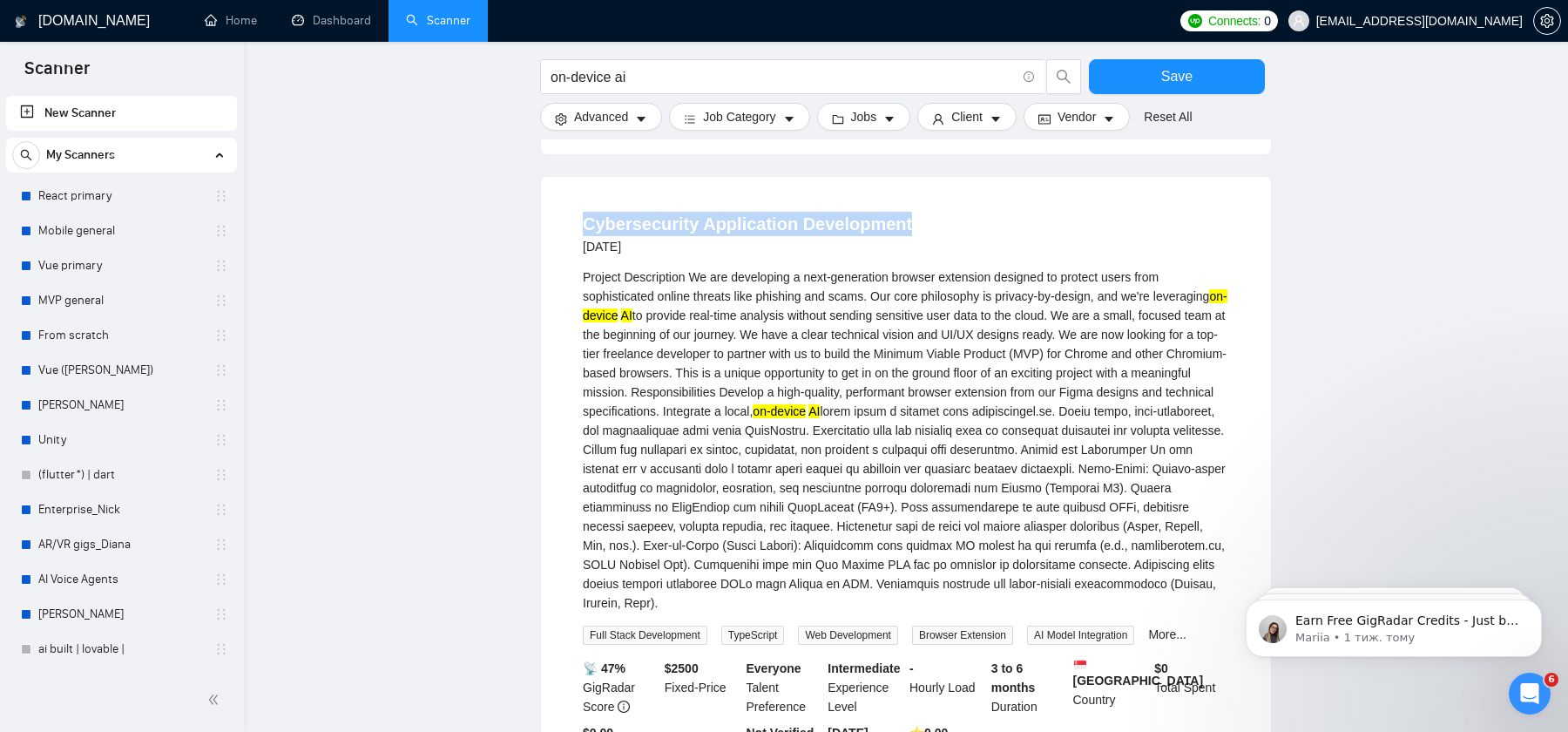
drag, startPoint x: 946, startPoint y: 249, endPoint x: 579, endPoint y: 245, distance: 367.0
click at [579, 245] on li "Cybersecurity Application Development [DATE] Project Description We are develop…" at bounding box center [906, 496] width 688 height 597
copy link "Cybersecurity Application Development"
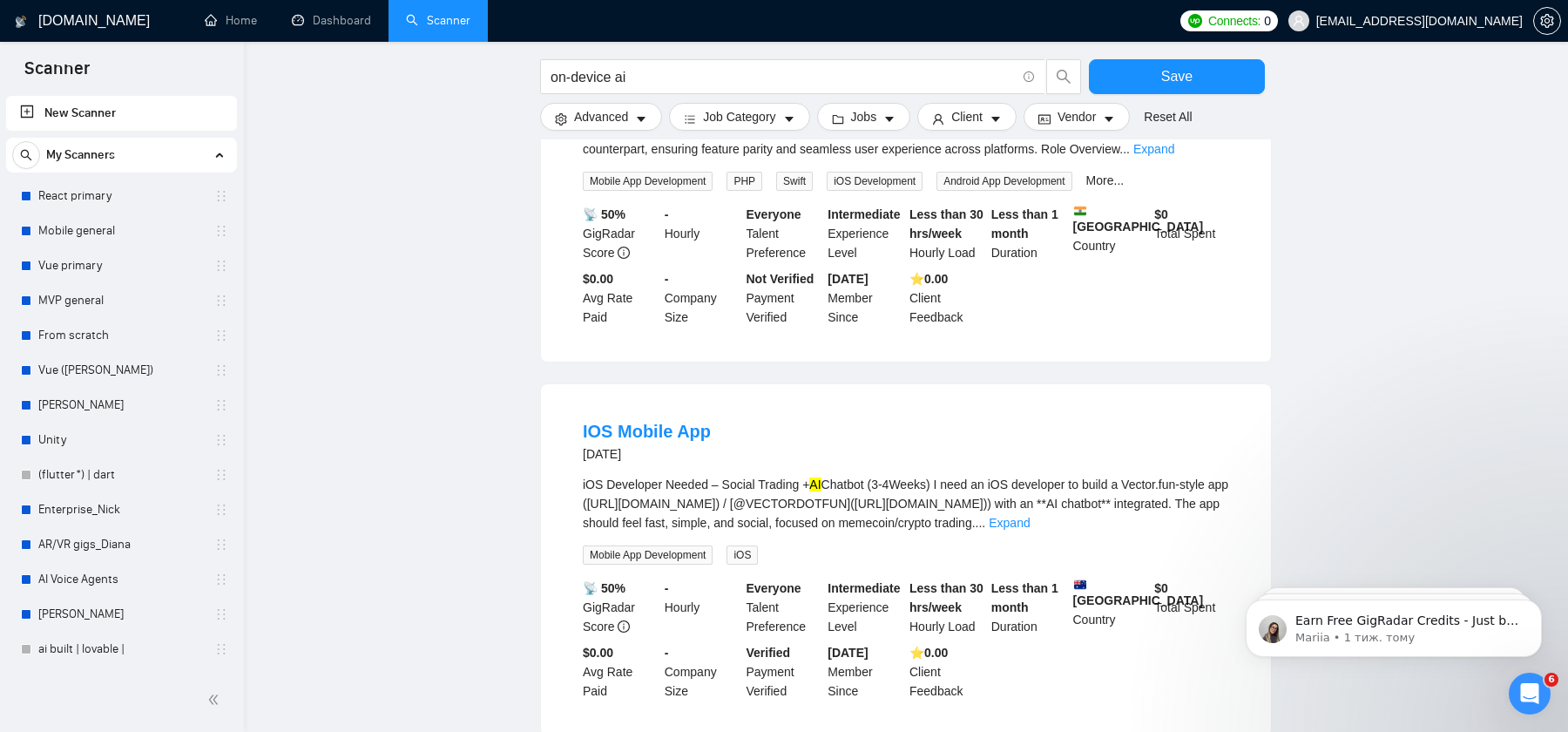
scroll to position [2088, 0]
